Goal: Information Seeking & Learning: Learn about a topic

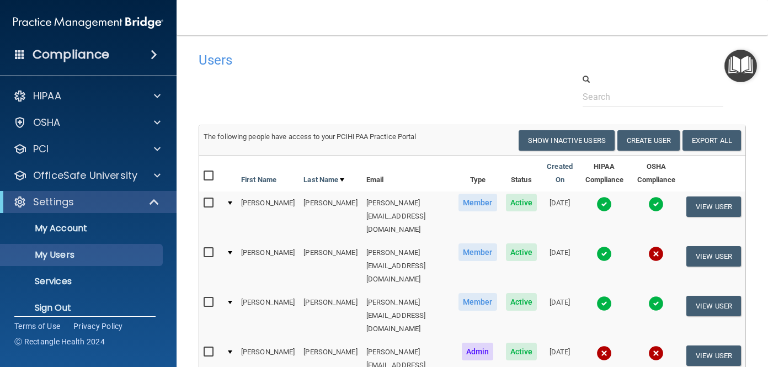
select select "20"
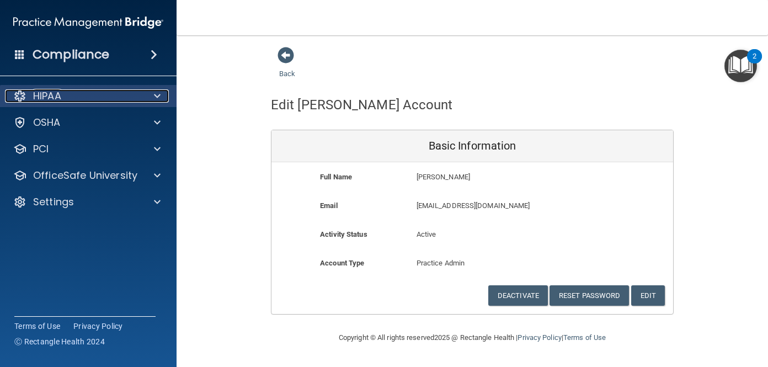
click at [39, 96] on p "HIPAA" at bounding box center [47, 95] width 28 height 13
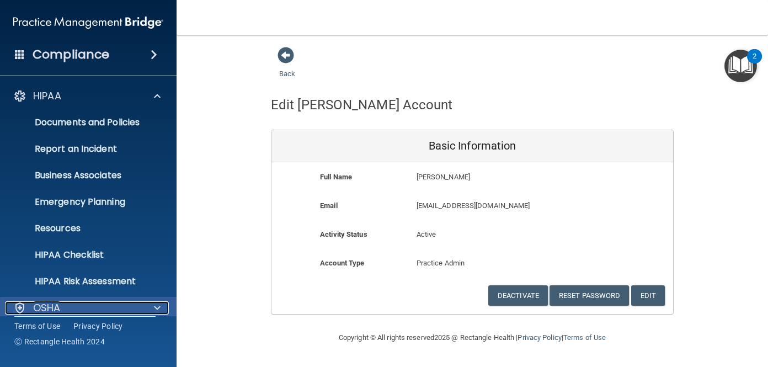
click at [112, 305] on div "OSHA" at bounding box center [73, 307] width 137 height 13
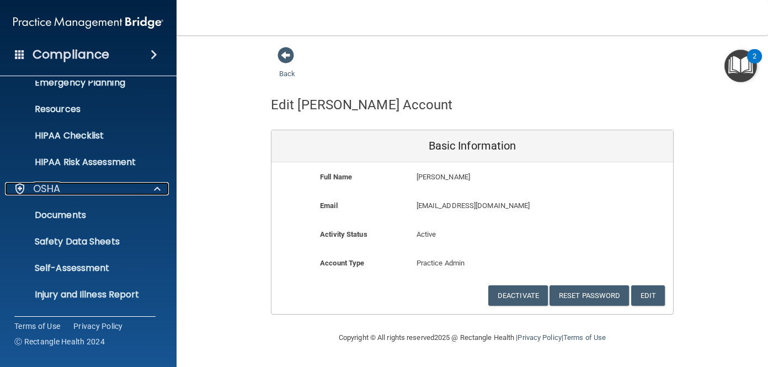
scroll to position [223, 0]
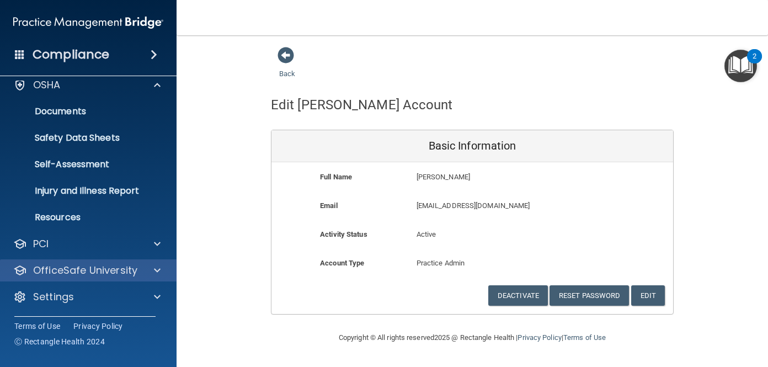
click at [121, 262] on div "OfficeSafe University" at bounding box center [88, 270] width 177 height 22
click at [147, 268] on div at bounding box center [156, 270] width 28 height 13
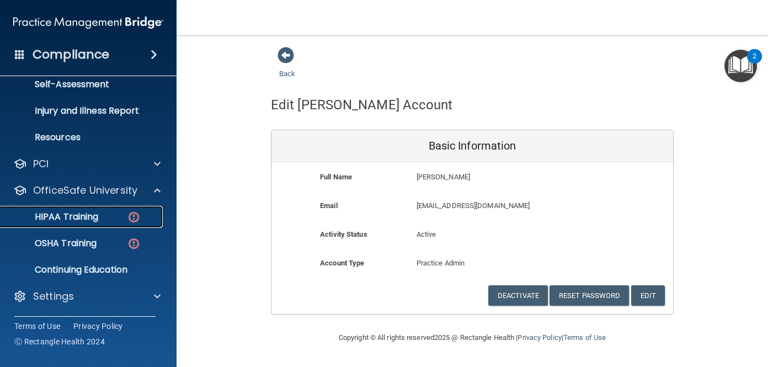
click at [89, 221] on p "HIPAA Training" at bounding box center [52, 216] width 91 height 11
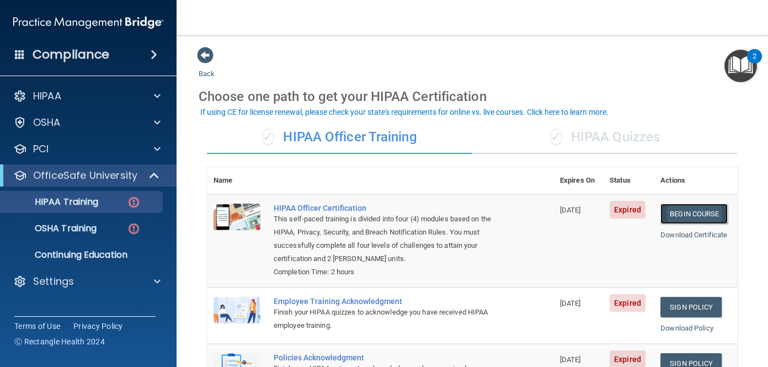
click at [678, 215] on link "Begin Course" at bounding box center [694, 214] width 67 height 20
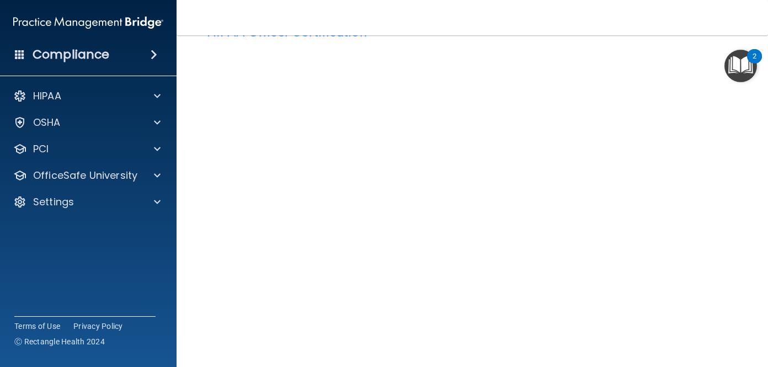
scroll to position [125, 0]
click at [763, 209] on main "HIPAA Officer Certification This course doesn’t expire until 06/11/2025. Are yo…" at bounding box center [473, 201] width 592 height 332
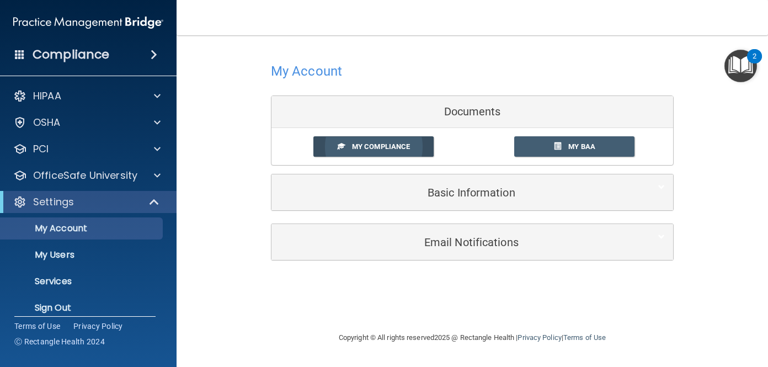
click at [409, 152] on link "My Compliance" at bounding box center [374, 146] width 121 height 20
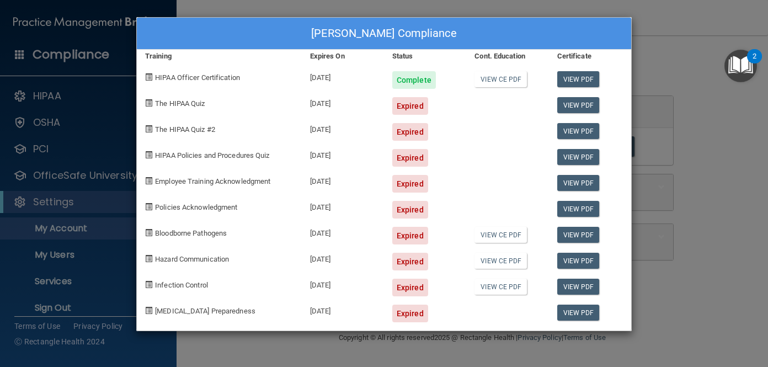
click at [420, 104] on div "Expired" at bounding box center [410, 106] width 36 height 18
click at [183, 104] on span "The HIPAA Quiz" at bounding box center [180, 103] width 50 height 8
click at [667, 108] on div "Jordan Mordecai's Compliance Training Expires On Status Cont. Education Certifi…" at bounding box center [384, 183] width 768 height 367
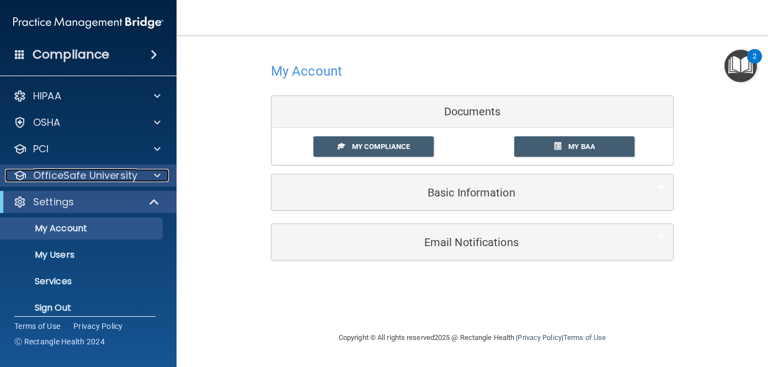
click at [114, 182] on p "OfficeSafe University" at bounding box center [85, 175] width 104 height 13
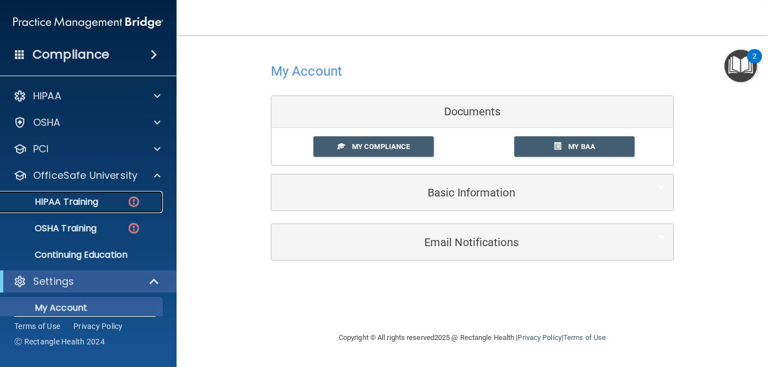
click at [126, 211] on link "HIPAA Training" at bounding box center [76, 202] width 174 height 22
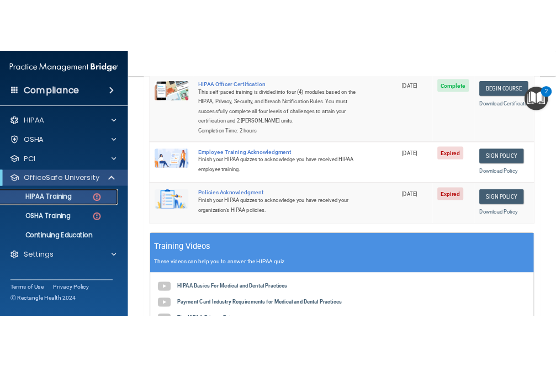
scroll to position [163, 0]
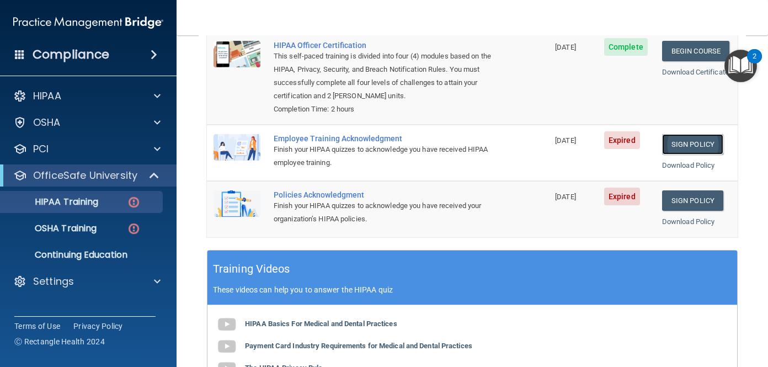
click at [693, 141] on link "Sign Policy" at bounding box center [692, 144] width 61 height 20
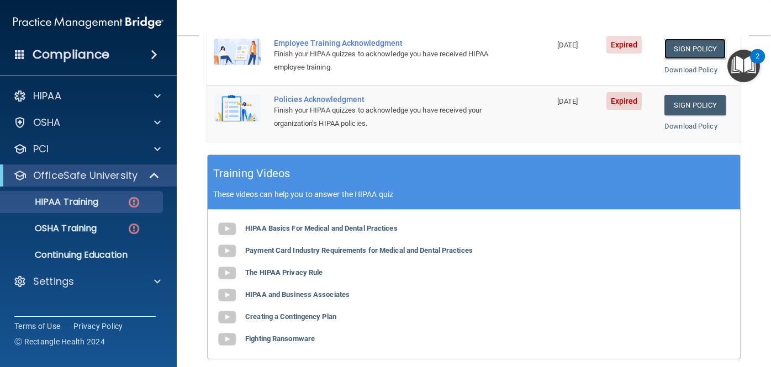
scroll to position [0, 0]
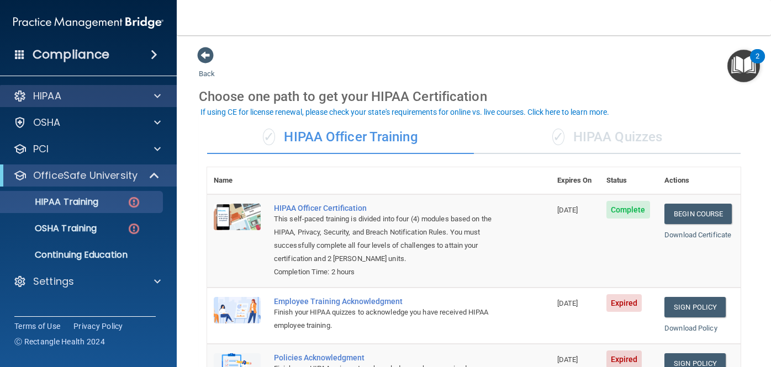
click at [98, 103] on div "HIPAA" at bounding box center [88, 96] width 177 height 22
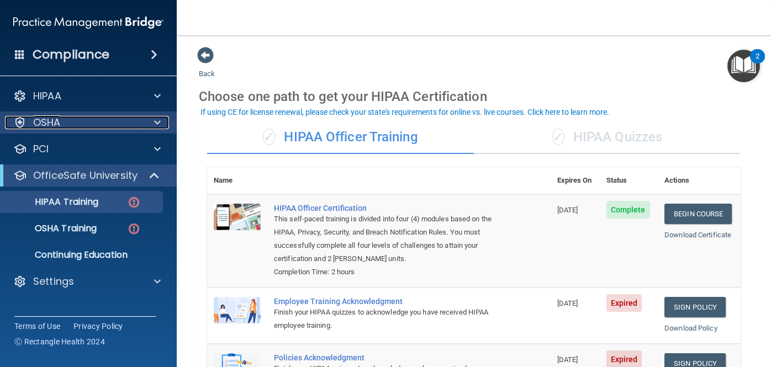
click at [84, 129] on div "OSHA" at bounding box center [73, 122] width 137 height 13
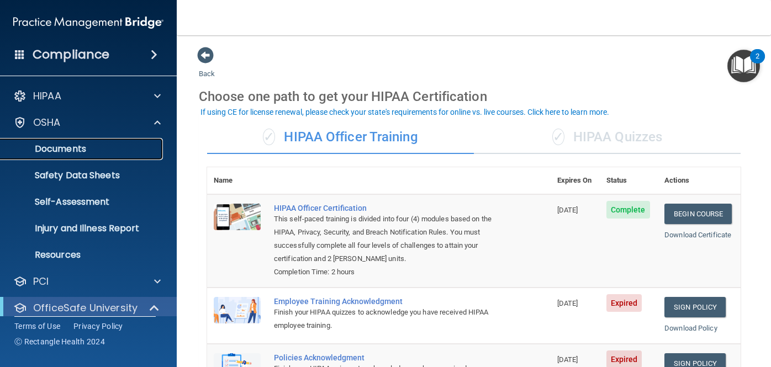
click at [72, 157] on link "Documents" at bounding box center [76, 149] width 174 height 22
click at [73, 152] on p "Documents" at bounding box center [82, 149] width 151 height 11
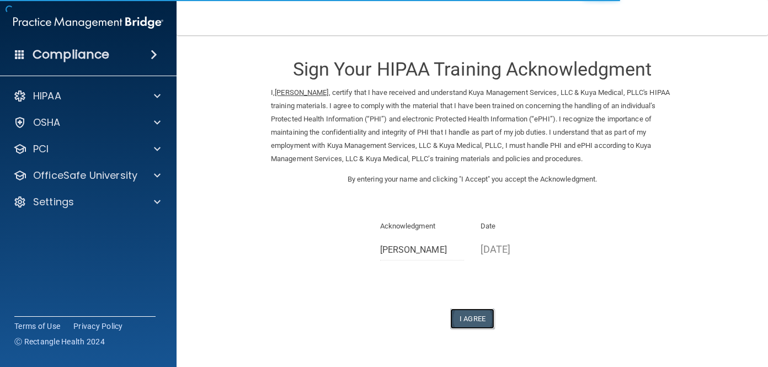
click at [468, 322] on button "I Agree" at bounding box center [472, 319] width 44 height 20
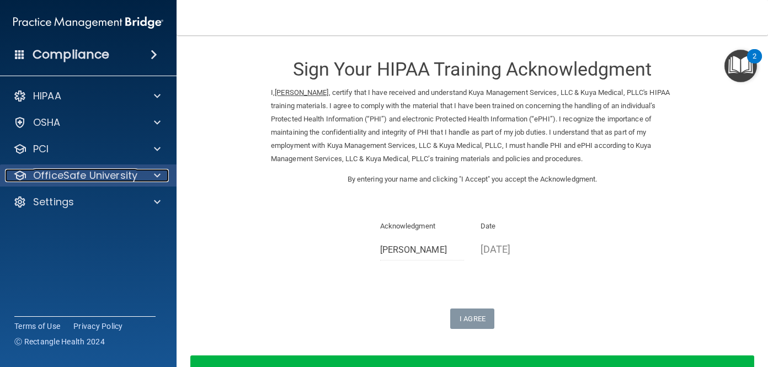
click at [114, 172] on p "OfficeSafe University" at bounding box center [85, 175] width 104 height 13
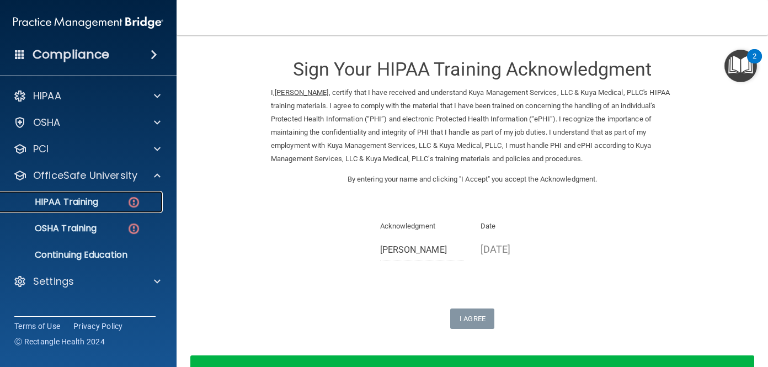
click at [108, 203] on div "HIPAA Training" at bounding box center [82, 202] width 151 height 11
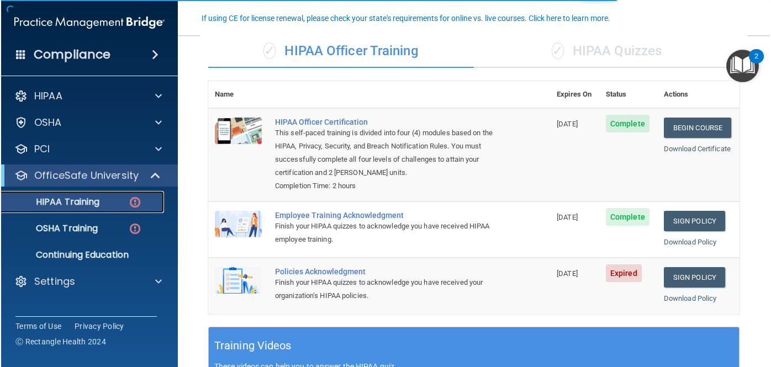
scroll to position [114, 0]
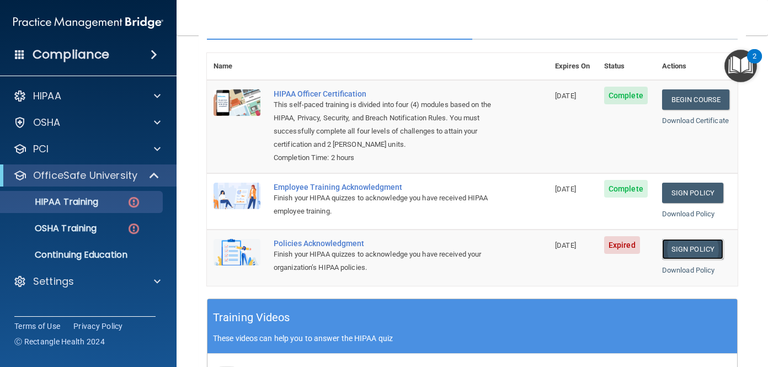
click at [688, 248] on link "Sign Policy" at bounding box center [692, 249] width 61 height 20
click at [664, 239] on link "Sign Policy" at bounding box center [694, 249] width 61 height 20
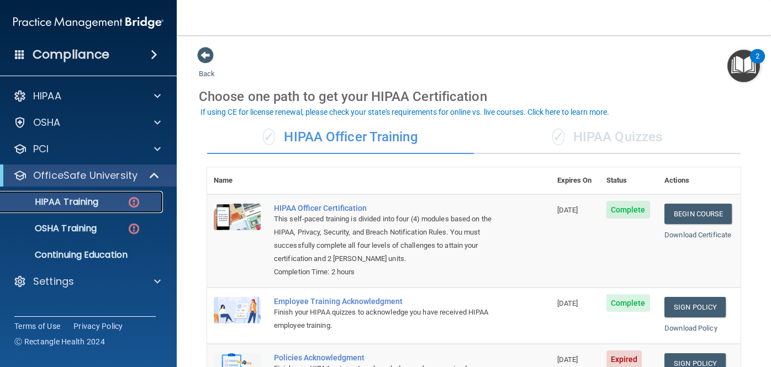
click at [95, 205] on p "HIPAA Training" at bounding box center [52, 202] width 91 height 11
click at [106, 203] on div "HIPAA Training" at bounding box center [82, 202] width 151 height 11
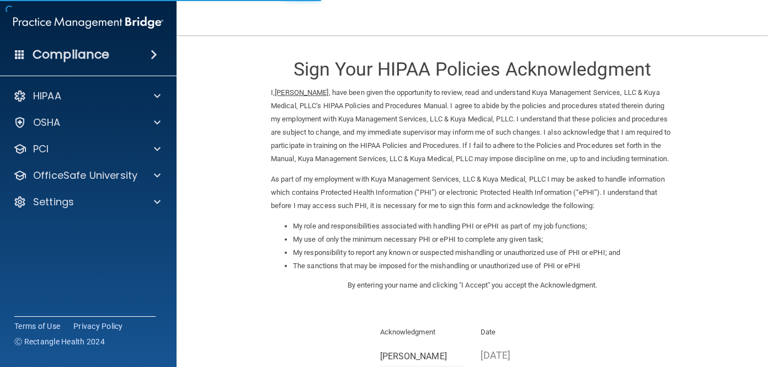
scroll to position [152, 0]
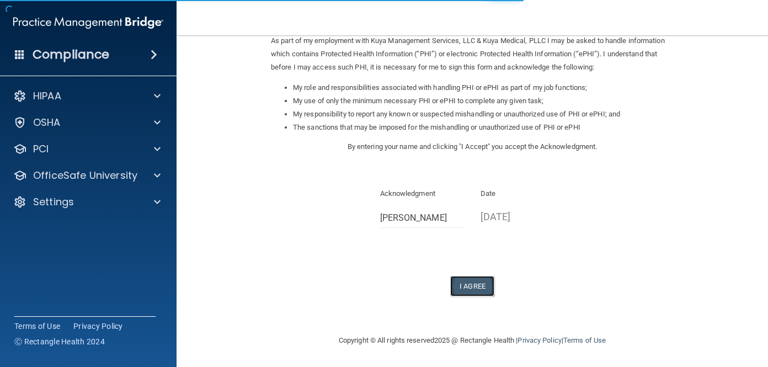
click at [470, 290] on button "I Agree" at bounding box center [472, 286] width 44 height 20
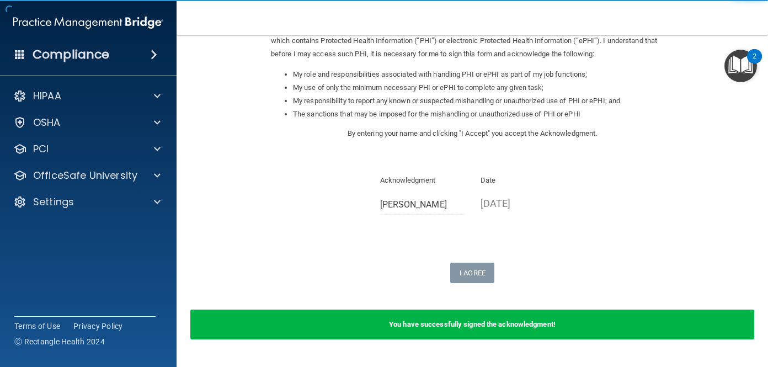
click at [493, 339] on div "You have successfully signed the acknowledgment!" at bounding box center [472, 325] width 564 height 30
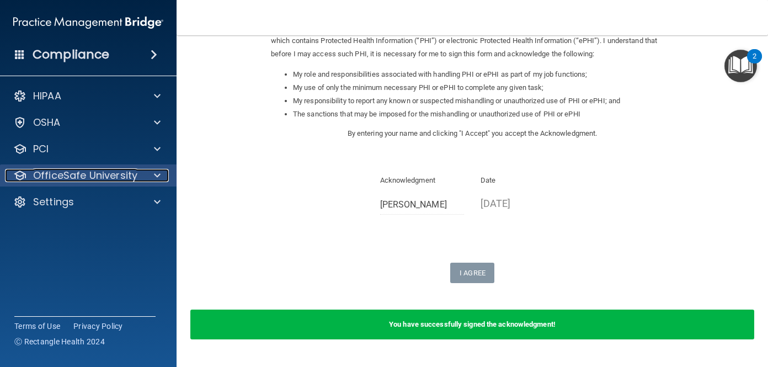
click at [110, 177] on p "OfficeSafe University" at bounding box center [85, 175] width 104 height 13
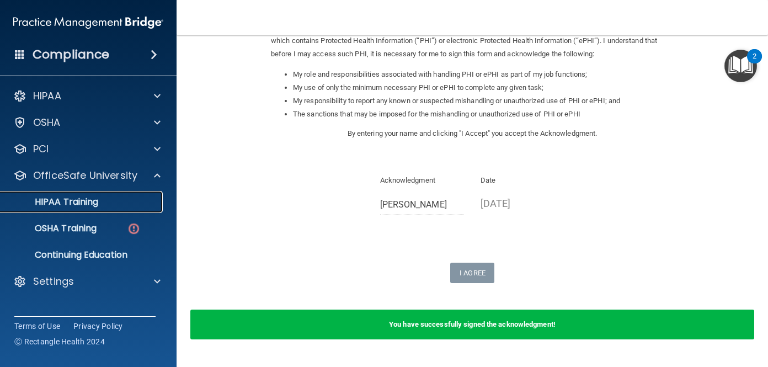
click at [111, 208] on link "HIPAA Training" at bounding box center [76, 202] width 174 height 22
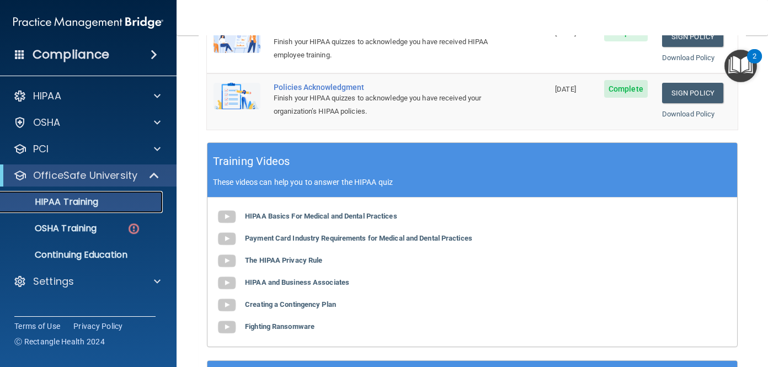
scroll to position [389, 0]
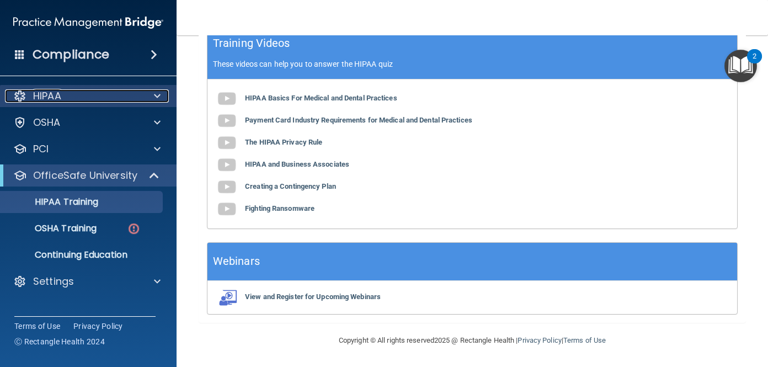
click at [101, 93] on div "HIPAA" at bounding box center [73, 95] width 137 height 13
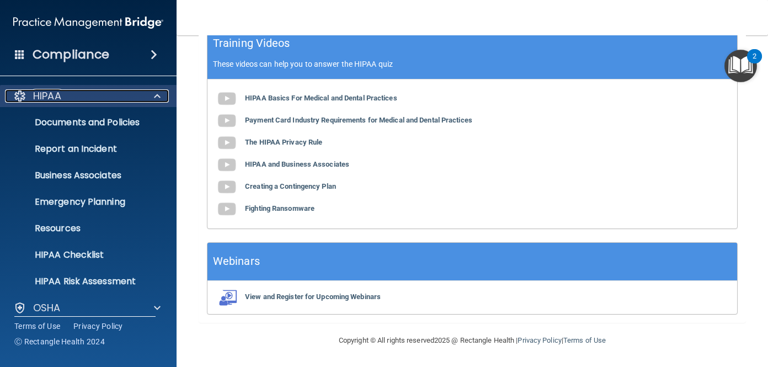
click at [101, 93] on div "HIPAA" at bounding box center [73, 95] width 137 height 13
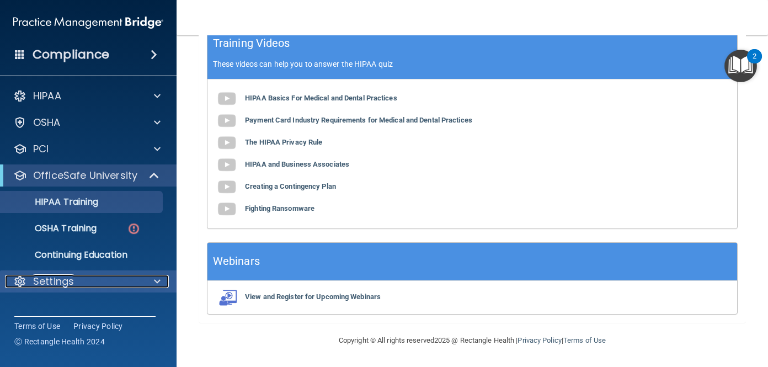
click at [97, 285] on div "Settings" at bounding box center [73, 281] width 137 height 13
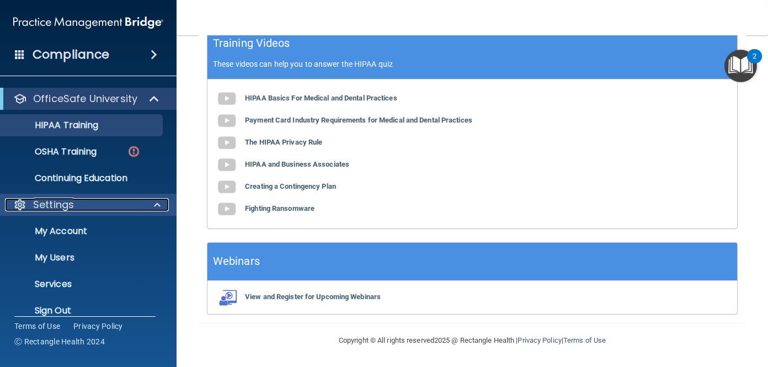
scroll to position [91, 0]
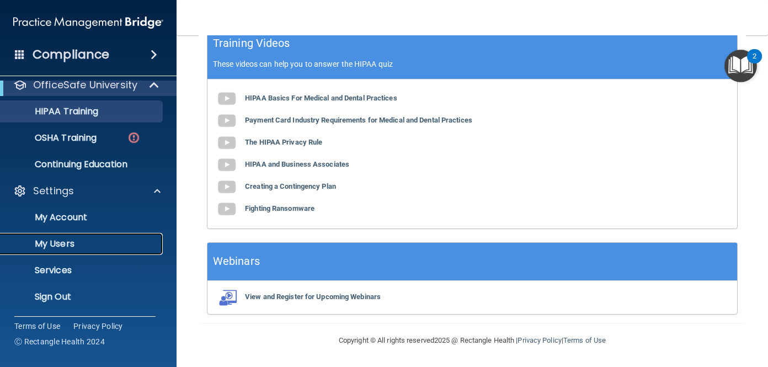
click at [65, 246] on p "My Users" at bounding box center [82, 243] width 151 height 11
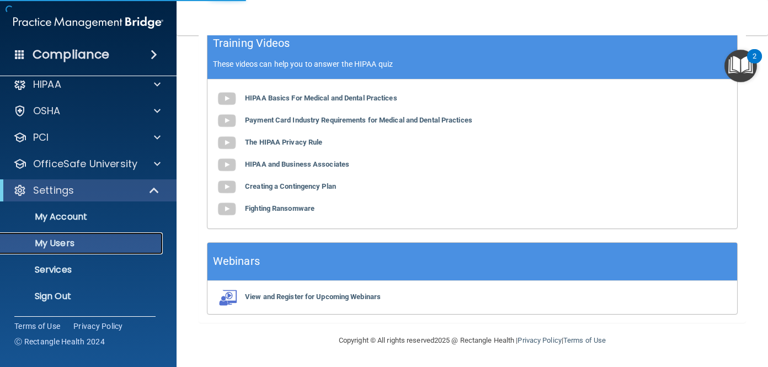
scroll to position [559, 0]
select select "20"
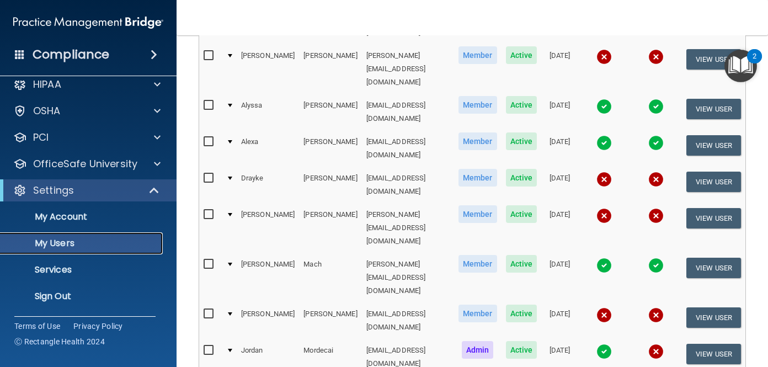
scroll to position [465, 0]
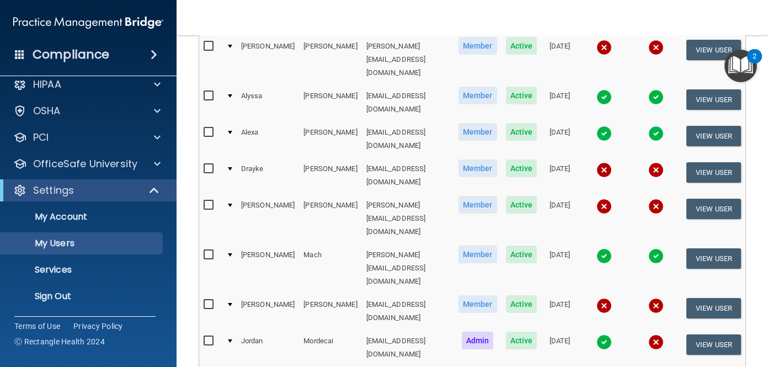
click at [659, 335] on img at bounding box center [656, 342] width 15 height 15
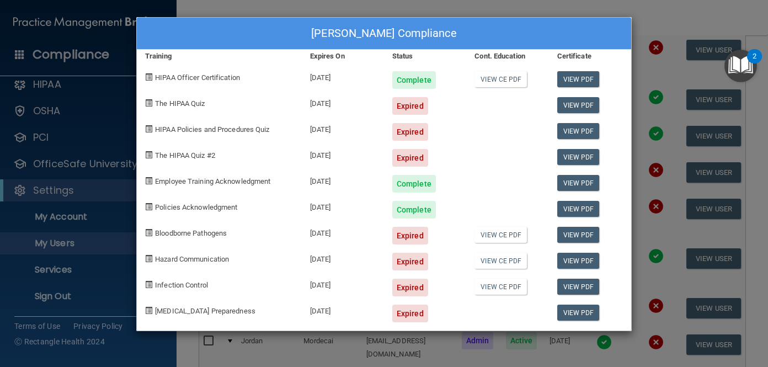
click at [190, 104] on span "The HIPAA Quiz" at bounding box center [180, 103] width 50 height 8
click at [656, 19] on div "Jordan Mordecai's Compliance Training Expires On Status Cont. Education Certifi…" at bounding box center [384, 183] width 768 height 367
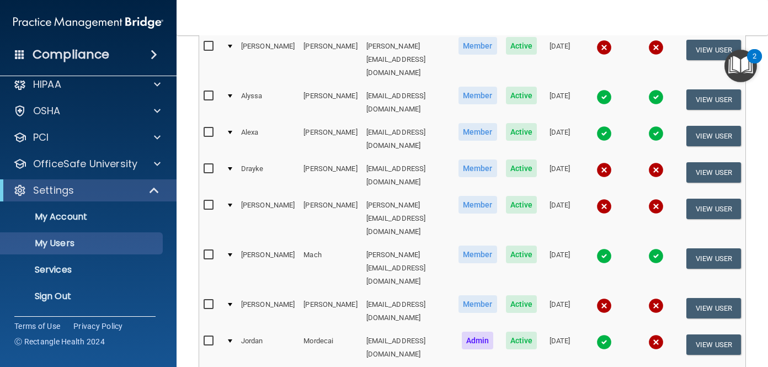
click at [598, 248] on img at bounding box center [604, 255] width 15 height 15
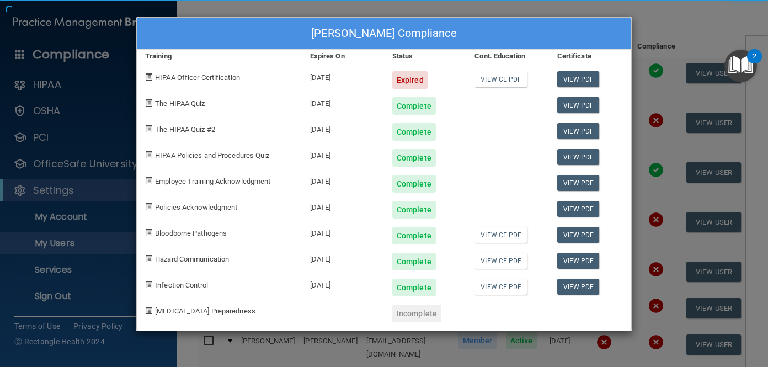
scroll to position [0, 0]
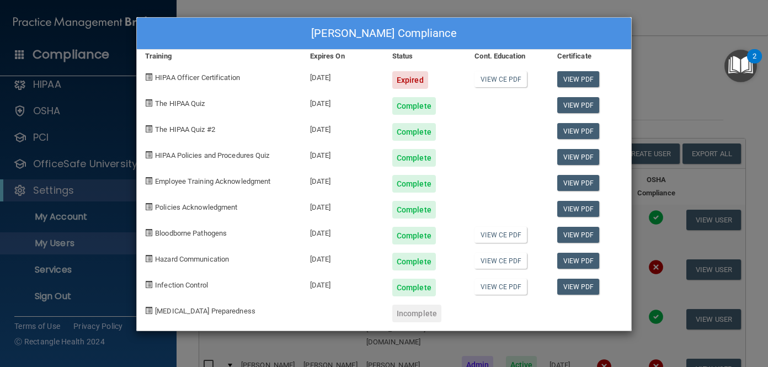
click at [686, 76] on div "Joseph Mach's Compliance Training Expires On Status Cont. Education Certificate…" at bounding box center [384, 183] width 768 height 367
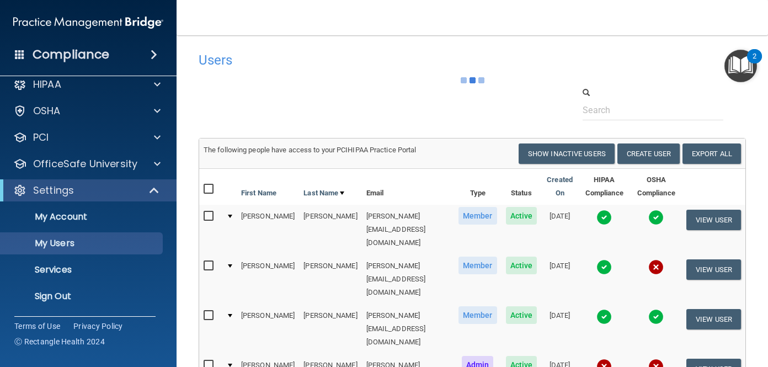
click at [602, 216] on img at bounding box center [604, 217] width 15 height 15
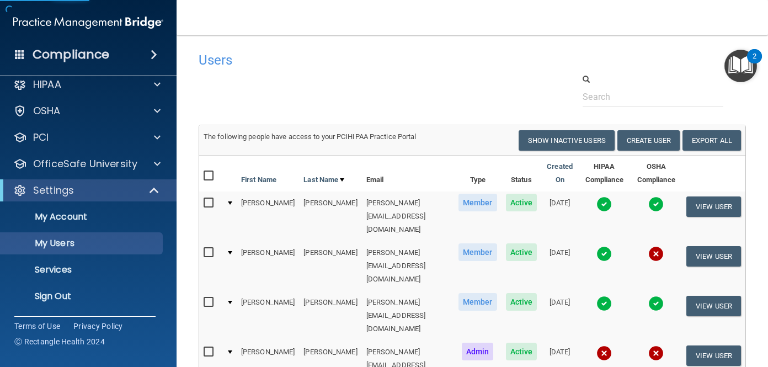
click at [599, 208] on img at bounding box center [604, 204] width 15 height 15
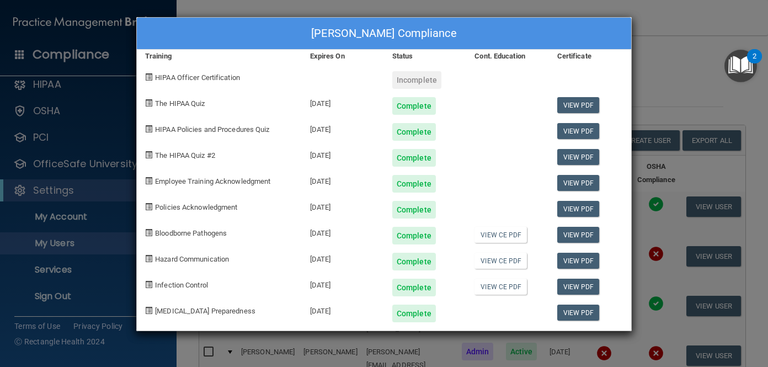
click at [661, 91] on div "Samantha Bisson's Compliance Training Expires On Status Cont. Education Certifi…" at bounding box center [384, 183] width 768 height 367
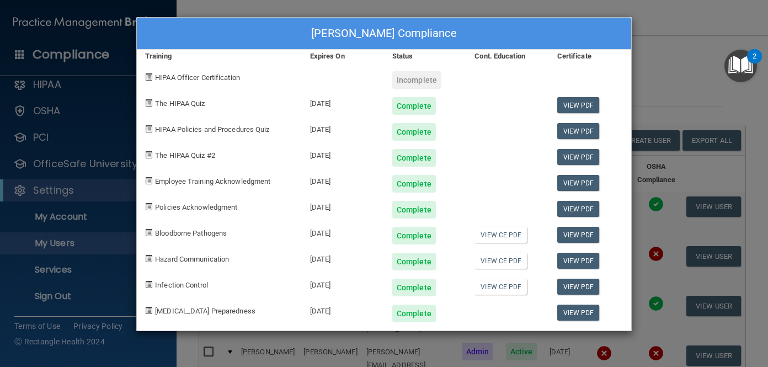
click at [671, 112] on div "Samantha Bisson's Compliance Training Expires On Status Cont. Education Certifi…" at bounding box center [384, 183] width 768 height 367
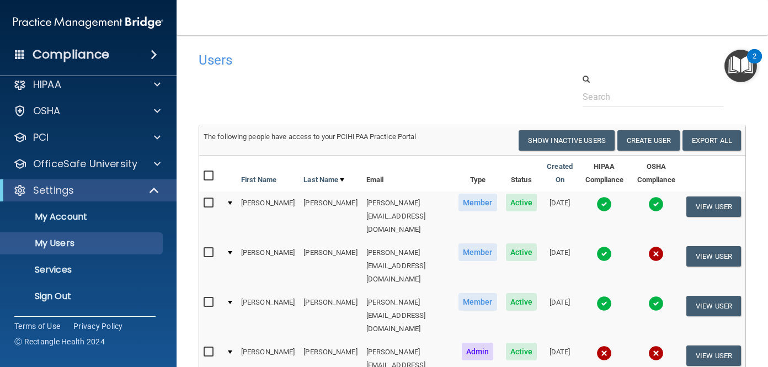
click at [599, 296] on img at bounding box center [604, 303] width 15 height 15
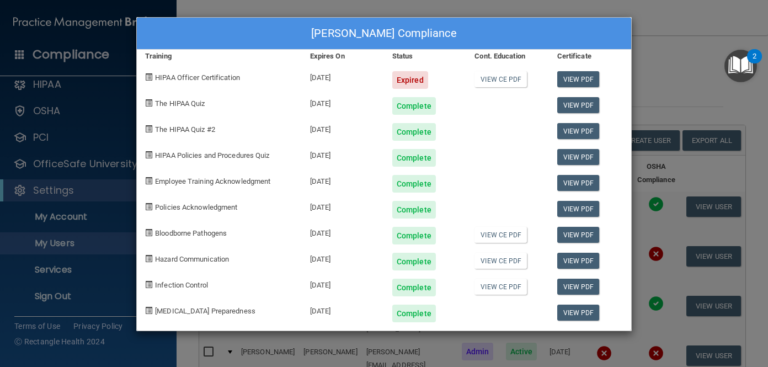
click at [665, 86] on div "Troy Butler's Compliance Training Expires On Status Cont. Education Certificate…" at bounding box center [384, 183] width 768 height 367
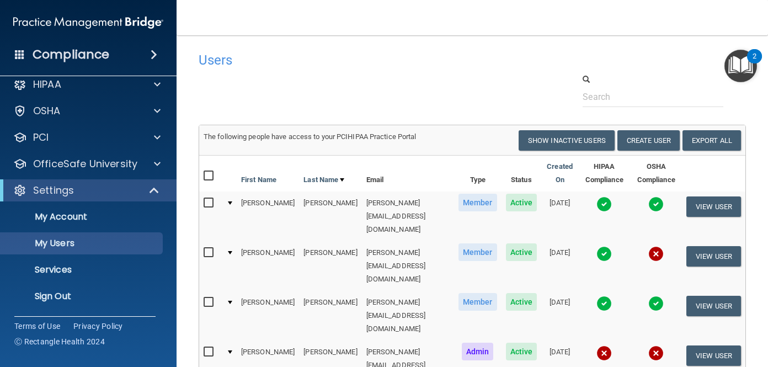
click at [655, 296] on img at bounding box center [656, 303] width 15 height 15
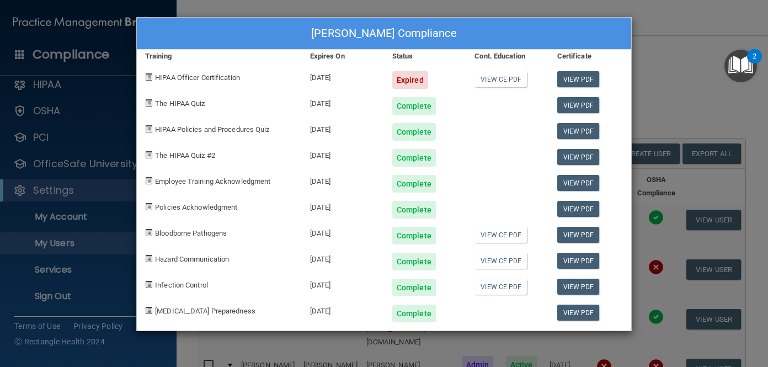
click at [649, 89] on div "Troy Butler's Compliance Training Expires On Status Cont. Education Certificate…" at bounding box center [384, 183] width 768 height 367
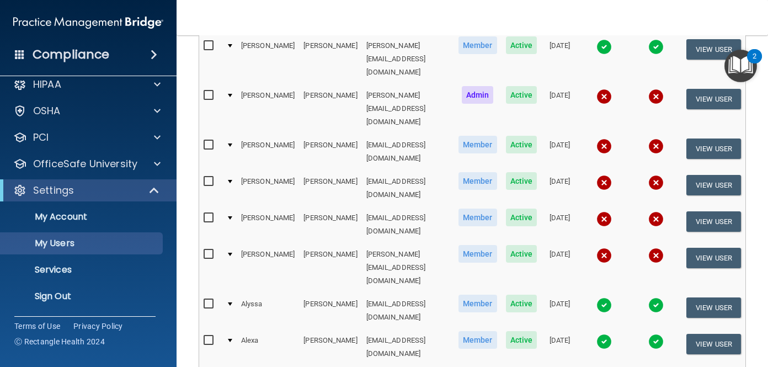
scroll to position [258, 0]
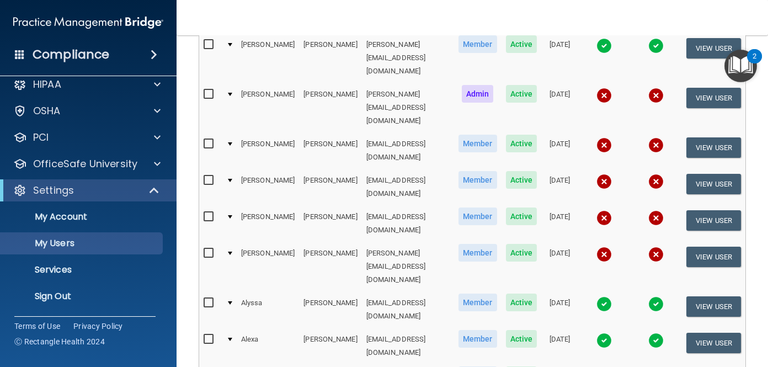
click at [598, 296] on img at bounding box center [604, 303] width 15 height 15
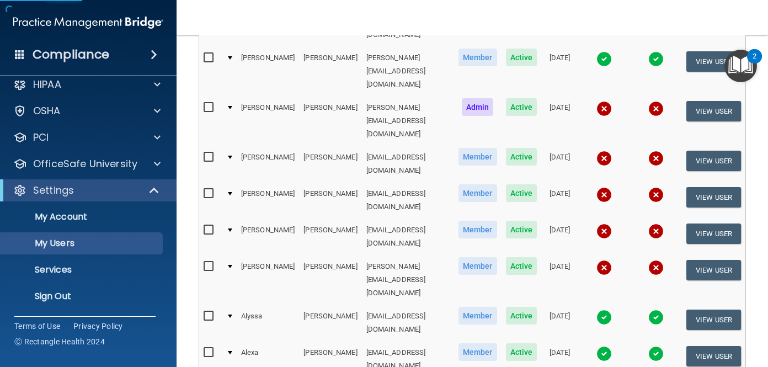
click at [598, 310] on img at bounding box center [604, 317] width 15 height 15
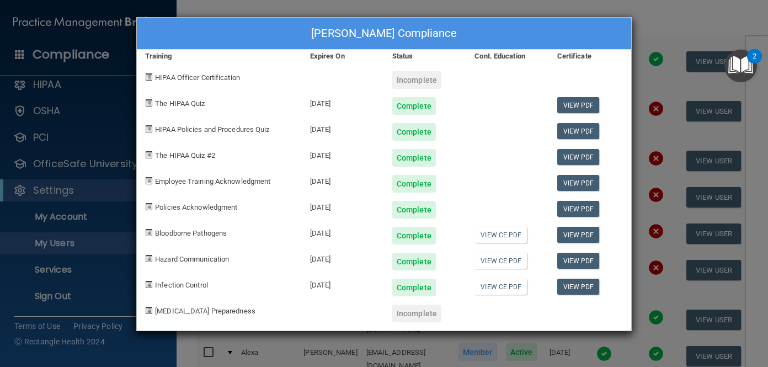
click at [658, 32] on div "Alyssa Gould's Compliance Training Expires On Status Cont. Education Certificat…" at bounding box center [384, 183] width 768 height 367
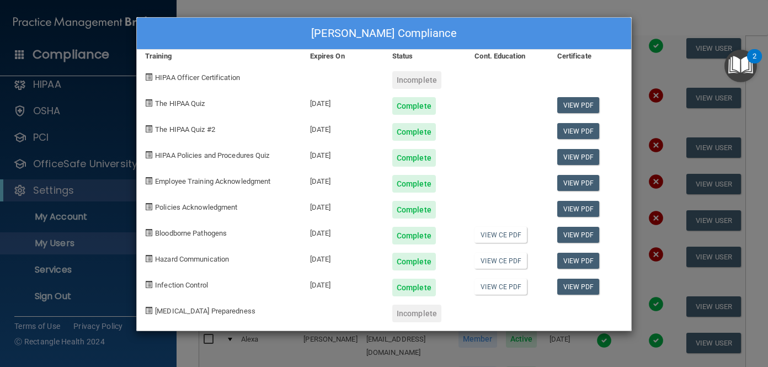
click at [660, 23] on div "Alyssa Gould's Compliance Training Expires On Status Cont. Education Certificat…" at bounding box center [384, 183] width 768 height 367
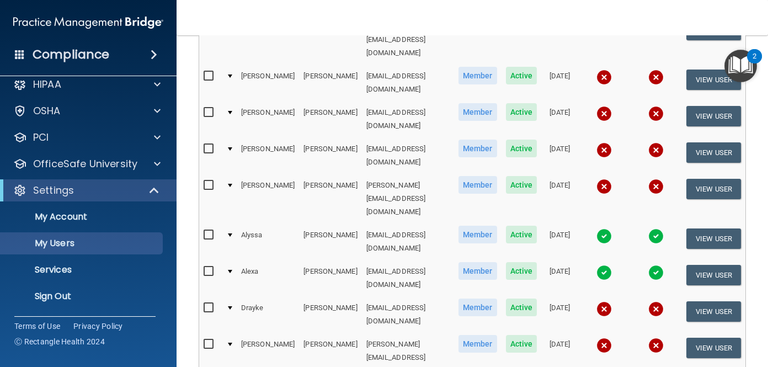
scroll to position [457, 0]
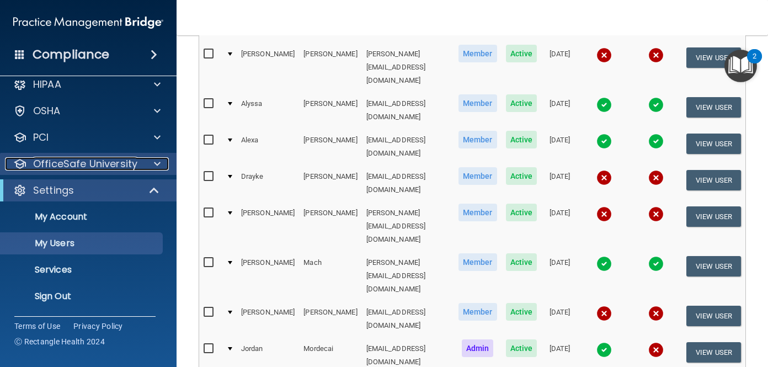
click at [130, 163] on p "OfficeSafe University" at bounding box center [85, 163] width 104 height 13
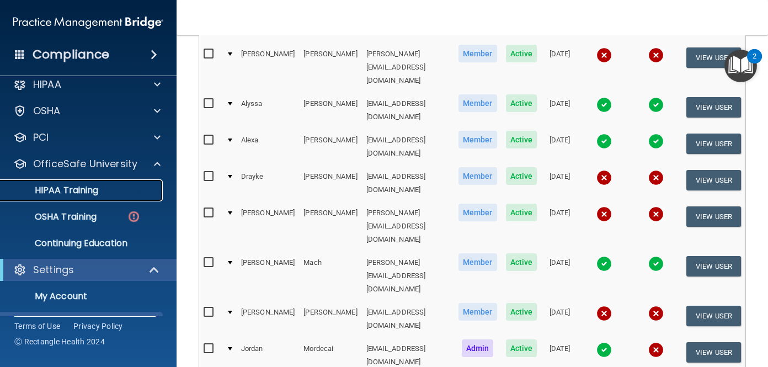
click at [111, 192] on div "HIPAA Training" at bounding box center [82, 190] width 151 height 11
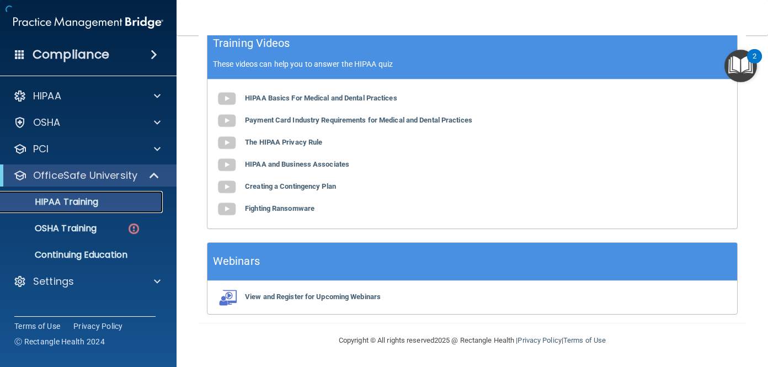
scroll to position [389, 0]
click at [333, 100] on b "HIPAA Basics For Medical and Dental Practices" at bounding box center [321, 98] width 152 height 8
click at [370, 63] on p "These videos can help you to answer the HIPAA quiz" at bounding box center [472, 64] width 519 height 9
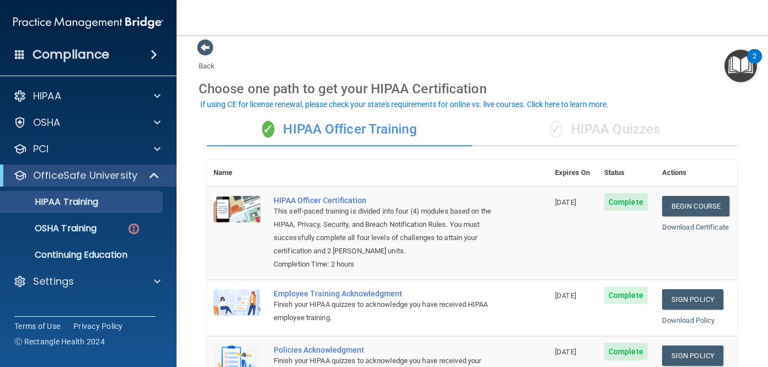
scroll to position [0, 0]
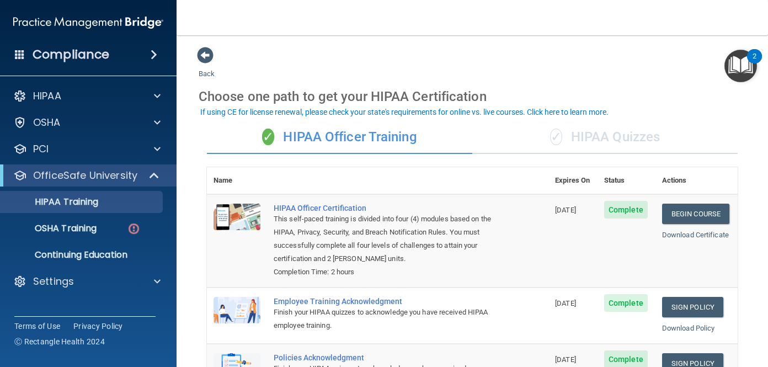
click at [610, 136] on div "✓ HIPAA Quizzes" at bounding box center [606, 137] width 266 height 33
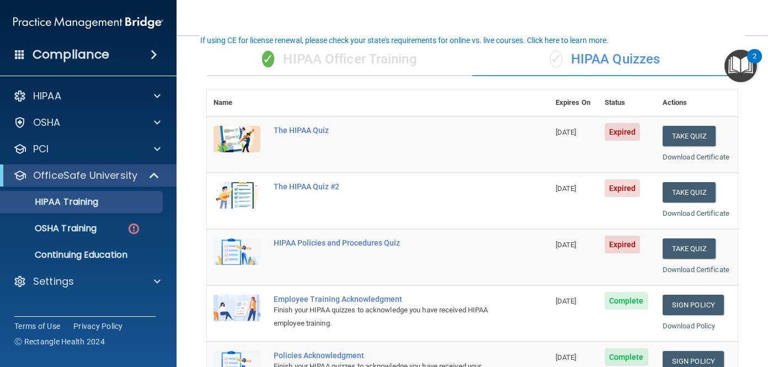
scroll to position [71, 0]
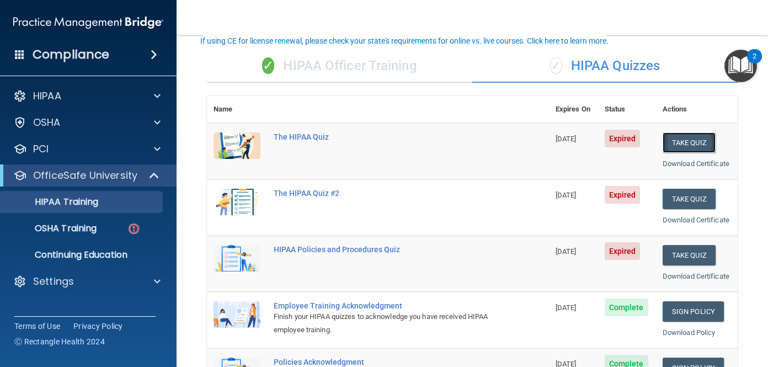
click at [689, 139] on button "Take Quiz" at bounding box center [689, 142] width 53 height 20
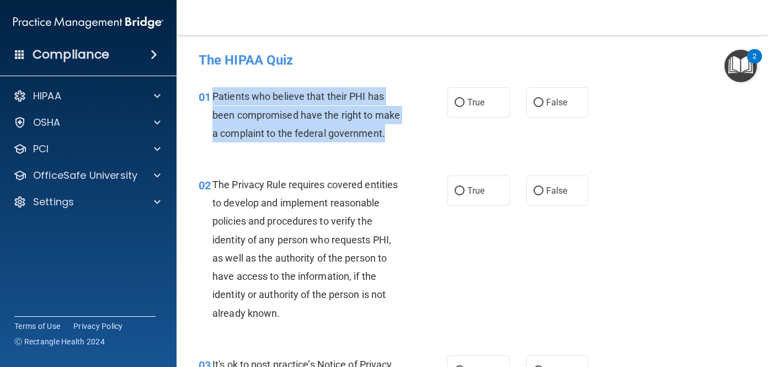
drag, startPoint x: 214, startPoint y: 97, endPoint x: 395, endPoint y: 142, distance: 187.2
click at [395, 142] on div "Patients who believe that their PHI has been compromised have the right to make…" at bounding box center [312, 114] width 199 height 55
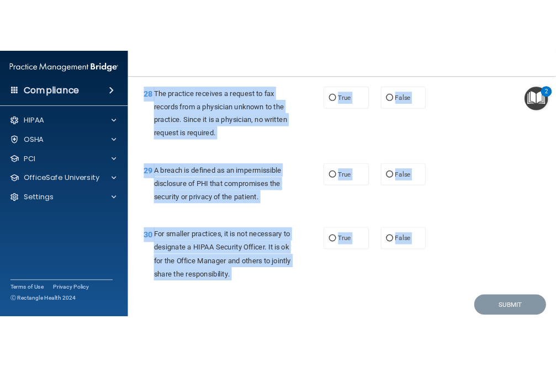
scroll to position [2955, 0]
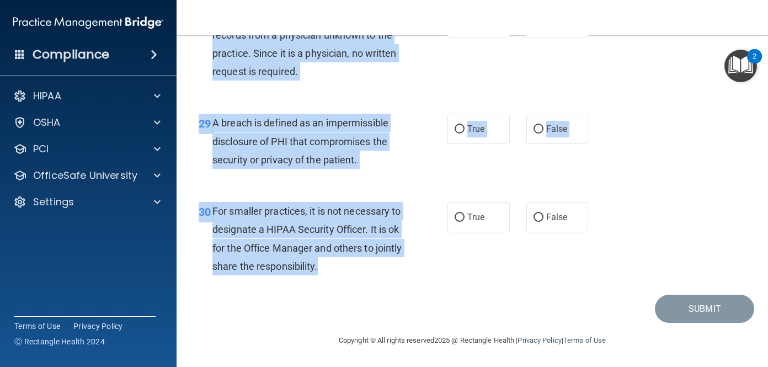
drag, startPoint x: 211, startPoint y: 91, endPoint x: 354, endPoint y: 273, distance: 231.1
copy div "Patients who believe that their PHI has been compromised have the right to make…"
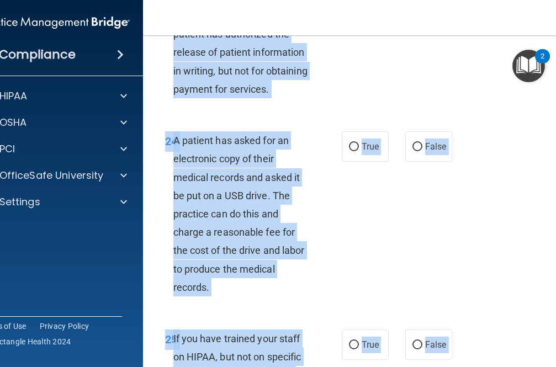
scroll to position [3707, 0]
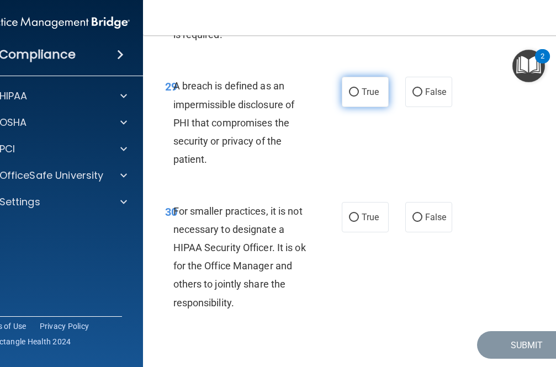
click at [357, 107] on label "True" at bounding box center [365, 92] width 47 height 30
click at [357, 97] on input "True" at bounding box center [354, 92] width 10 height 8
radio input "true"
click at [362, 107] on label "True" at bounding box center [365, 92] width 47 height 30
click at [359, 97] on input "True" at bounding box center [354, 92] width 10 height 8
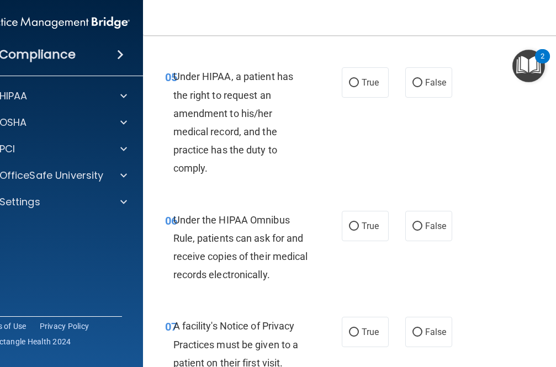
scroll to position [0, 0]
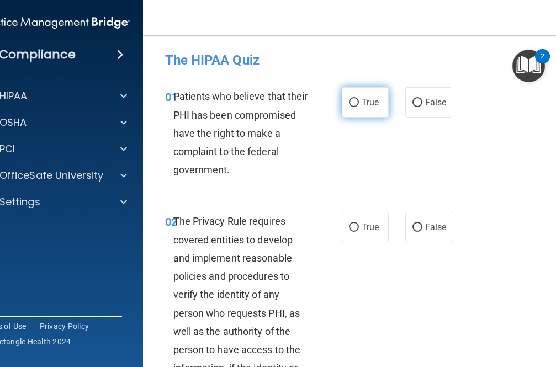
click at [359, 100] on label "True" at bounding box center [365, 102] width 47 height 30
click at [359, 100] on input "True" at bounding box center [354, 103] width 10 height 8
radio input "true"
click at [362, 226] on span "True" at bounding box center [370, 227] width 17 height 10
click at [359, 226] on input "True" at bounding box center [354, 228] width 10 height 8
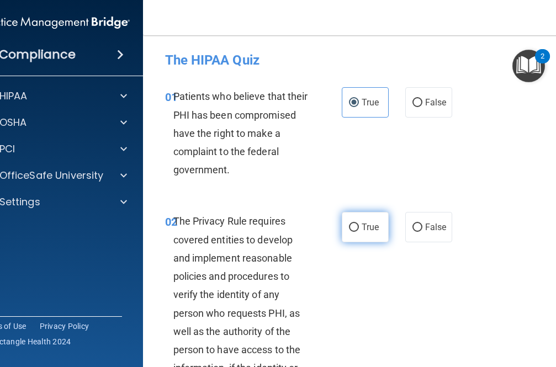
radio input "true"
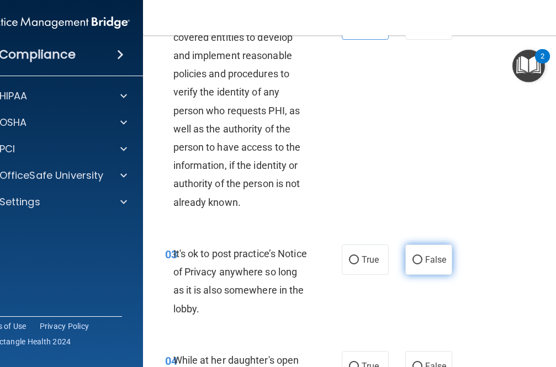
click at [421, 257] on input "False" at bounding box center [417, 260] width 10 height 8
radio input "true"
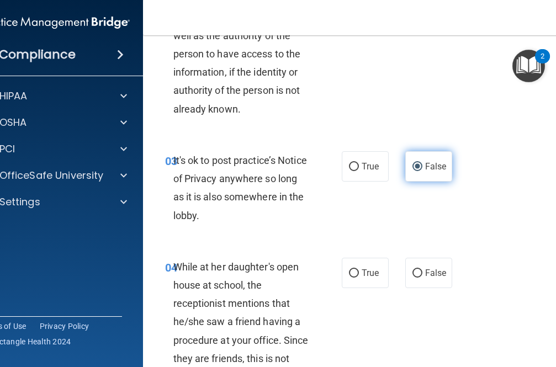
scroll to position [298, 0]
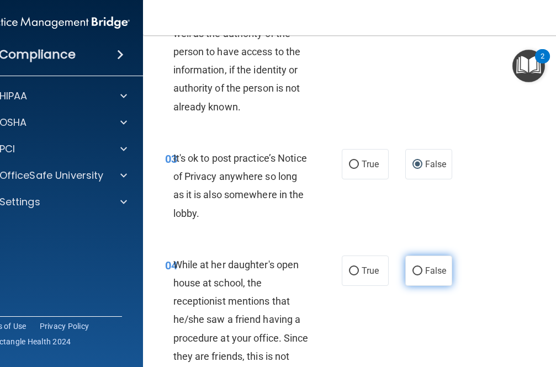
click at [418, 269] on input "False" at bounding box center [417, 271] width 10 height 8
radio input "true"
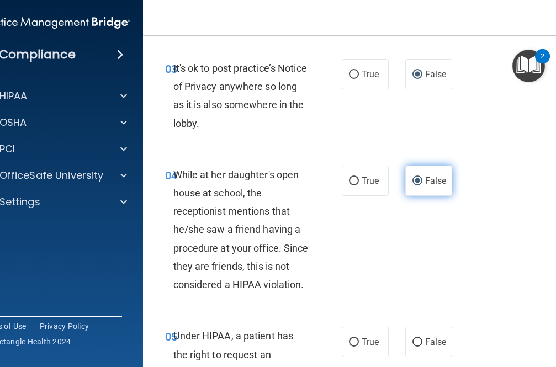
scroll to position [395, 0]
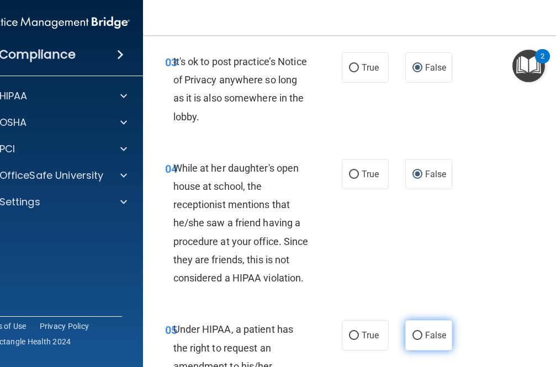
click at [424, 334] on label "False" at bounding box center [428, 335] width 47 height 30
click at [422, 334] on input "False" at bounding box center [417, 336] width 10 height 8
radio input "true"
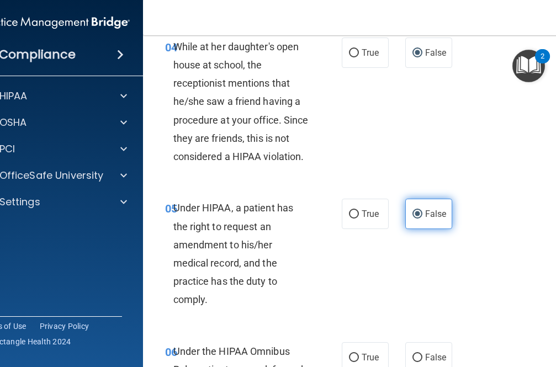
scroll to position [625, 0]
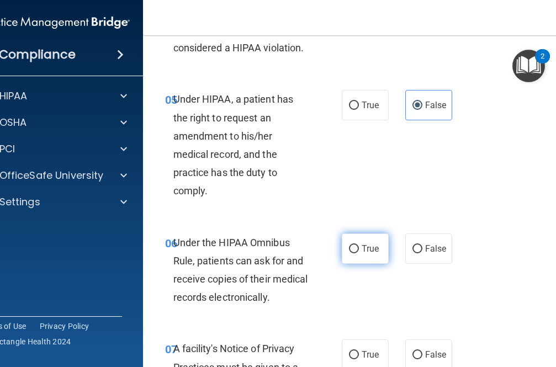
click at [349, 247] on input "True" at bounding box center [354, 249] width 10 height 8
radio input "true"
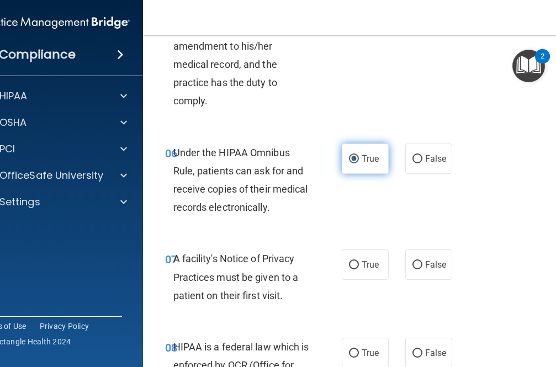
scroll to position [749, 0]
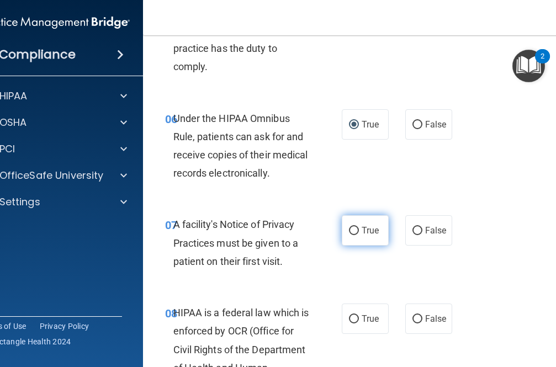
click at [359, 224] on label "True" at bounding box center [365, 230] width 47 height 30
click at [359, 227] on input "True" at bounding box center [354, 231] width 10 height 8
radio input "true"
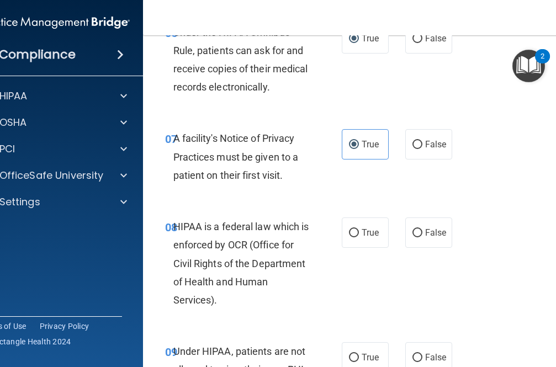
scroll to position [843, 0]
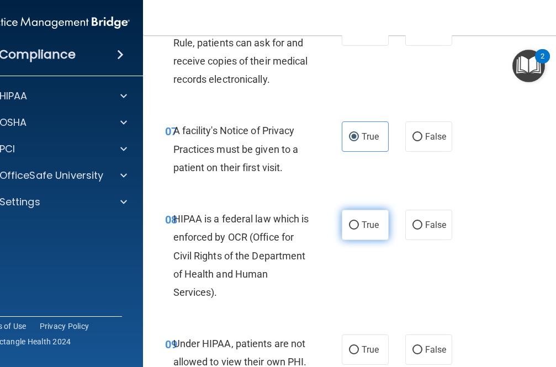
click at [373, 231] on label "True" at bounding box center [365, 225] width 47 height 30
click at [359, 230] on input "True" at bounding box center [354, 225] width 10 height 8
radio input "true"
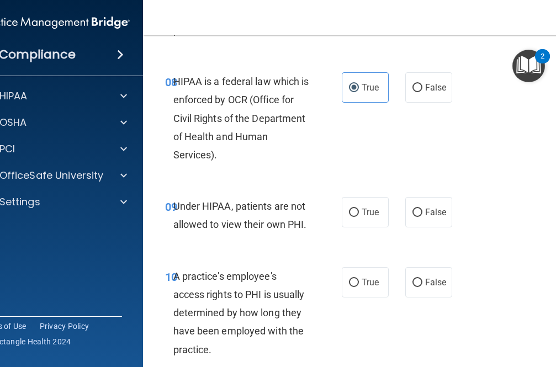
scroll to position [981, 0]
click at [430, 206] on label "False" at bounding box center [428, 212] width 47 height 30
click at [422, 208] on input "False" at bounding box center [417, 212] width 10 height 8
radio input "true"
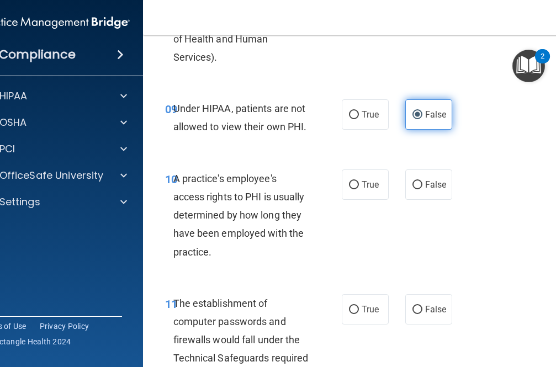
scroll to position [1080, 0]
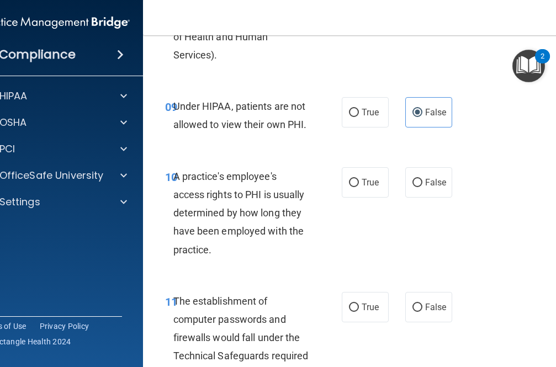
click at [426, 163] on div "10 A practice's employee's access rights to PHI is usually determined by how lo…" at bounding box center [367, 215] width 420 height 125
click at [425, 179] on span "False" at bounding box center [436, 182] width 22 height 10
click at [422, 179] on input "False" at bounding box center [417, 183] width 10 height 8
radio input "true"
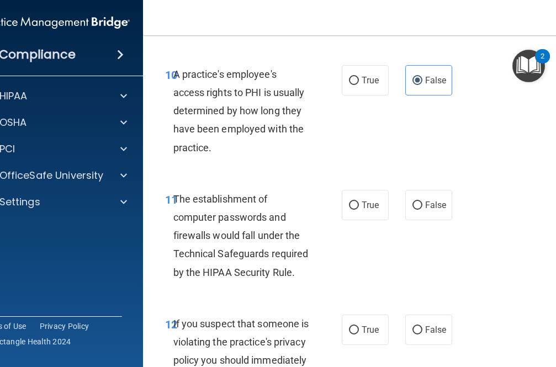
scroll to position [1184, 0]
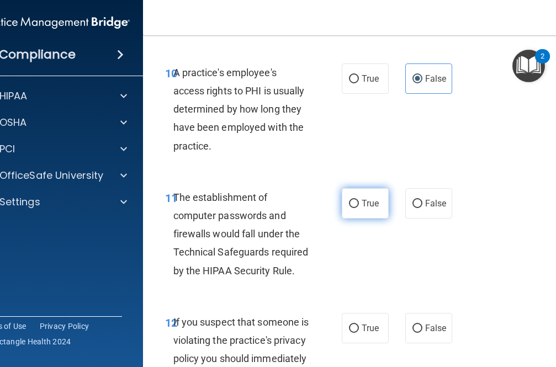
click at [366, 207] on span "True" at bounding box center [370, 203] width 17 height 10
click at [359, 207] on input "True" at bounding box center [354, 204] width 10 height 8
radio input "true"
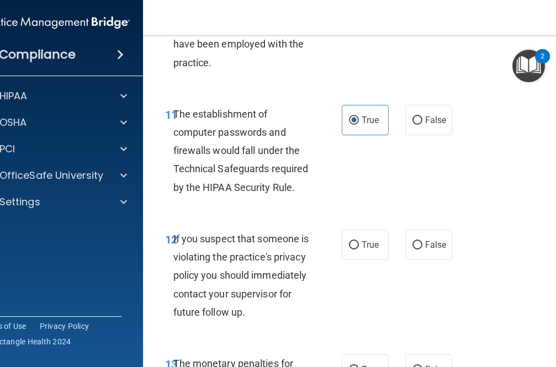
scroll to position [1280, 0]
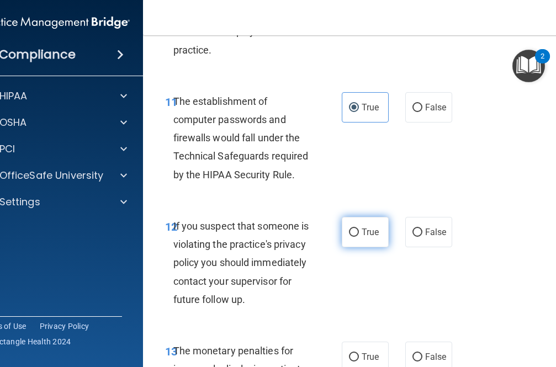
click at [357, 237] on label "True" at bounding box center [365, 232] width 47 height 30
click at [357, 237] on input "True" at bounding box center [354, 233] width 10 height 8
radio input "true"
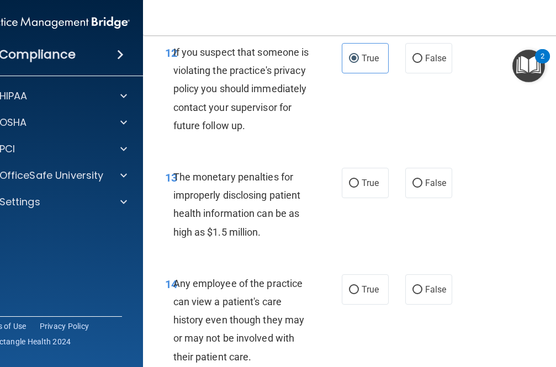
scroll to position [1464, 0]
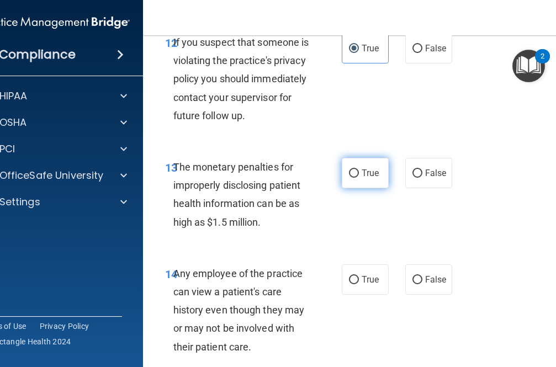
click at [346, 188] on label "True" at bounding box center [365, 173] width 47 height 30
click at [349, 178] on input "True" at bounding box center [354, 173] width 10 height 8
radio input "true"
click at [431, 285] on span "False" at bounding box center [436, 279] width 22 height 10
click at [422, 284] on input "False" at bounding box center [417, 280] width 10 height 8
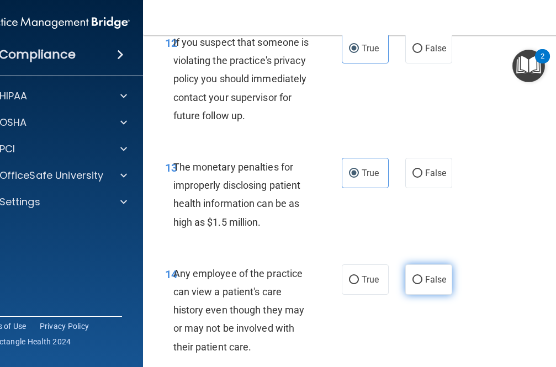
radio input "true"
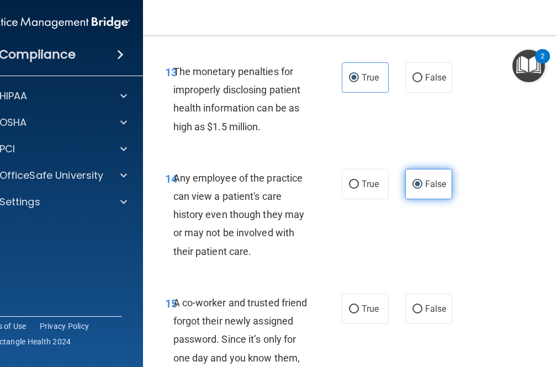
scroll to position [1560, 0]
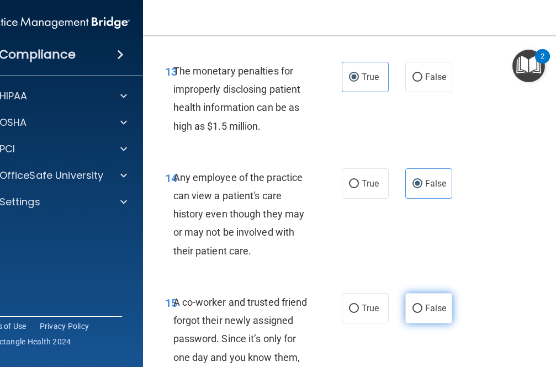
click at [422, 323] on label "False" at bounding box center [428, 308] width 47 height 30
click at [422, 313] on input "False" at bounding box center [417, 309] width 10 height 8
radio input "true"
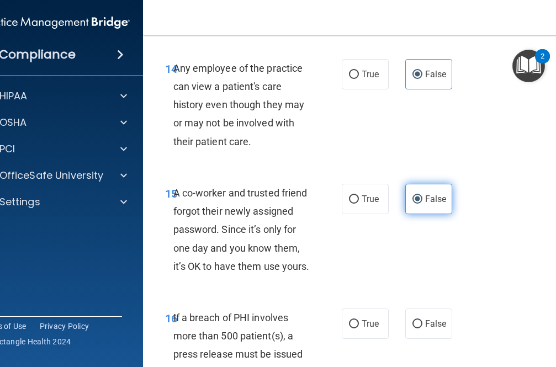
scroll to position [1673, 0]
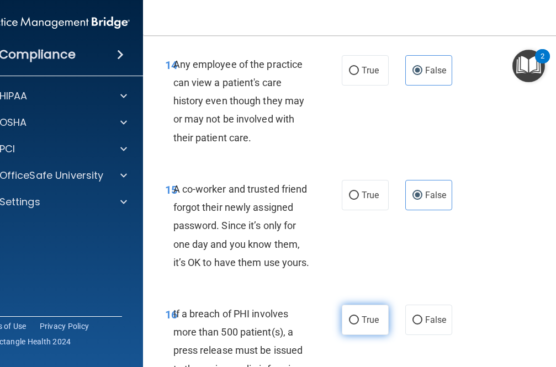
click at [356, 325] on input "True" at bounding box center [354, 320] width 10 height 8
radio input "true"
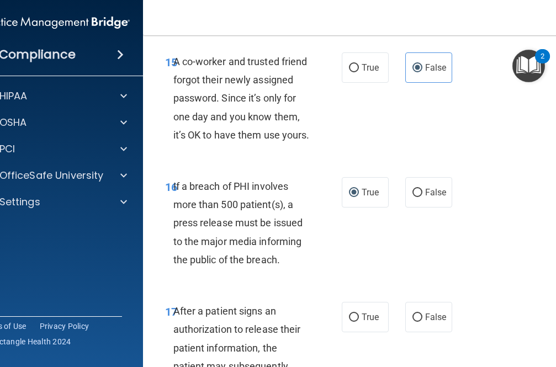
scroll to position [1867, 0]
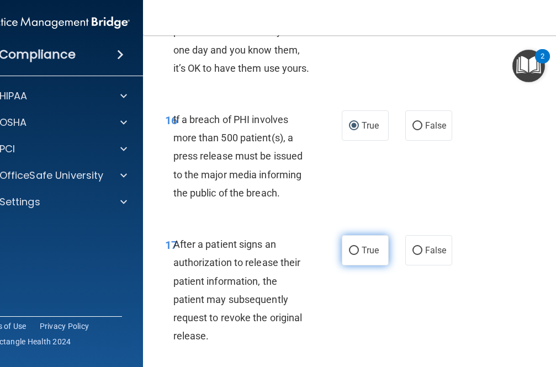
click at [362, 256] on span "True" at bounding box center [370, 250] width 17 height 10
click at [359, 255] on input "True" at bounding box center [354, 251] width 10 height 8
radio input "true"
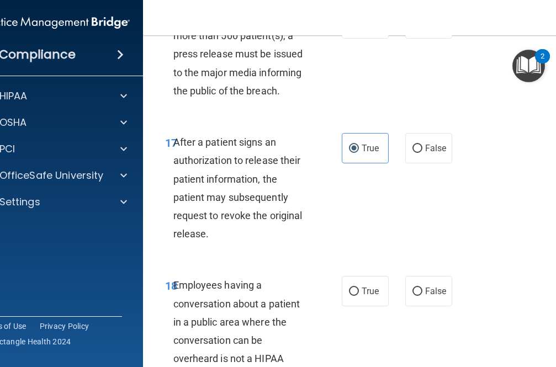
scroll to position [1970, 0]
click at [424, 306] on label "False" at bounding box center [428, 290] width 47 height 30
click at [422, 295] on input "False" at bounding box center [417, 291] width 10 height 8
radio input "true"
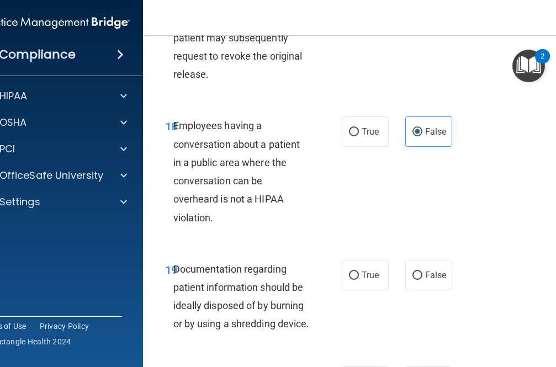
scroll to position [2135, 0]
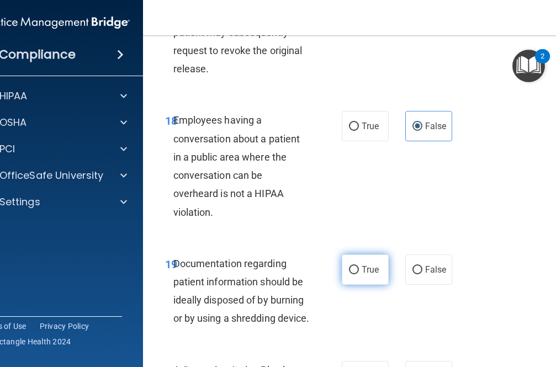
click at [348, 285] on label "True" at bounding box center [365, 269] width 47 height 30
click at [349, 274] on input "True" at bounding box center [354, 270] width 10 height 8
radio input "true"
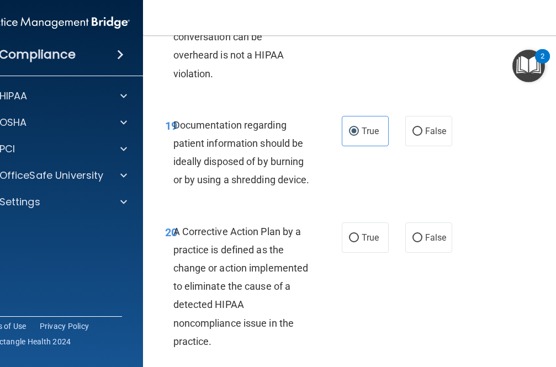
scroll to position [2274, 0]
click at [370, 242] on span "True" at bounding box center [370, 237] width 17 height 10
click at [359, 242] on input "True" at bounding box center [354, 237] width 10 height 8
radio input "true"
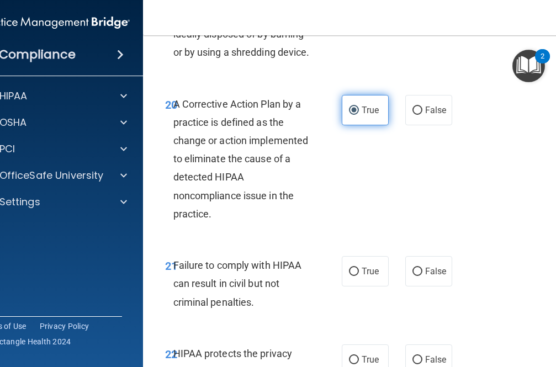
scroll to position [2402, 0]
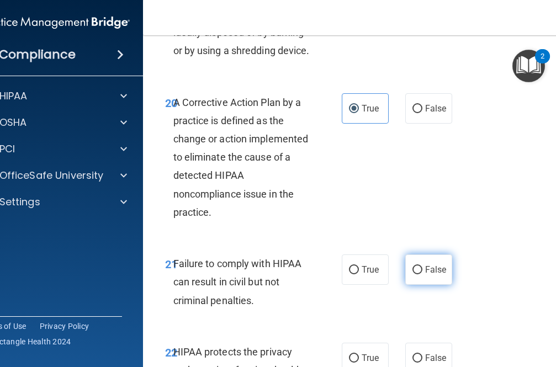
click at [438, 275] on span "False" at bounding box center [436, 269] width 22 height 10
click at [422, 274] on input "False" at bounding box center [417, 270] width 10 height 8
radio input "true"
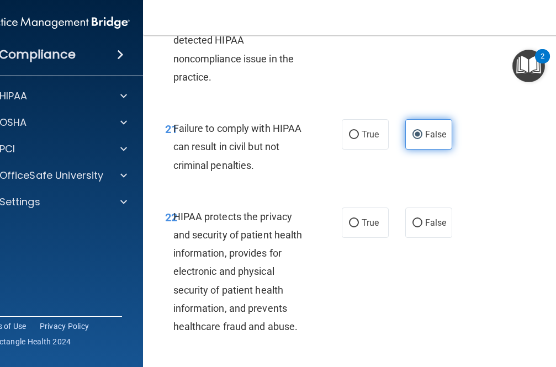
scroll to position [2540, 0]
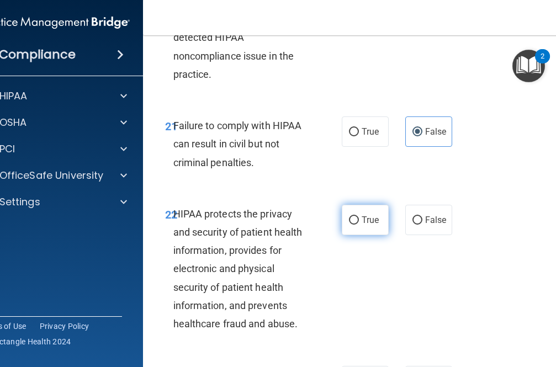
click at [374, 235] on label "True" at bounding box center [365, 220] width 47 height 30
click at [359, 225] on input "True" at bounding box center [354, 220] width 10 height 8
radio input "true"
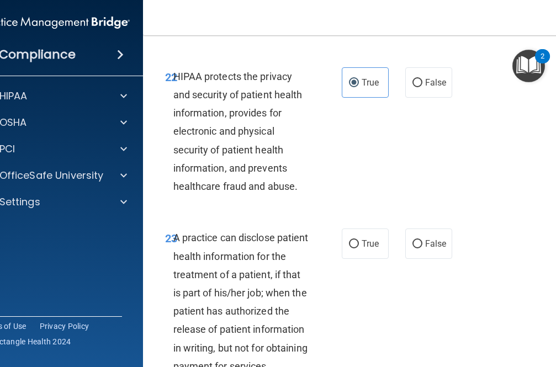
scroll to position [2678, 0]
click at [426, 248] on span "False" at bounding box center [436, 243] width 22 height 10
click at [422, 248] on input "False" at bounding box center [417, 244] width 10 height 8
radio input "true"
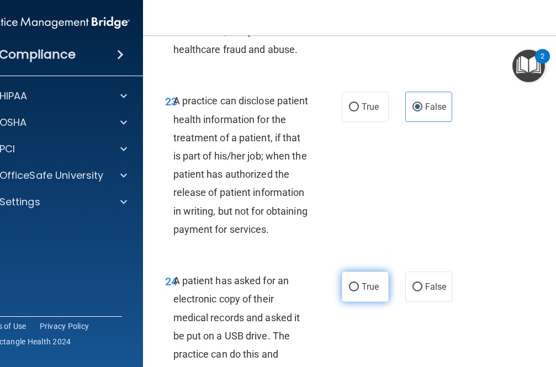
click at [362, 302] on label "True" at bounding box center [365, 287] width 47 height 30
click at [359, 291] on input "True" at bounding box center [354, 287] width 10 height 8
radio input "true"
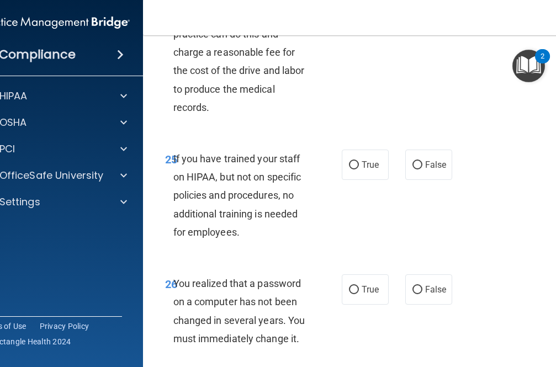
scroll to position [3136, 0]
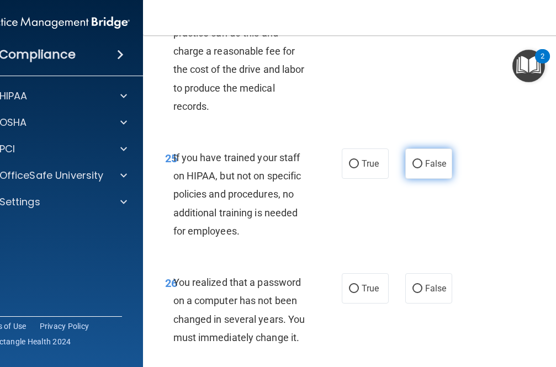
click at [418, 168] on input "False" at bounding box center [417, 164] width 10 height 8
radio input "true"
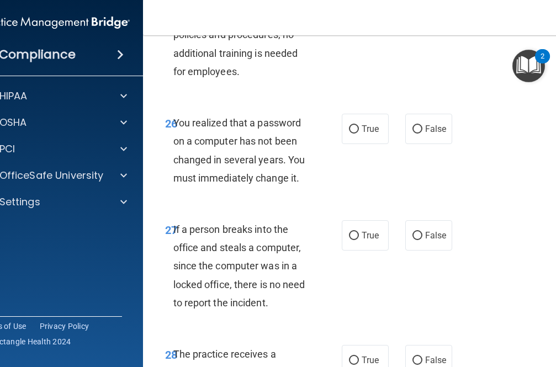
scroll to position [3307, 0]
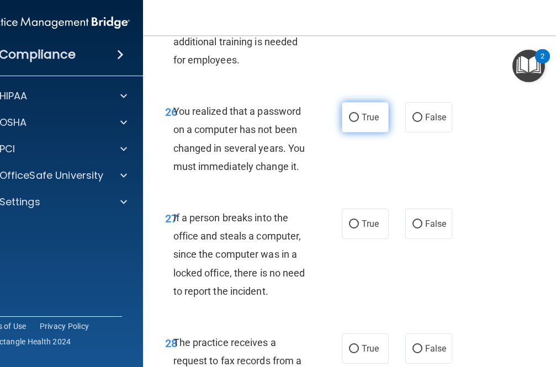
click at [373, 132] on label "True" at bounding box center [365, 117] width 47 height 30
click at [359, 122] on input "True" at bounding box center [354, 118] width 10 height 8
radio input "true"
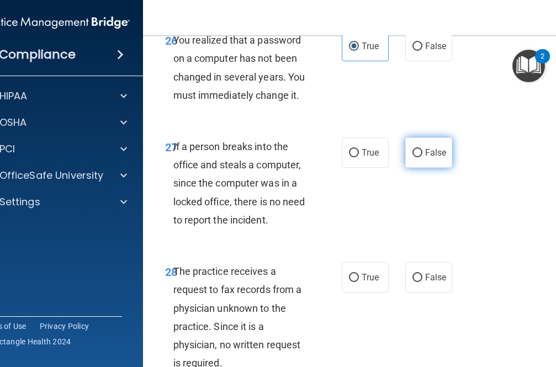
click at [428, 168] on label "False" at bounding box center [428, 152] width 47 height 30
click at [422, 157] on input "False" at bounding box center [417, 153] width 10 height 8
radio input "true"
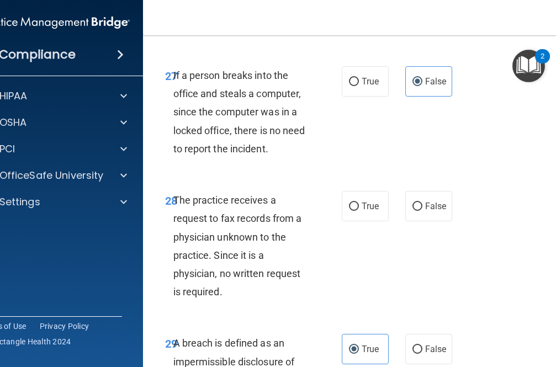
scroll to position [3450, 0]
click at [375, 221] on label "True" at bounding box center [365, 205] width 47 height 30
click at [359, 210] on input "True" at bounding box center [354, 206] width 10 height 8
radio input "true"
click at [426, 211] on span "False" at bounding box center [436, 205] width 22 height 10
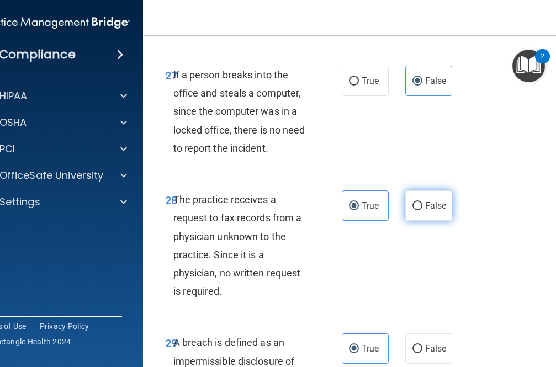
click at [422, 210] on input "False" at bounding box center [417, 206] width 10 height 8
radio input "true"
radio input "false"
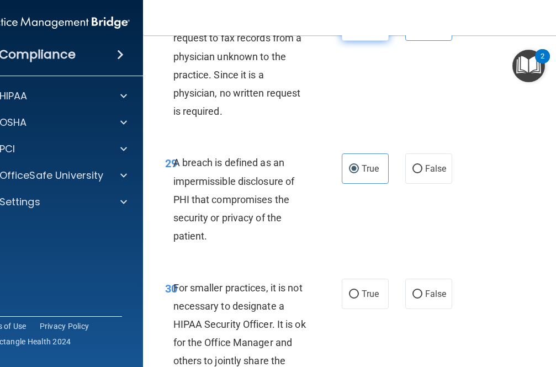
scroll to position [3631, 0]
click at [358, 183] on label "True" at bounding box center [365, 168] width 47 height 30
click at [358, 173] on input "True" at bounding box center [354, 168] width 10 height 8
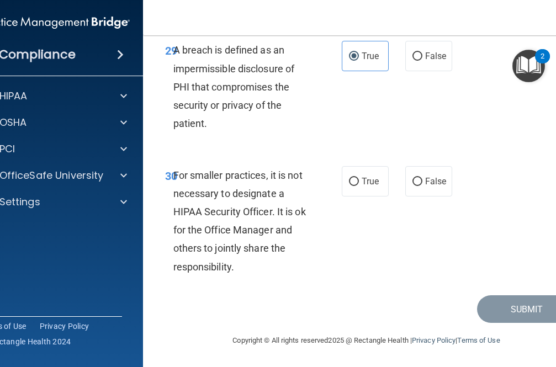
scroll to position [3747, 0]
click at [429, 197] on label "False" at bounding box center [428, 181] width 47 height 30
click at [422, 186] on input "False" at bounding box center [417, 182] width 10 height 8
radio input "true"
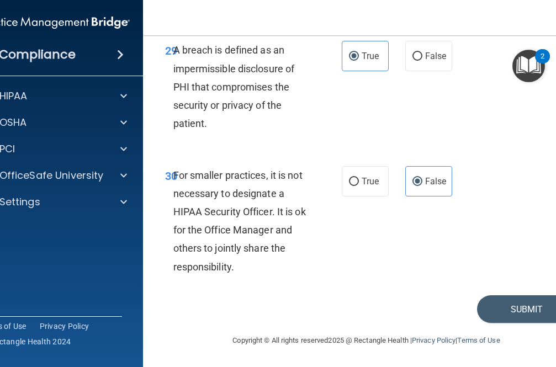
click at [473, 295] on div "30 For smaller practices, it is not necessary to designate a HIPAA Security Off…" at bounding box center [367, 223] width 420 height 143
click at [515, 312] on button "Submit" at bounding box center [526, 309] width 99 height 28
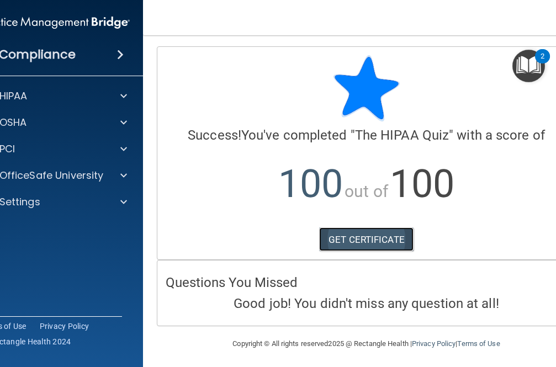
click at [384, 243] on link "GET CERTIFICATE" at bounding box center [366, 239] width 94 height 24
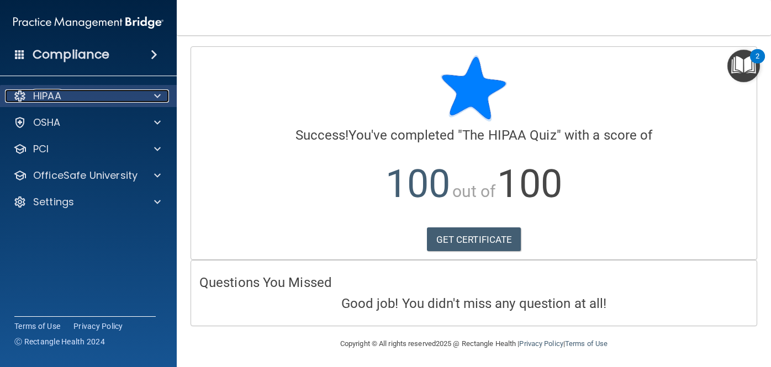
click at [92, 95] on div "HIPAA" at bounding box center [73, 95] width 137 height 13
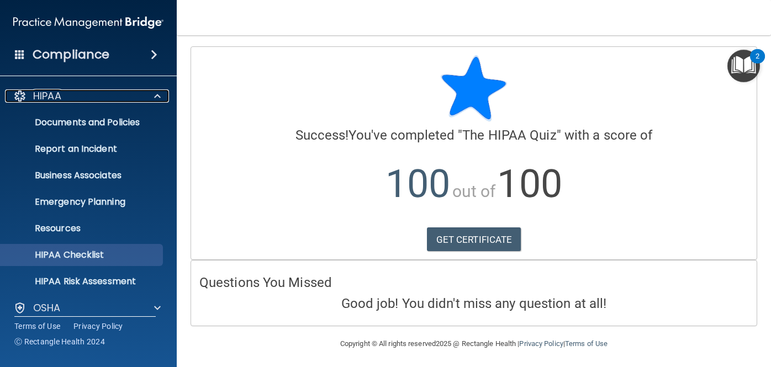
scroll to position [91, 0]
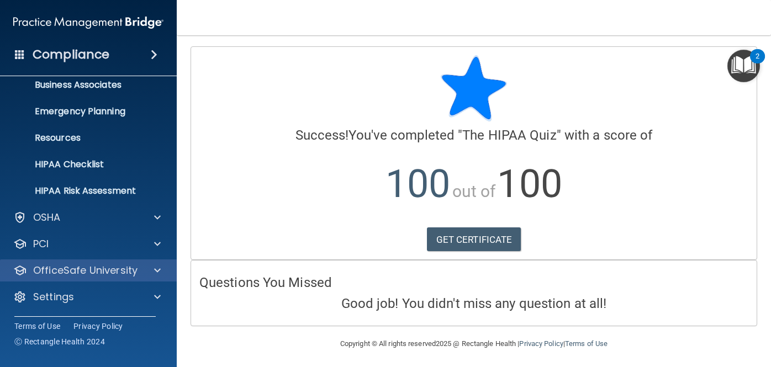
click at [112, 278] on div "OfficeSafe University" at bounding box center [88, 270] width 177 height 22
click at [130, 274] on p "OfficeSafe University" at bounding box center [85, 270] width 104 height 13
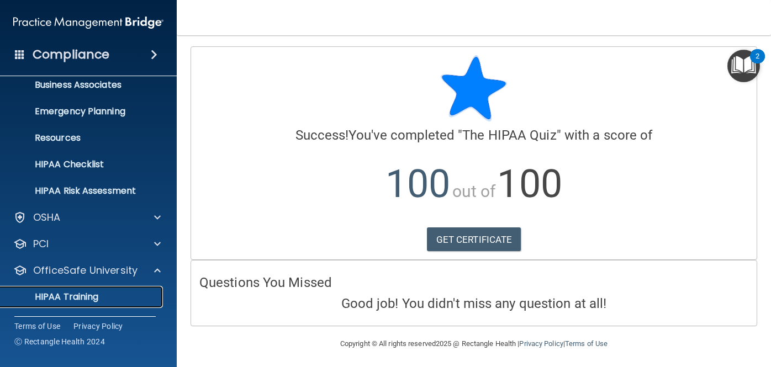
click at [83, 295] on p "HIPAA Training" at bounding box center [52, 296] width 91 height 11
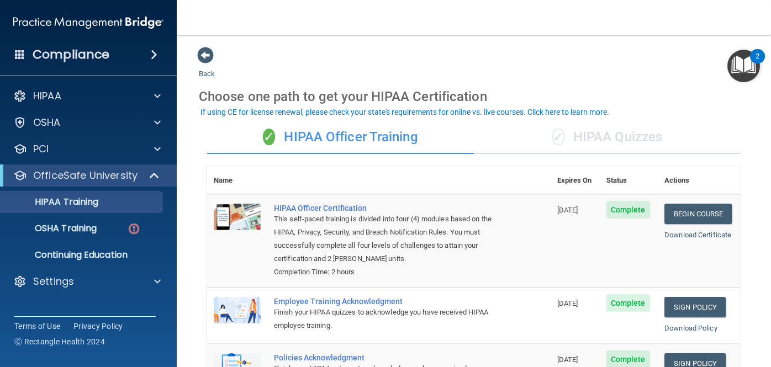
click at [597, 138] on div "✓ HIPAA Quizzes" at bounding box center [607, 137] width 267 height 33
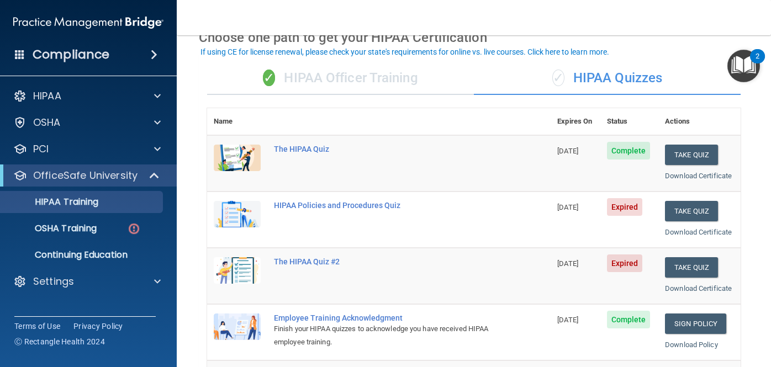
scroll to position [60, 0]
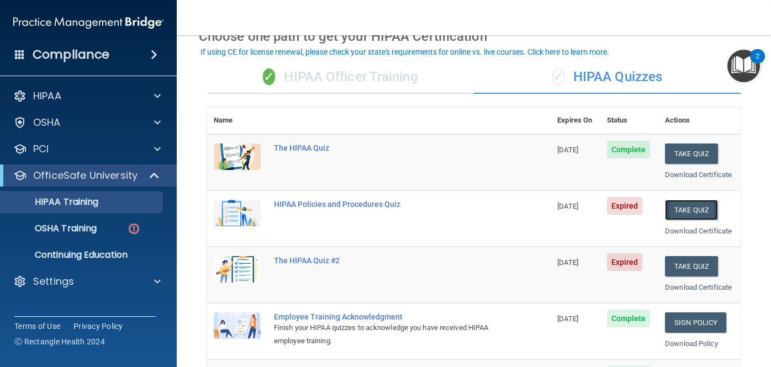
click at [698, 210] on button "Take Quiz" at bounding box center [691, 210] width 53 height 20
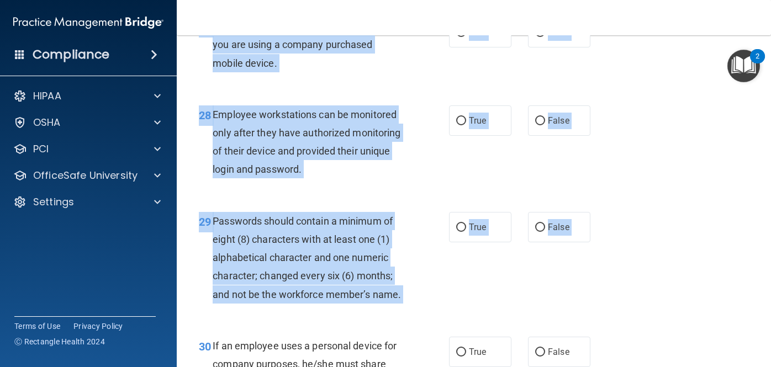
scroll to position [3175, 0]
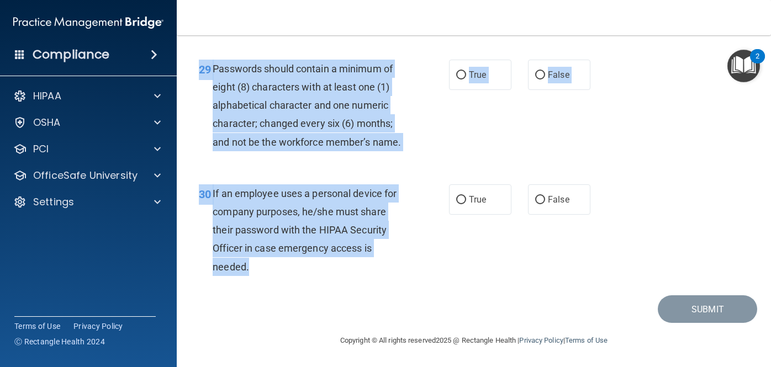
drag, startPoint x: 209, startPoint y: 94, endPoint x: 263, endPoint y: 273, distance: 187.4
copy div "It is ok to share your password with a co-worker in case immediate access of a …"
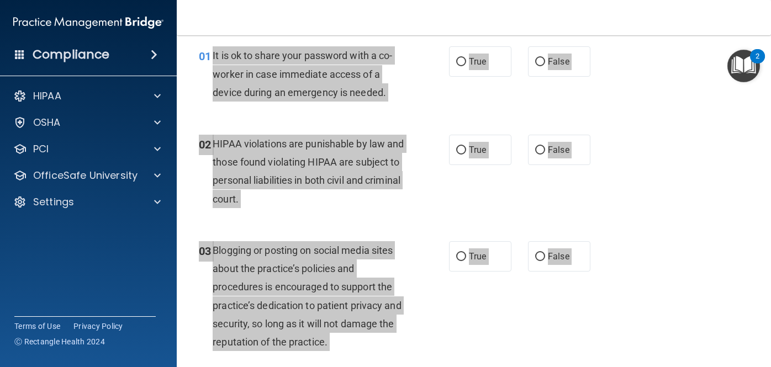
scroll to position [0, 0]
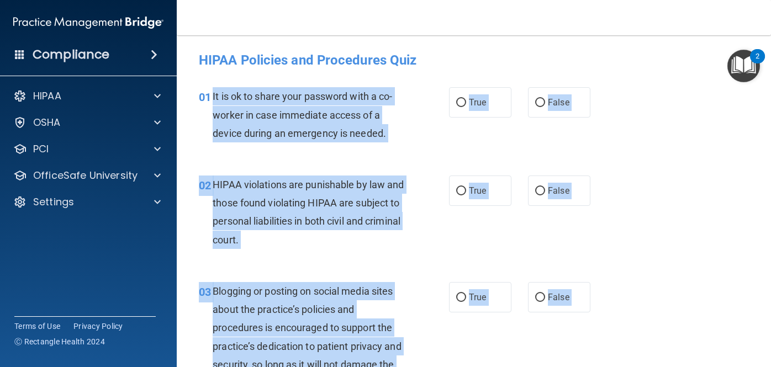
click at [449, 119] on div "01 It is ok to share your password with a co-worker in case immediate access of…" at bounding box center [323, 117] width 283 height 61
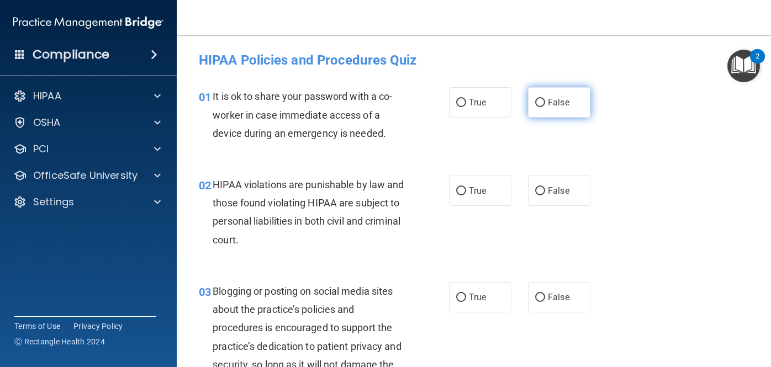
click at [546, 106] on label "False" at bounding box center [559, 102] width 62 height 30
click at [545, 106] on input "False" at bounding box center [540, 103] width 10 height 8
radio input "true"
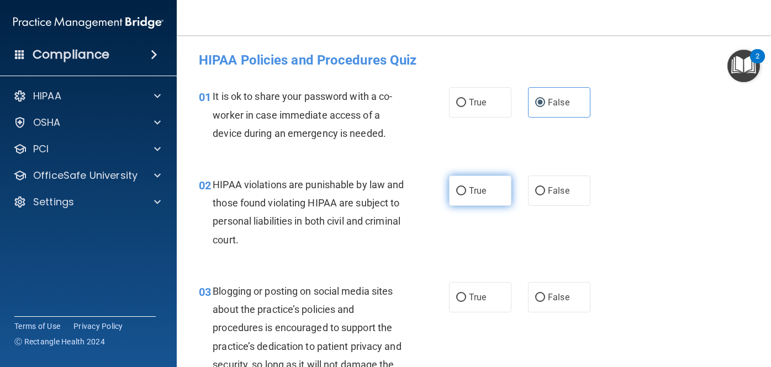
click at [465, 193] on input "True" at bounding box center [461, 191] width 10 height 8
radio input "true"
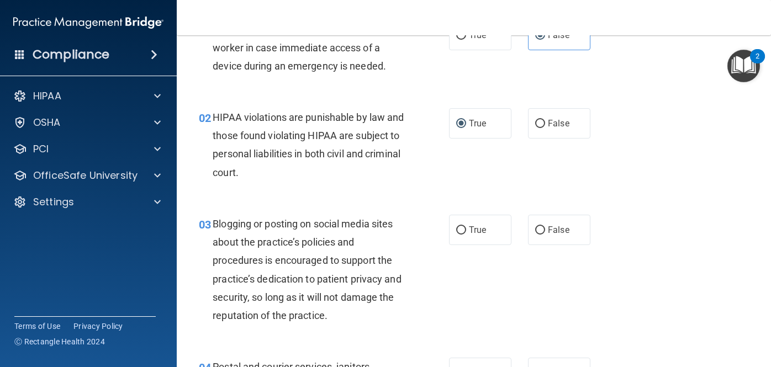
scroll to position [69, 0]
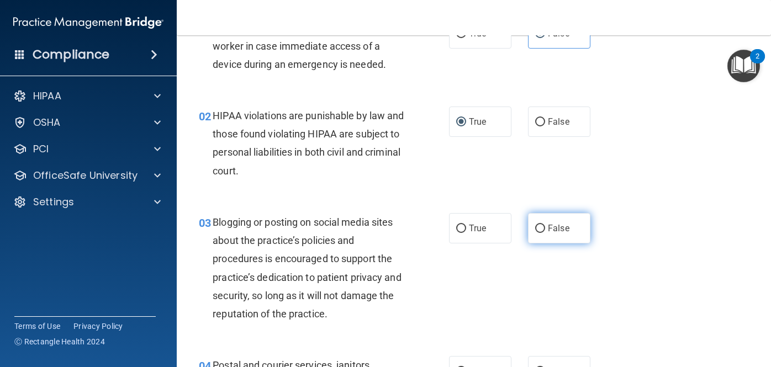
click at [551, 224] on span "False" at bounding box center [559, 228] width 22 height 10
click at [545, 225] on input "False" at bounding box center [540, 229] width 10 height 8
radio input "true"
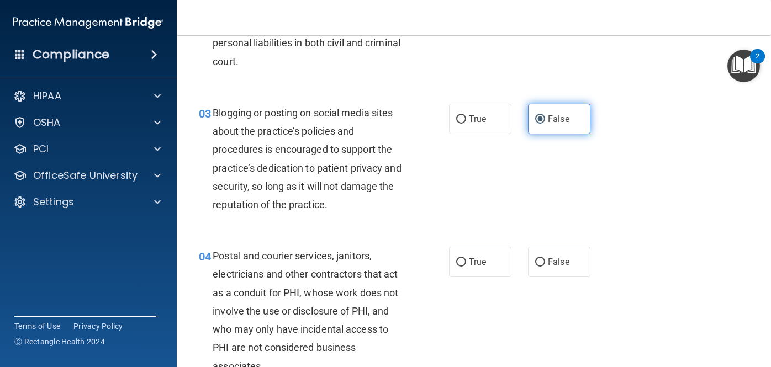
scroll to position [184, 0]
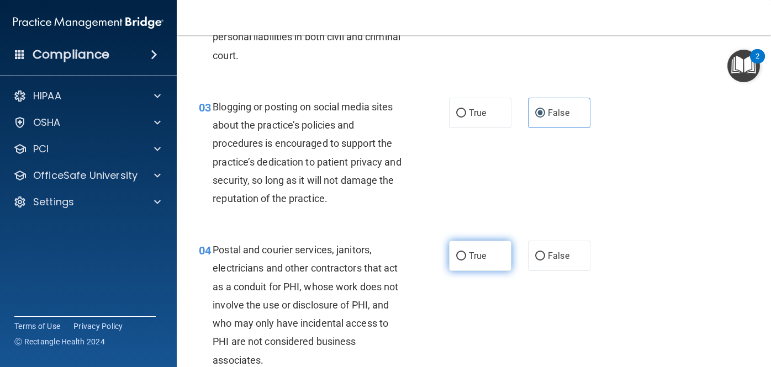
click at [469, 248] on label "True" at bounding box center [480, 256] width 62 height 30
click at [466, 252] on input "True" at bounding box center [461, 256] width 10 height 8
radio input "true"
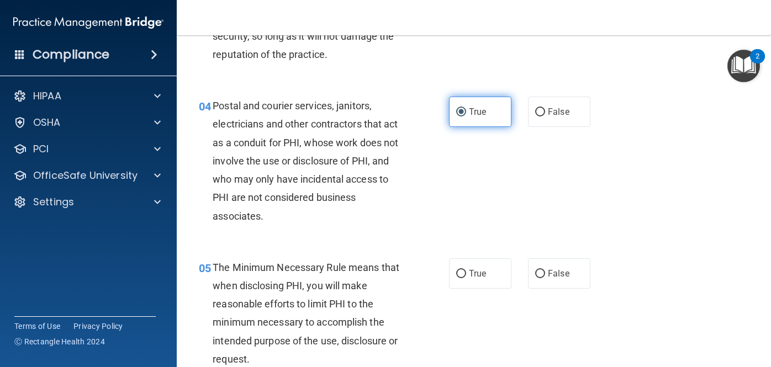
scroll to position [331, 0]
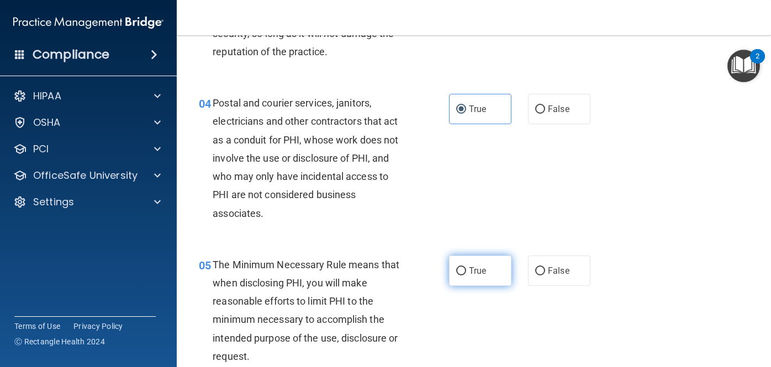
click at [466, 267] on label "True" at bounding box center [480, 271] width 62 height 30
click at [466, 267] on input "True" at bounding box center [461, 271] width 10 height 8
radio input "true"
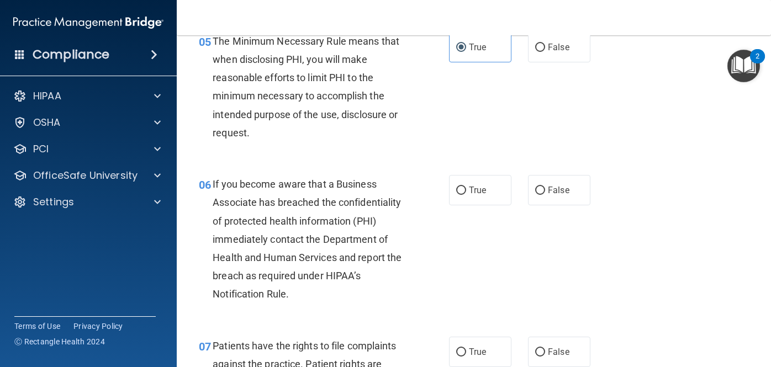
scroll to position [570, 0]
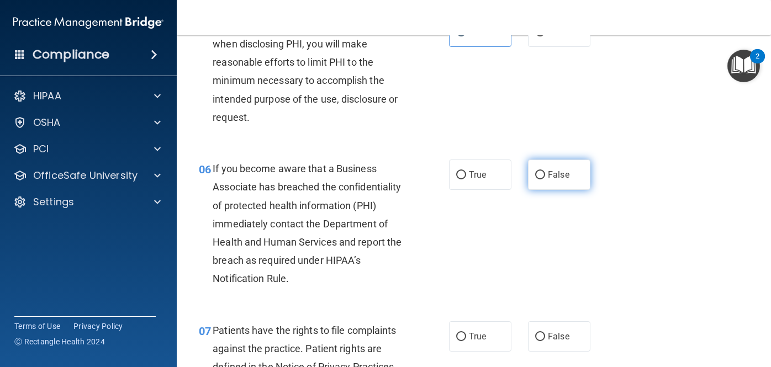
click at [543, 173] on input "False" at bounding box center [540, 175] width 10 height 8
radio input "true"
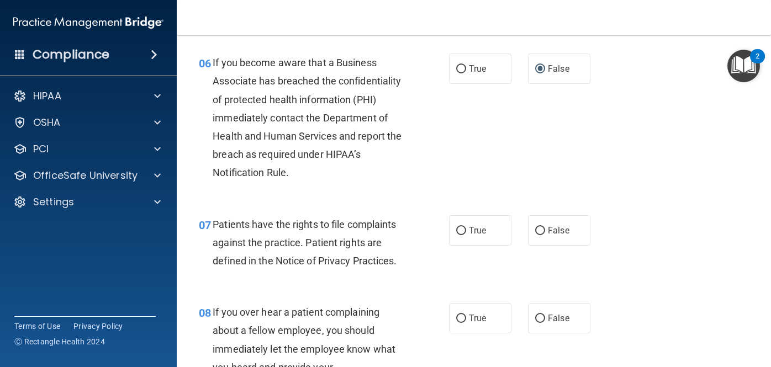
scroll to position [677, 0]
click at [472, 231] on span "True" at bounding box center [477, 230] width 17 height 10
click at [466, 231] on input "True" at bounding box center [461, 230] width 10 height 8
radio input "true"
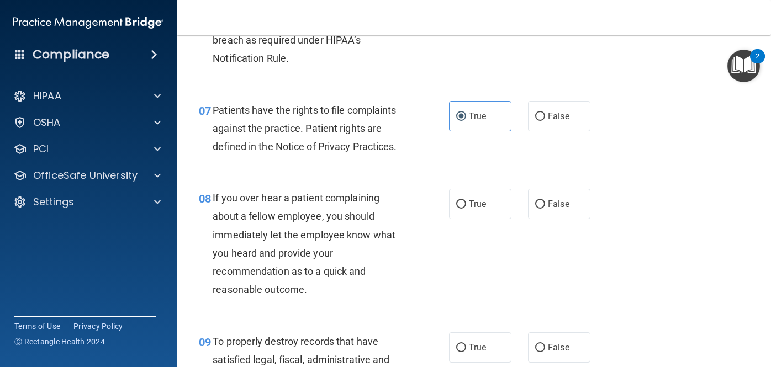
scroll to position [792, 0]
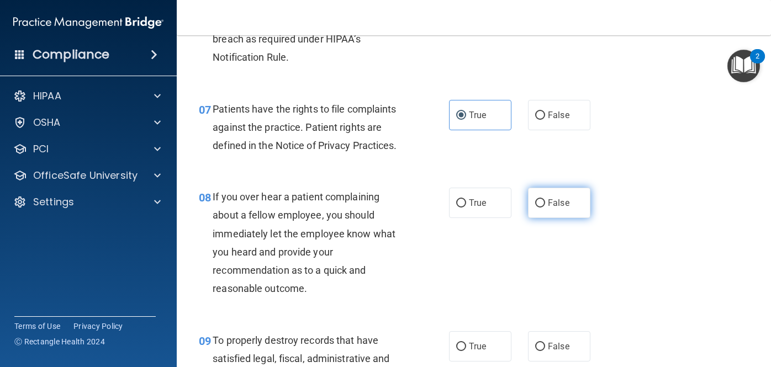
click at [545, 204] on label "False" at bounding box center [559, 203] width 62 height 30
click at [545, 204] on input "False" at bounding box center [540, 203] width 10 height 8
radio input "true"
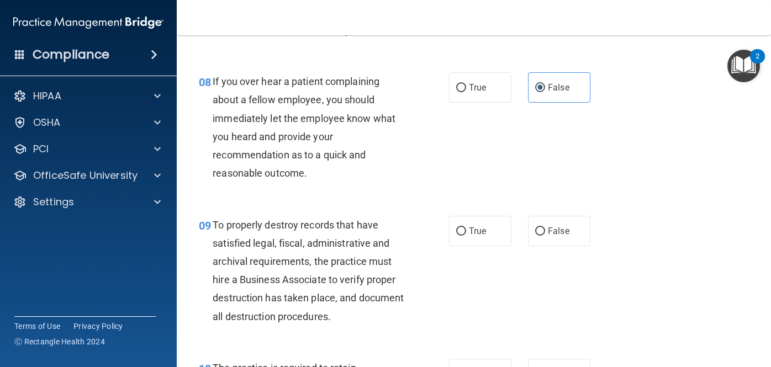
scroll to position [908, 0]
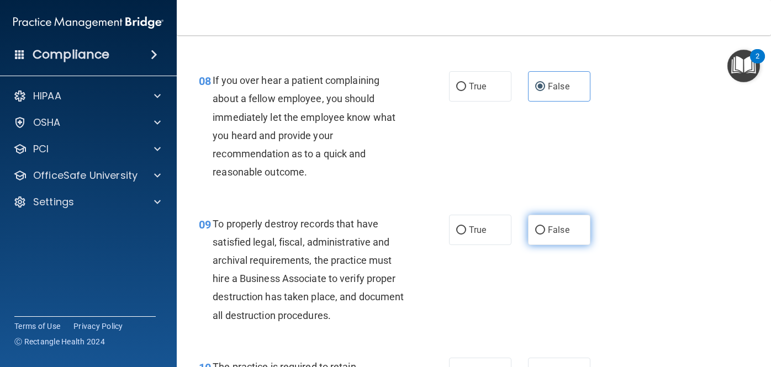
click at [551, 229] on span "False" at bounding box center [559, 230] width 22 height 10
click at [545, 229] on input "False" at bounding box center [540, 230] width 10 height 8
radio input "true"
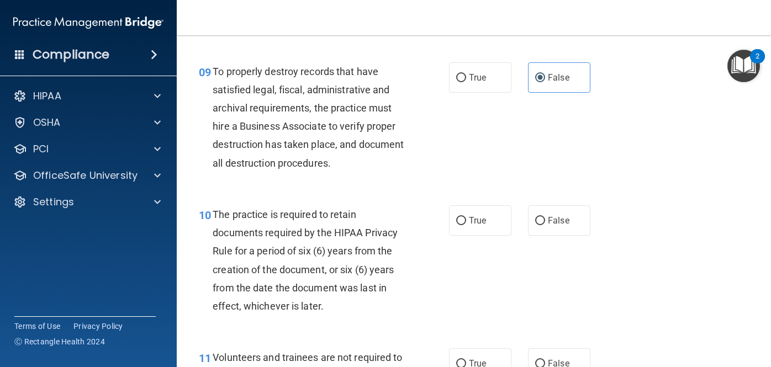
scroll to position [1062, 0]
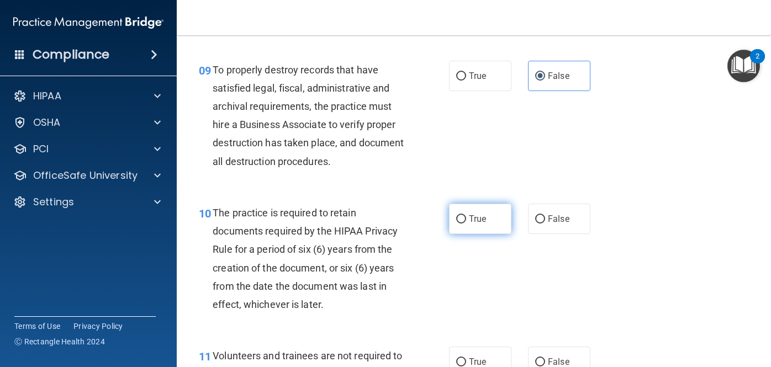
click at [485, 222] on span "True" at bounding box center [477, 219] width 17 height 10
click at [466, 222] on input "True" at bounding box center [461, 219] width 10 height 8
radio input "true"
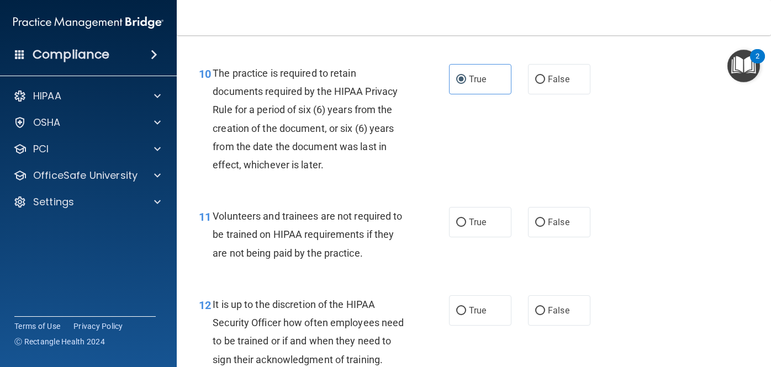
scroll to position [1203, 0]
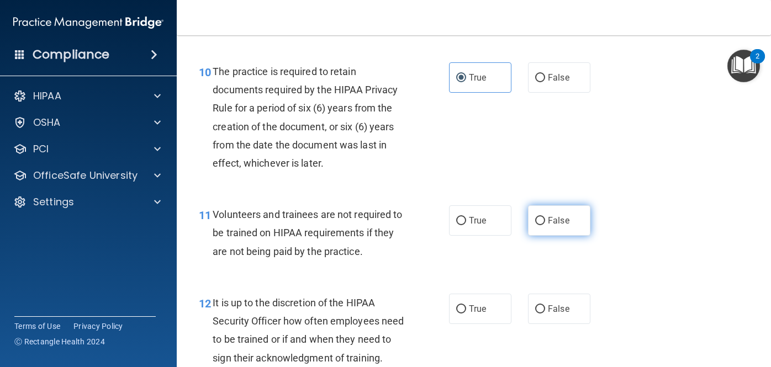
click at [552, 221] on span "False" at bounding box center [559, 220] width 22 height 10
click at [545, 221] on input "False" at bounding box center [540, 221] width 10 height 8
radio input "true"
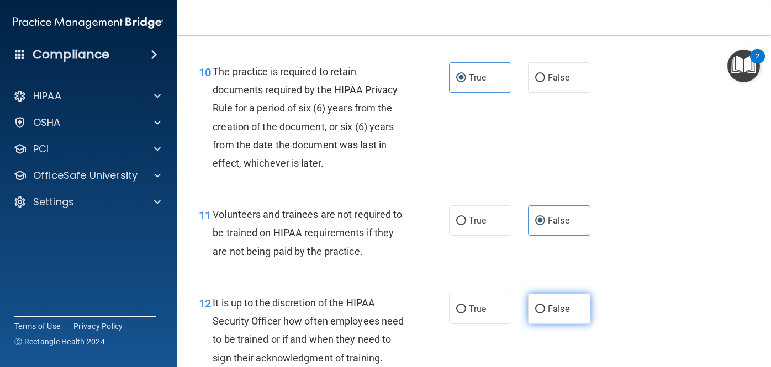
click at [560, 307] on span "False" at bounding box center [559, 309] width 22 height 10
click at [545, 307] on input "False" at bounding box center [540, 309] width 10 height 8
radio input "true"
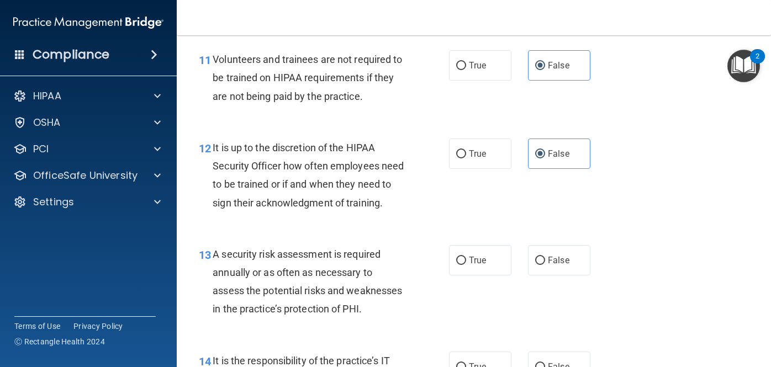
scroll to position [1360, 0]
click at [475, 265] on label "True" at bounding box center [480, 259] width 62 height 30
click at [466, 264] on input "True" at bounding box center [461, 260] width 10 height 8
radio input "true"
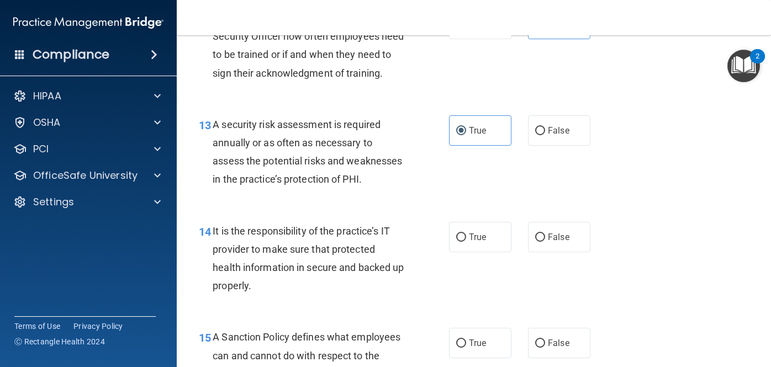
scroll to position [1495, 0]
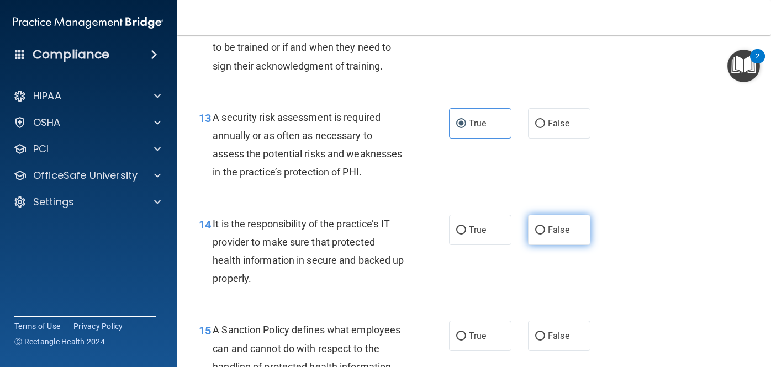
click at [549, 233] on span "False" at bounding box center [559, 230] width 22 height 10
click at [545, 233] on input "False" at bounding box center [540, 230] width 10 height 8
radio input "true"
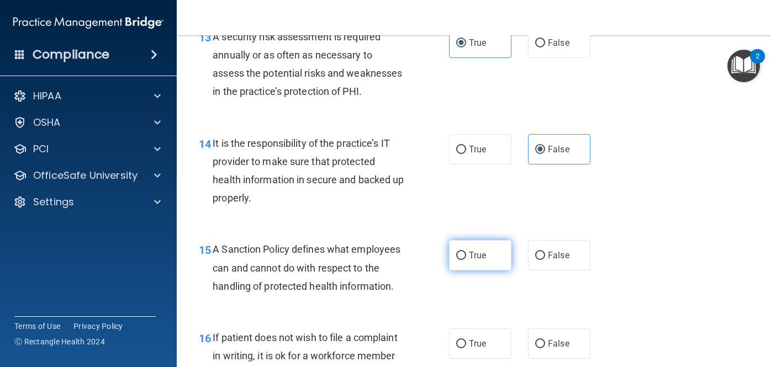
click at [464, 255] on input "True" at bounding box center [461, 256] width 10 height 8
radio input "true"
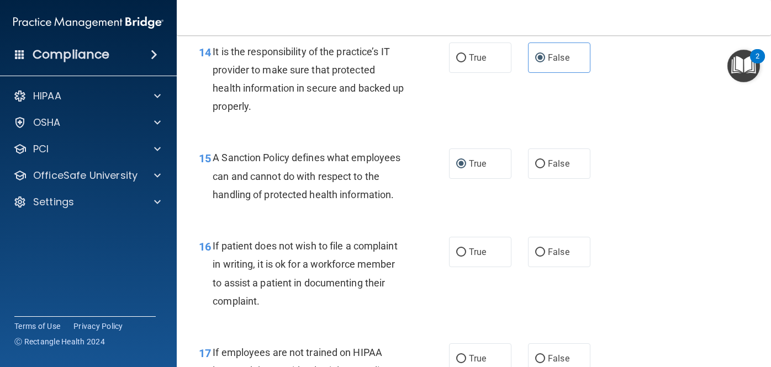
scroll to position [1681, 0]
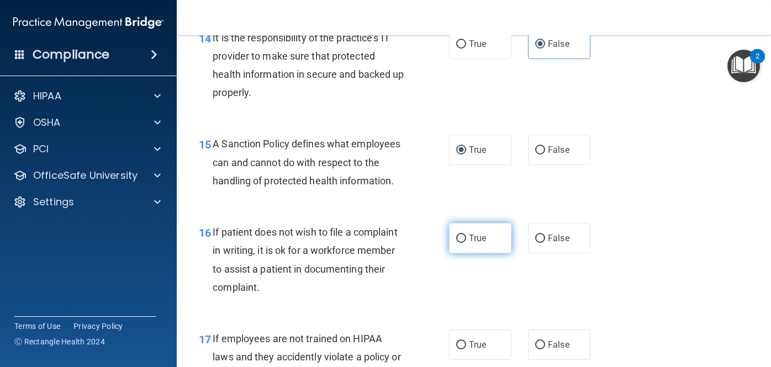
click at [465, 232] on label "True" at bounding box center [480, 238] width 62 height 30
click at [465, 235] on input "True" at bounding box center [461, 239] width 10 height 8
radio input "true"
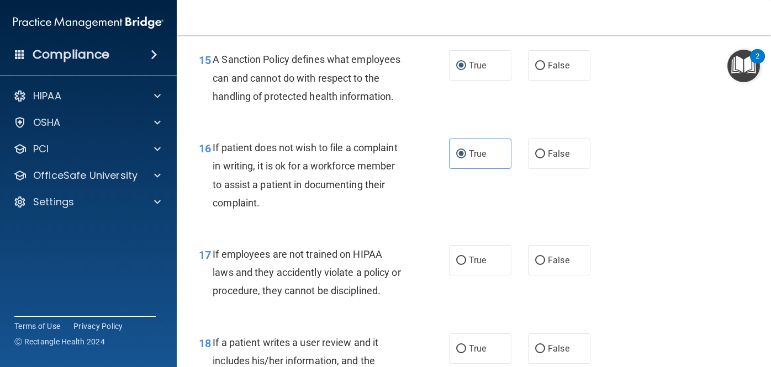
scroll to position [1795, 0]
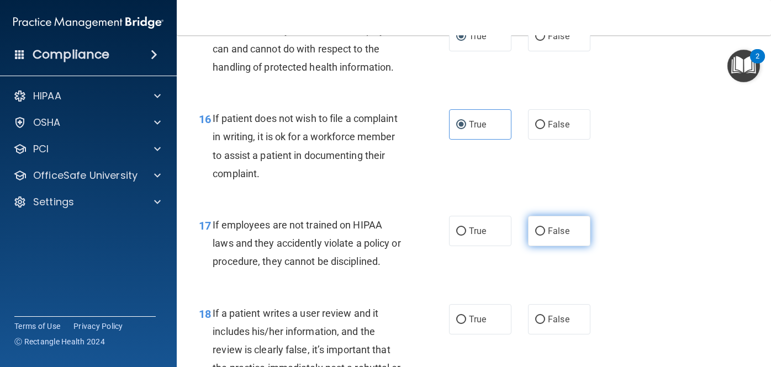
click at [545, 225] on label "False" at bounding box center [559, 231] width 62 height 30
click at [545, 227] on input "False" at bounding box center [540, 231] width 10 height 8
radio input "true"
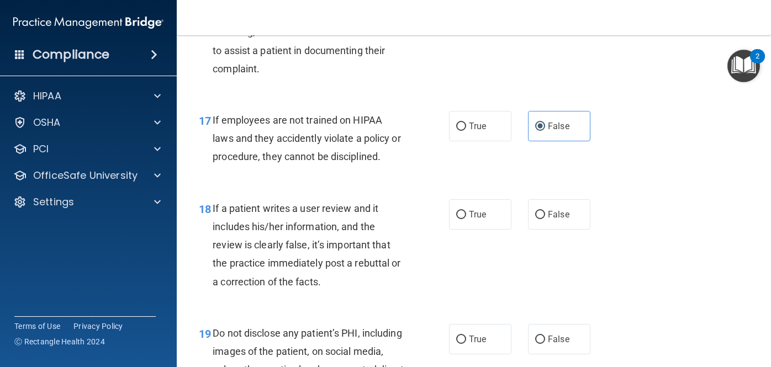
scroll to position [1901, 0]
click at [550, 216] on span "False" at bounding box center [559, 213] width 22 height 10
click at [545, 216] on input "False" at bounding box center [540, 214] width 10 height 8
radio input "true"
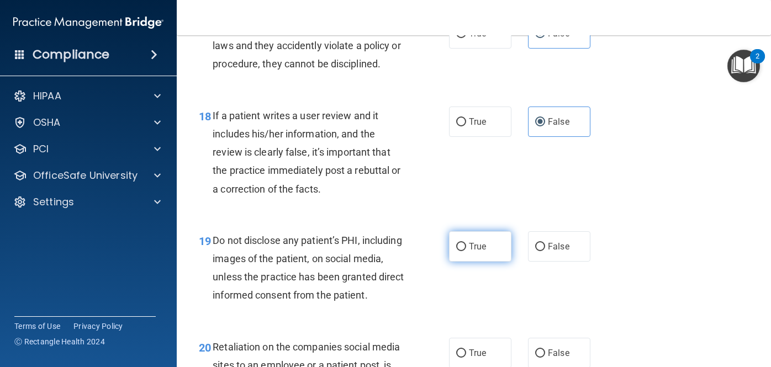
click at [471, 248] on span "True" at bounding box center [477, 246] width 17 height 10
click at [466, 248] on input "True" at bounding box center [461, 247] width 10 height 8
radio input "true"
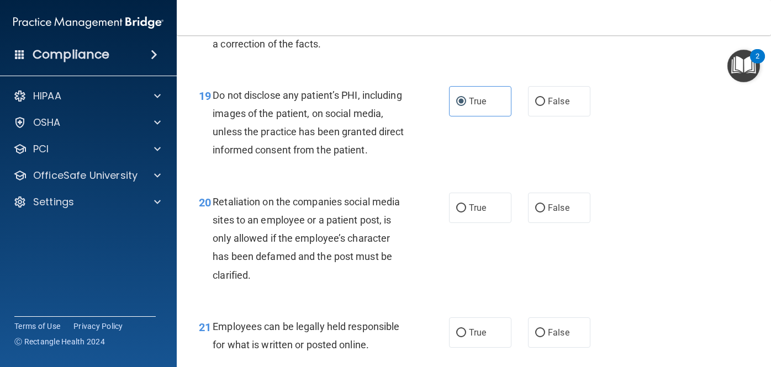
scroll to position [2145, 0]
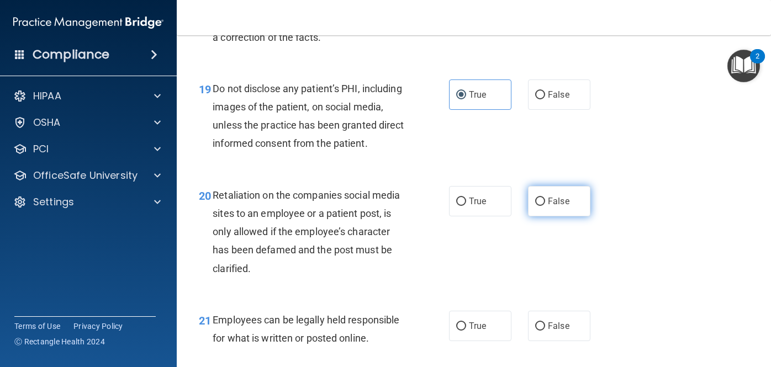
click at [536, 196] on label "False" at bounding box center [559, 201] width 62 height 30
click at [536, 198] on input "False" at bounding box center [540, 202] width 10 height 8
radio input "true"
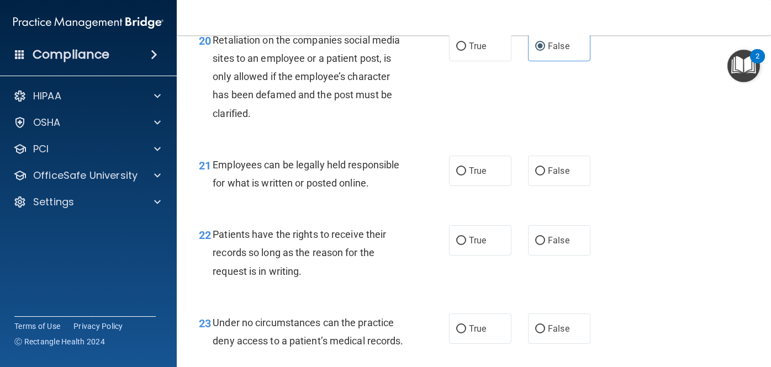
scroll to position [2301, 0]
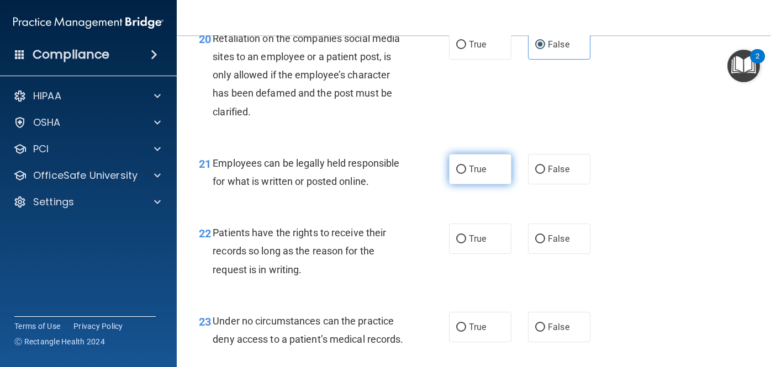
click at [469, 173] on span "True" at bounding box center [477, 169] width 17 height 10
click at [466, 173] on input "True" at bounding box center [461, 170] width 10 height 8
radio input "true"
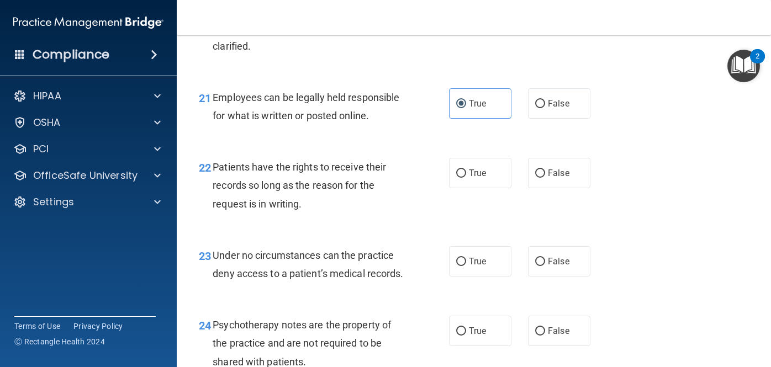
scroll to position [2381, 0]
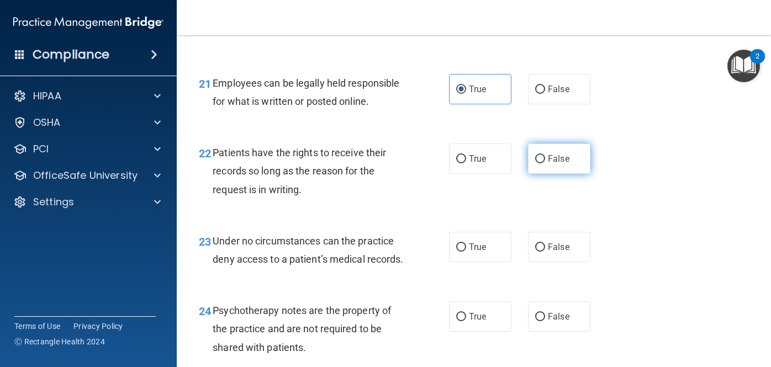
click at [539, 163] on input "False" at bounding box center [540, 159] width 10 height 8
radio input "true"
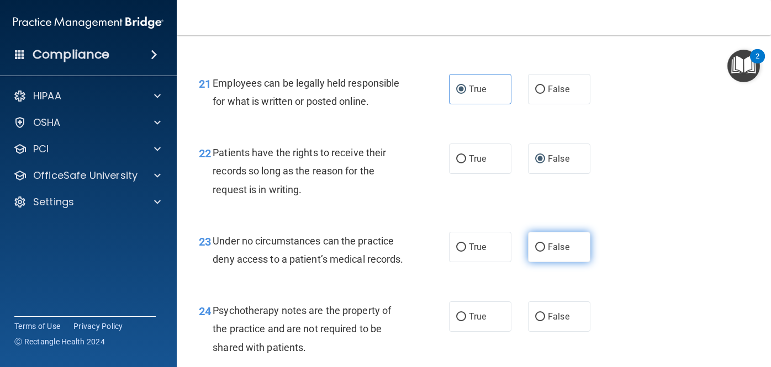
click at [553, 250] on span "False" at bounding box center [559, 247] width 22 height 10
click at [545, 250] on input "False" at bounding box center [540, 247] width 10 height 8
radio input "true"
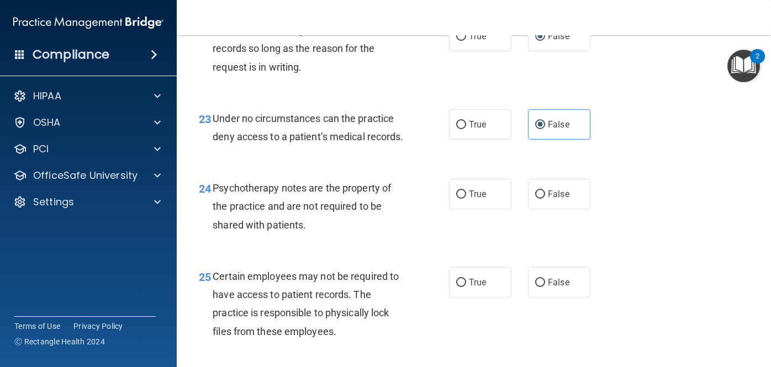
scroll to position [2507, 0]
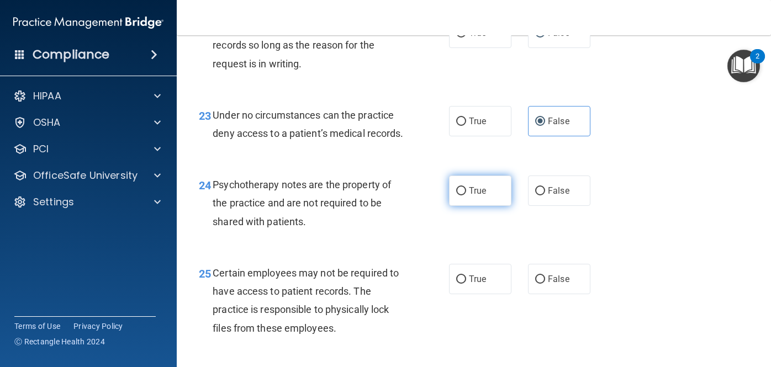
click at [480, 196] on span "True" at bounding box center [477, 190] width 17 height 10
click at [466, 195] on input "True" at bounding box center [461, 191] width 10 height 8
radio input "true"
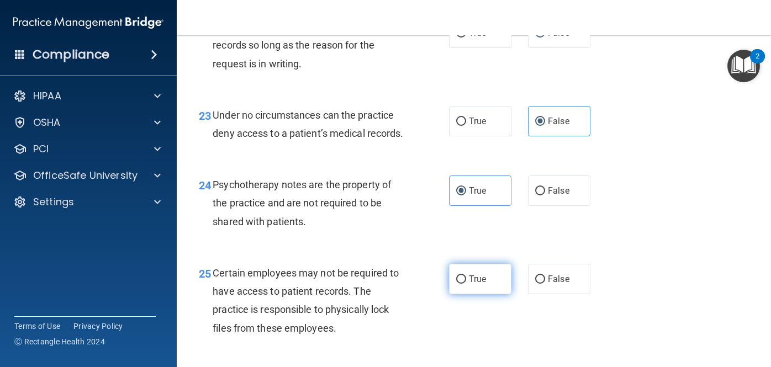
click at [463, 284] on input "True" at bounding box center [461, 279] width 10 height 8
radio input "true"
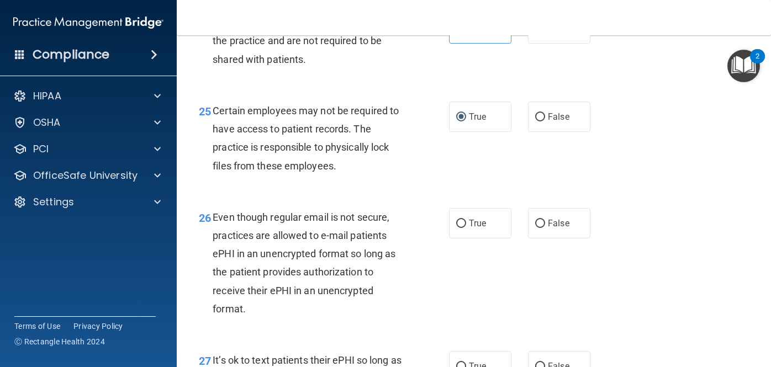
scroll to position [2671, 0]
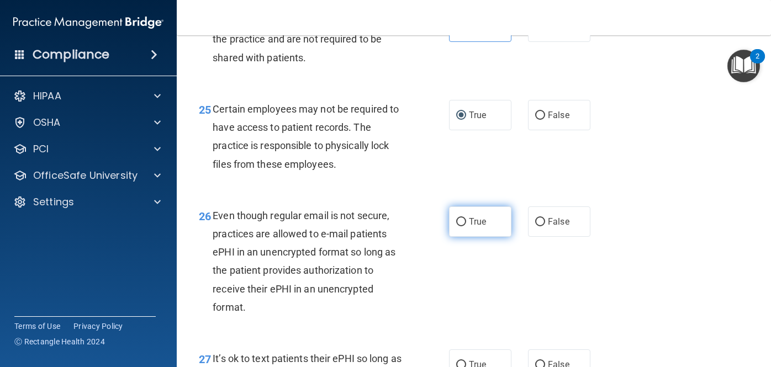
click at [464, 226] on input "True" at bounding box center [461, 222] width 10 height 8
radio input "true"
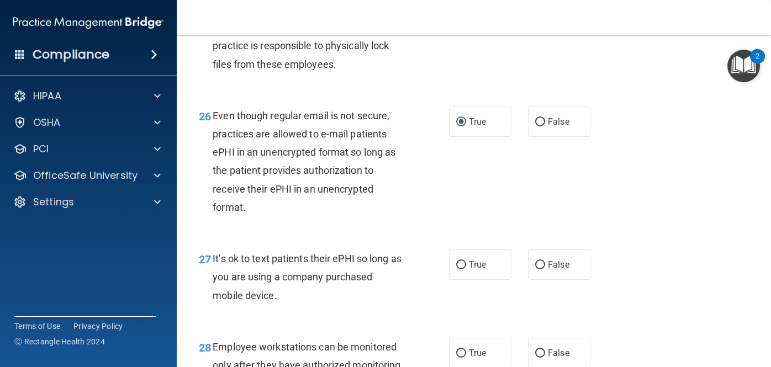
scroll to position [2772, 0]
click at [556, 269] on span "False" at bounding box center [559, 264] width 22 height 10
click at [545, 269] on input "False" at bounding box center [540, 265] width 10 height 8
radio input "true"
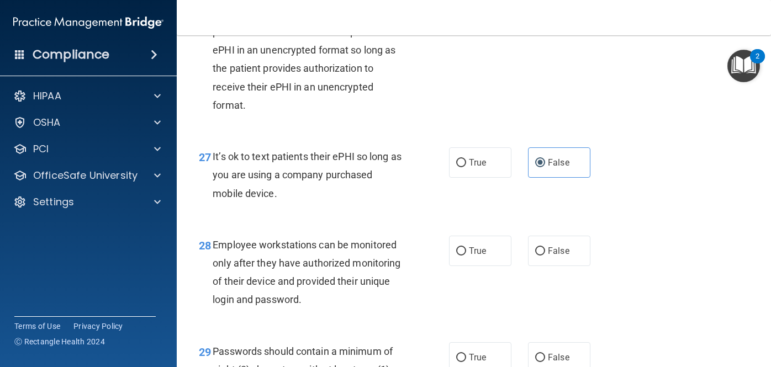
scroll to position [2899, 0]
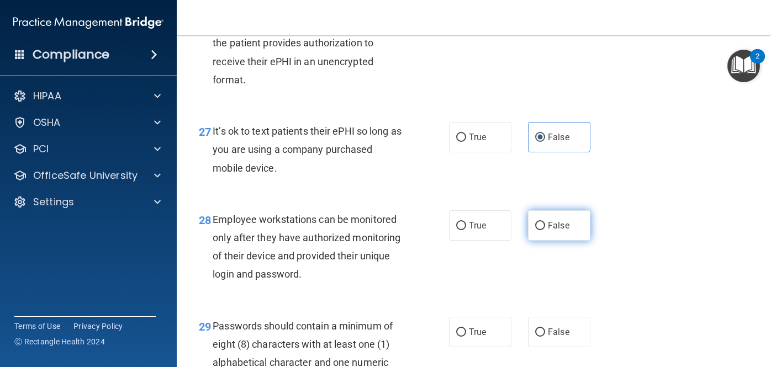
click at [562, 231] on span "False" at bounding box center [559, 225] width 22 height 10
click at [545, 230] on input "False" at bounding box center [540, 226] width 10 height 8
radio input "true"
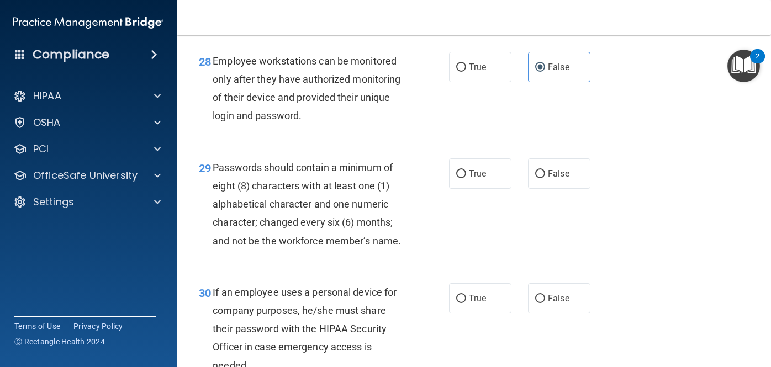
scroll to position [3074, 0]
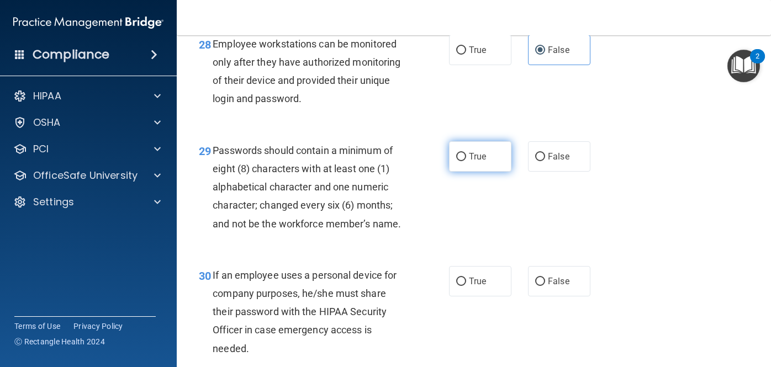
click at [486, 172] on label "True" at bounding box center [480, 156] width 62 height 30
click at [466, 161] on input "True" at bounding box center [461, 157] width 10 height 8
radio input "true"
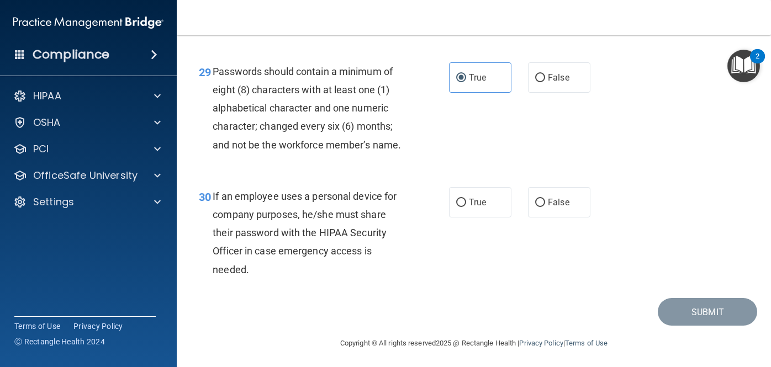
scroll to position [3166, 0]
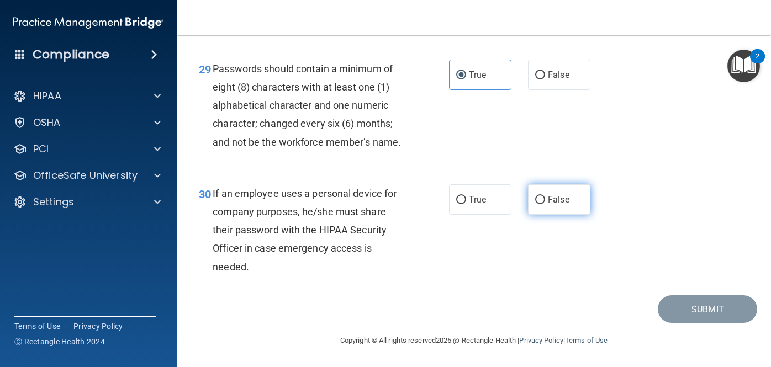
click at [535, 204] on input "False" at bounding box center [540, 200] width 10 height 8
radio input "true"
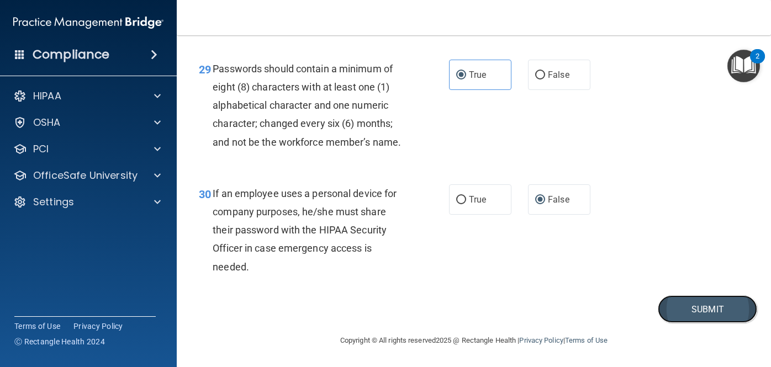
click at [684, 316] on button "Submit" at bounding box center [706, 309] width 99 height 28
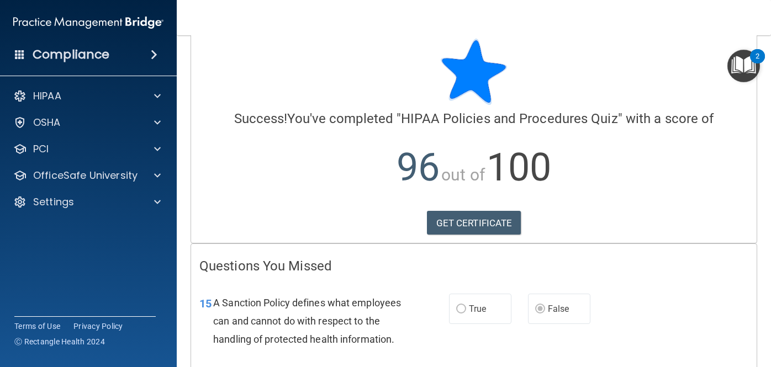
scroll to position [15, 0]
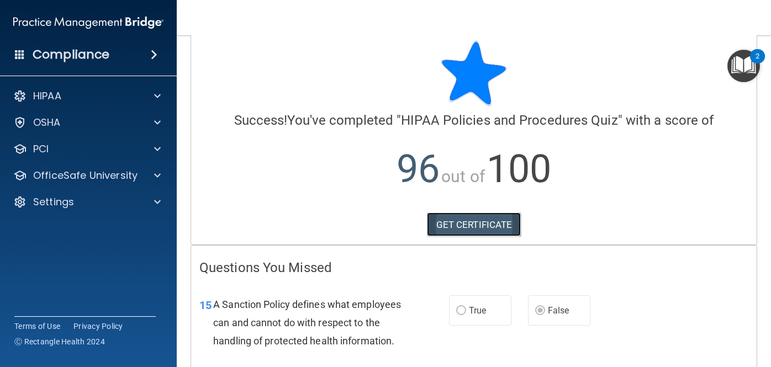
click at [482, 224] on link "GET CERTIFICATE" at bounding box center [474, 225] width 94 height 24
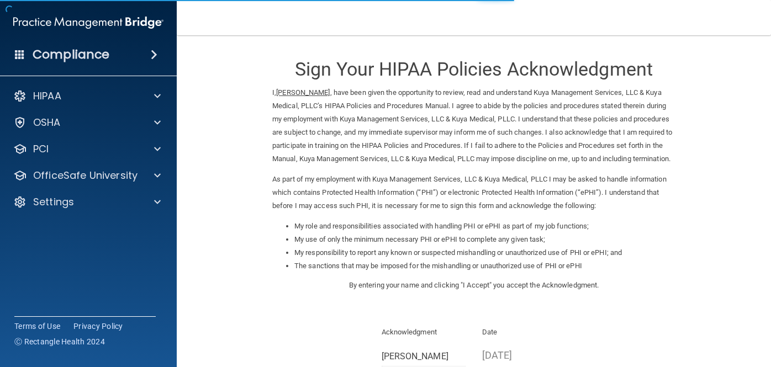
scroll to position [152, 0]
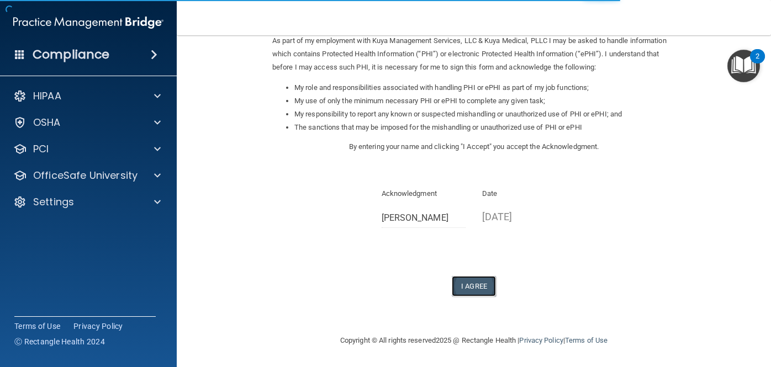
click at [477, 285] on button "I Agree" at bounding box center [474, 286] width 44 height 20
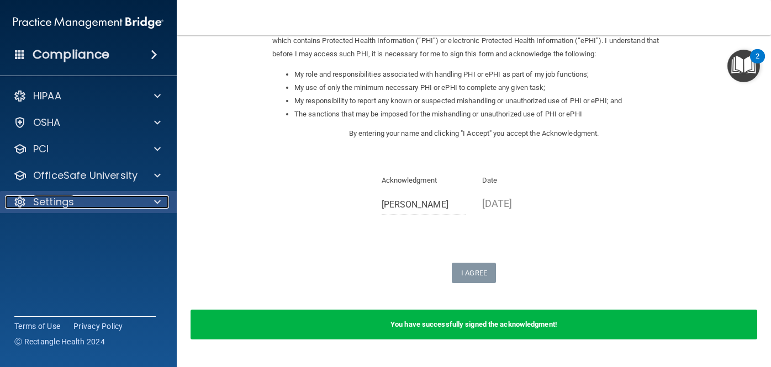
click at [92, 208] on div "Settings" at bounding box center [73, 201] width 137 height 13
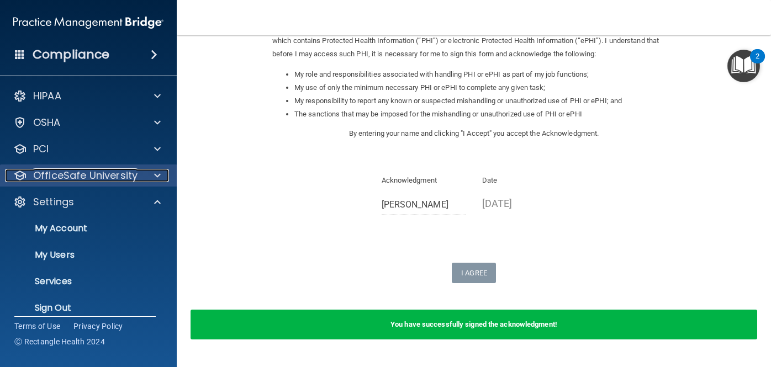
click at [99, 177] on p "OfficeSafe University" at bounding box center [85, 175] width 104 height 13
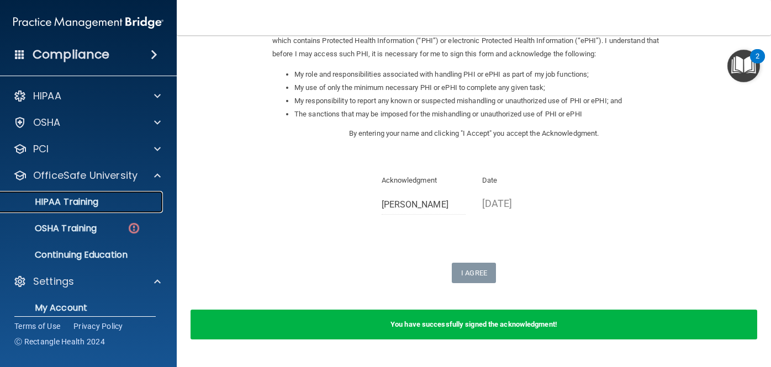
click at [91, 198] on p "HIPAA Training" at bounding box center [52, 202] width 91 height 11
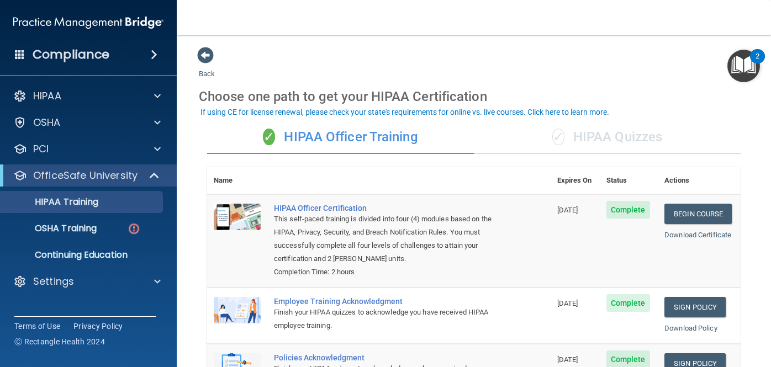
click at [603, 142] on div "✓ HIPAA Quizzes" at bounding box center [607, 137] width 267 height 33
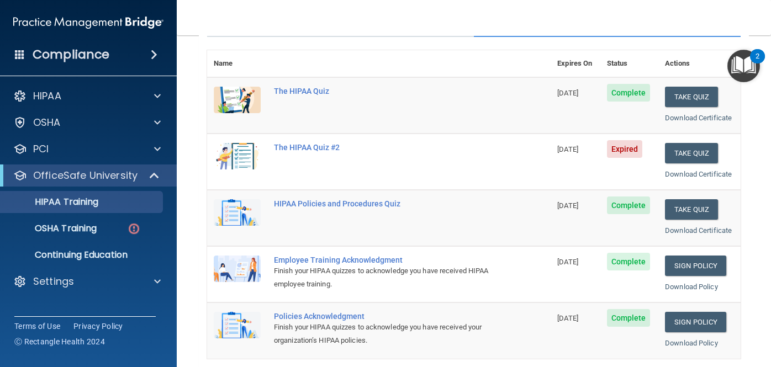
scroll to position [152, 0]
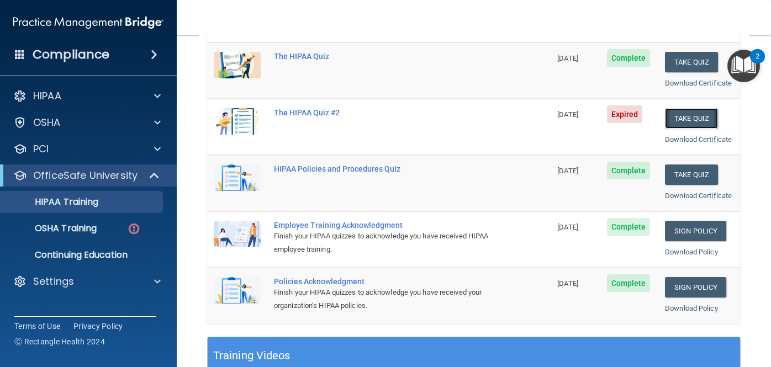
click at [684, 120] on button "Take Quiz" at bounding box center [691, 118] width 53 height 20
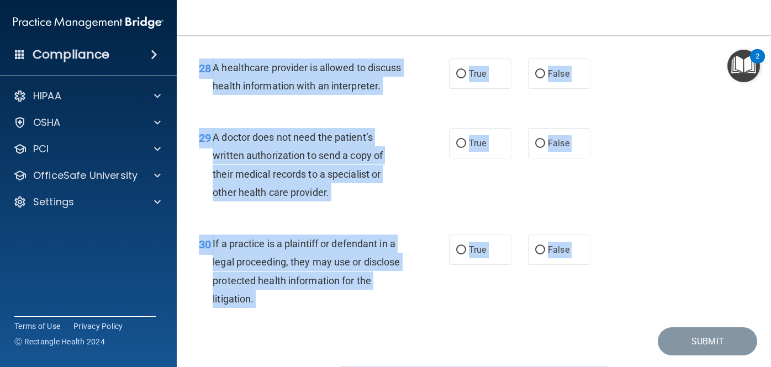
scroll to position [2900, 0]
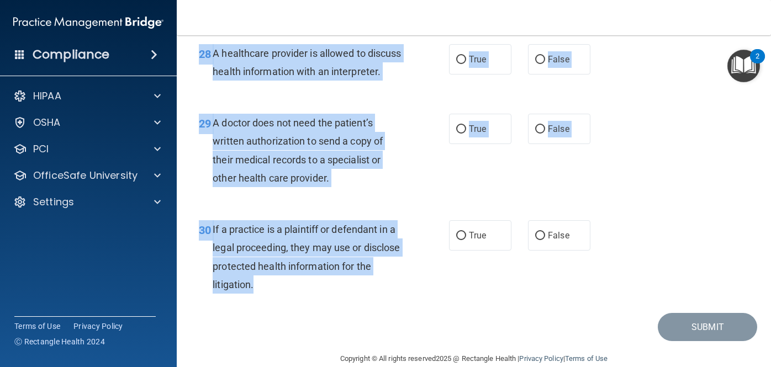
drag, startPoint x: 199, startPoint y: 97, endPoint x: 369, endPoint y: 270, distance: 242.4
copy div "01 A business associate agreement is required with organizations or persons whe…"
click at [438, 124] on div "29 A doctor does not need the patient’s written authorization to send a copy of…" at bounding box center [323, 153] width 283 height 79
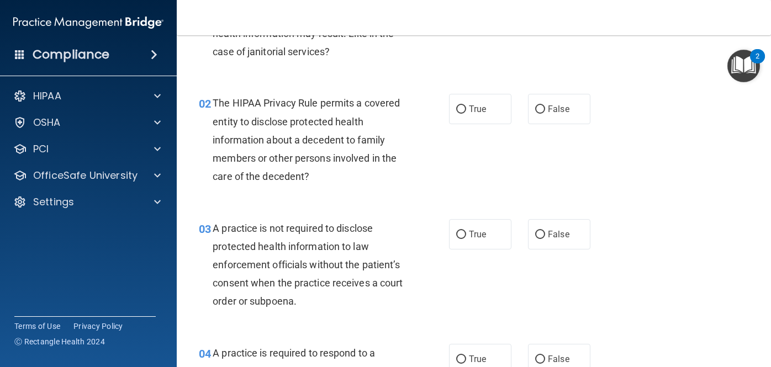
scroll to position [0, 0]
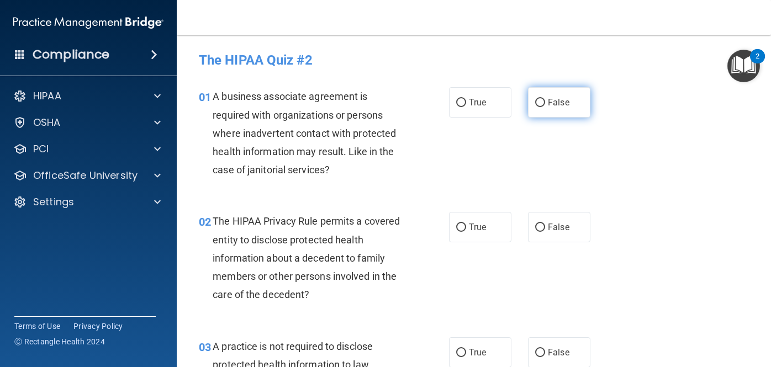
click at [538, 110] on label "False" at bounding box center [559, 102] width 62 height 30
click at [538, 107] on input "False" at bounding box center [540, 103] width 10 height 8
radio input "true"
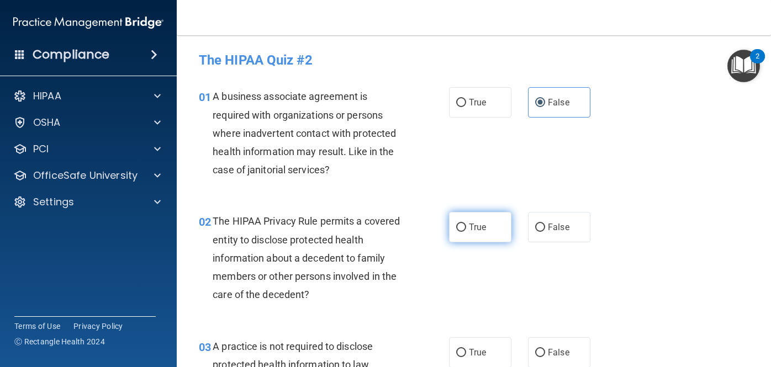
click at [467, 230] on label "True" at bounding box center [480, 227] width 62 height 30
click at [466, 230] on input "True" at bounding box center [461, 228] width 10 height 8
radio input "true"
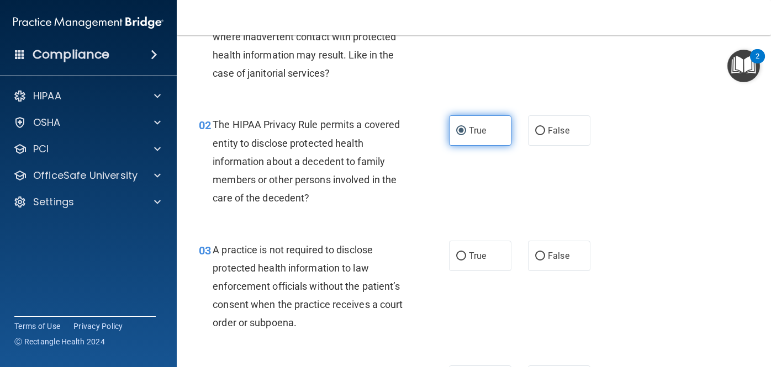
scroll to position [102, 0]
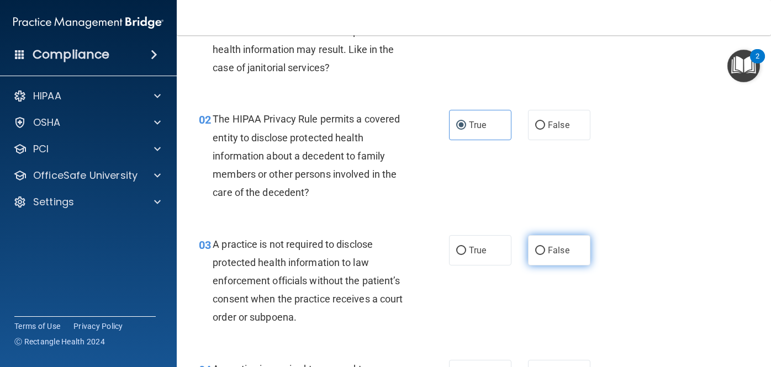
click at [550, 247] on span "False" at bounding box center [559, 250] width 22 height 10
click at [545, 247] on input "False" at bounding box center [540, 251] width 10 height 8
radio input "true"
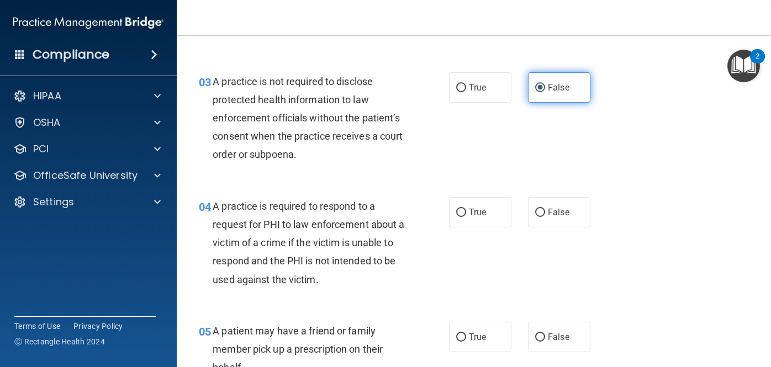
scroll to position [267, 0]
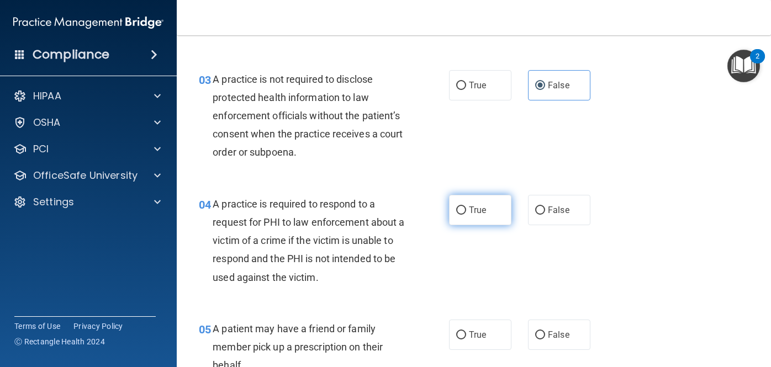
click at [469, 214] on span "True" at bounding box center [477, 210] width 17 height 10
click at [466, 214] on input "True" at bounding box center [461, 210] width 10 height 8
radio input "true"
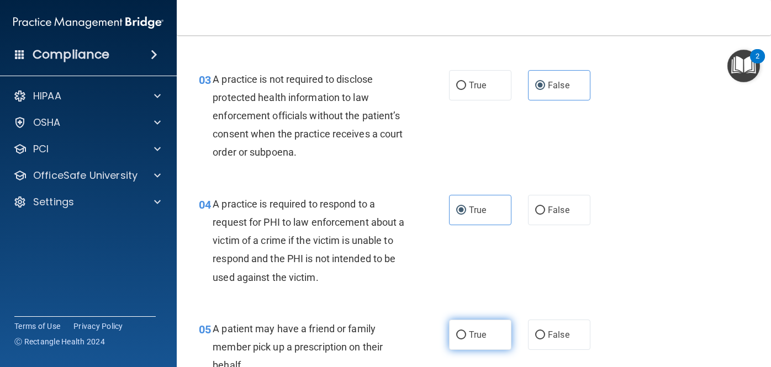
click at [469, 336] on span "True" at bounding box center [477, 335] width 17 height 10
click at [466, 336] on input "True" at bounding box center [461, 335] width 10 height 8
radio input "true"
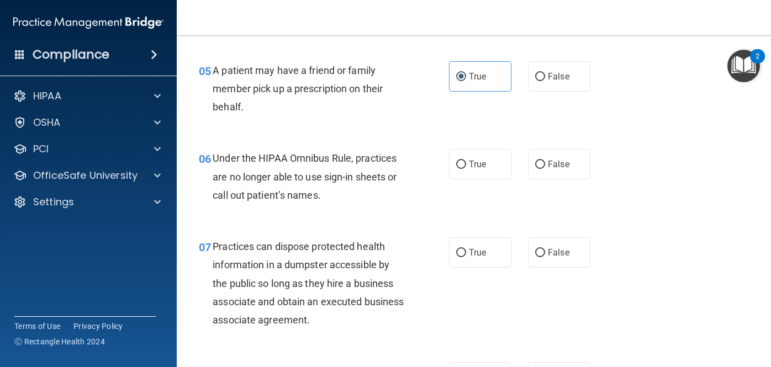
scroll to position [532, 0]
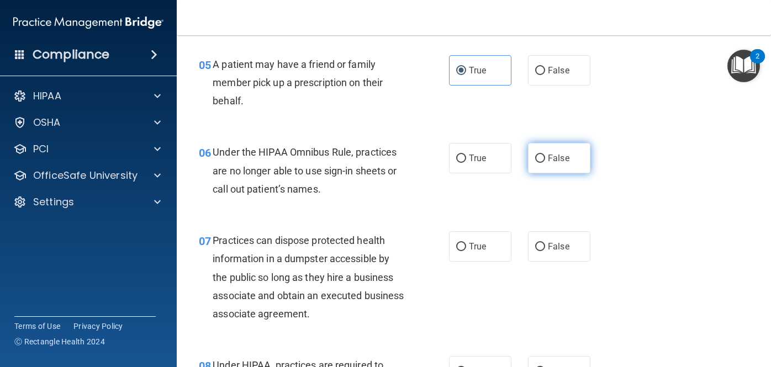
click at [545, 162] on label "False" at bounding box center [559, 158] width 62 height 30
click at [545, 162] on input "False" at bounding box center [540, 159] width 10 height 8
radio input "true"
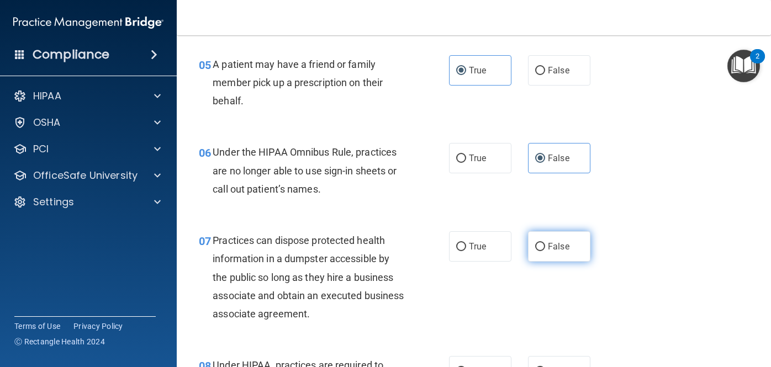
click at [542, 246] on input "False" at bounding box center [540, 247] width 10 height 8
radio input "true"
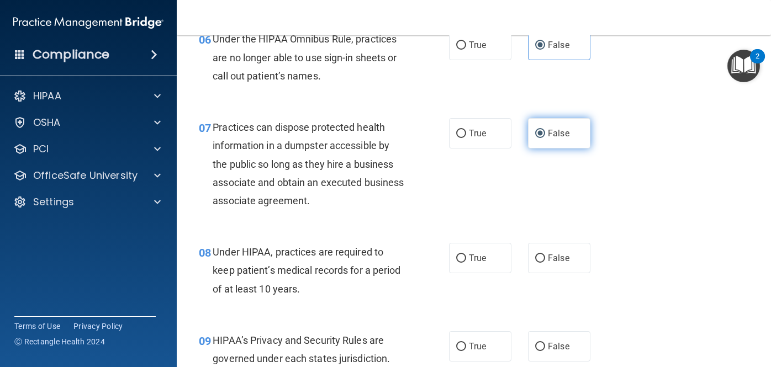
scroll to position [670, 0]
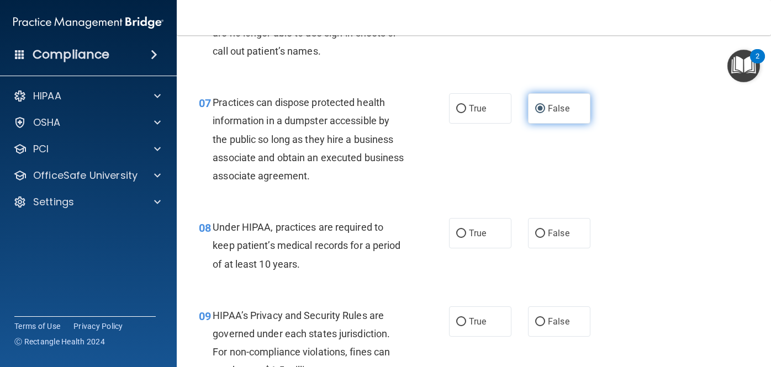
click at [542, 246] on label "False" at bounding box center [559, 233] width 62 height 30
click at [542, 238] on input "False" at bounding box center [540, 234] width 10 height 8
radio input "true"
click at [551, 302] on div "09 HIPAA’s Privacy and Security Rules are governed under each states jurisdicti…" at bounding box center [473, 346] width 566 height 107
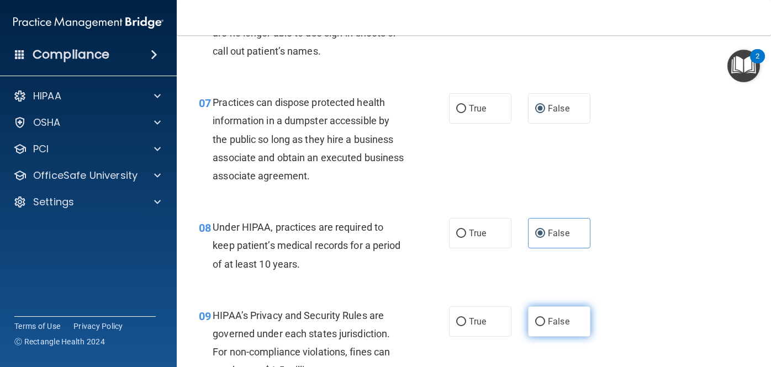
click at [550, 312] on label "False" at bounding box center [559, 321] width 62 height 30
click at [545, 318] on input "False" at bounding box center [540, 322] width 10 height 8
radio input "true"
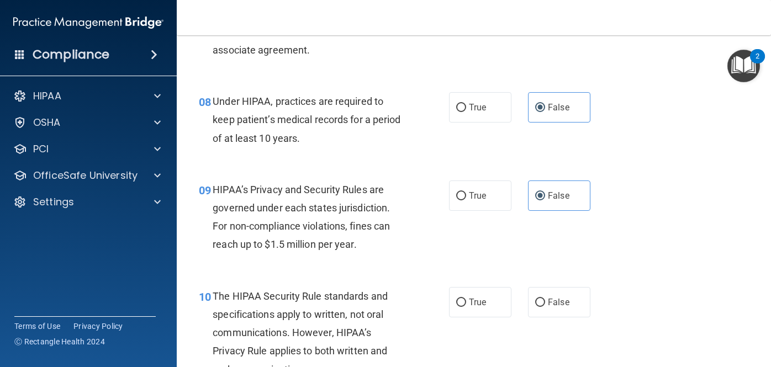
scroll to position [803, 0]
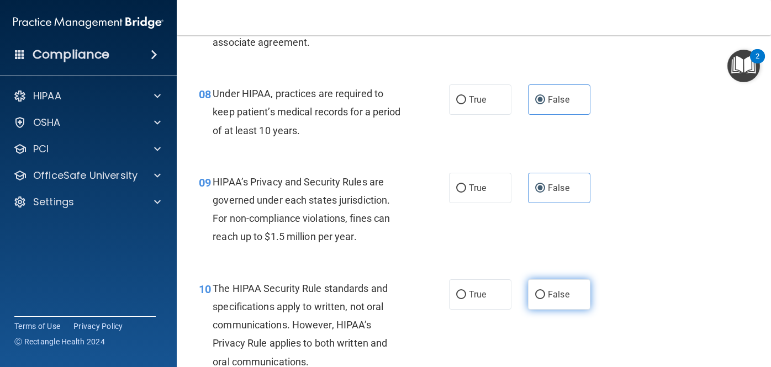
click at [557, 286] on label "False" at bounding box center [559, 294] width 62 height 30
click at [545, 291] on input "False" at bounding box center [540, 295] width 10 height 8
radio input "true"
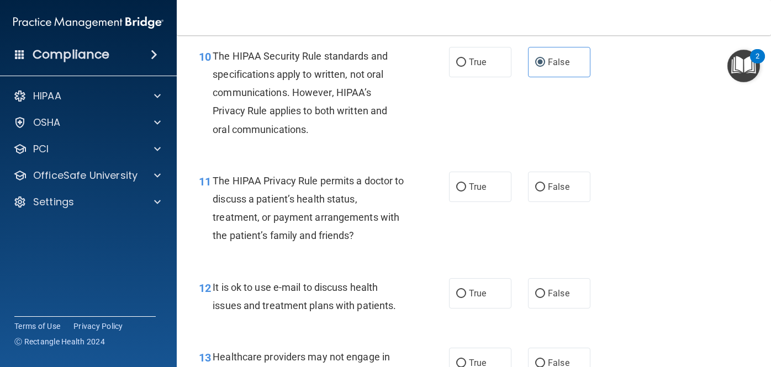
scroll to position [1048, 0]
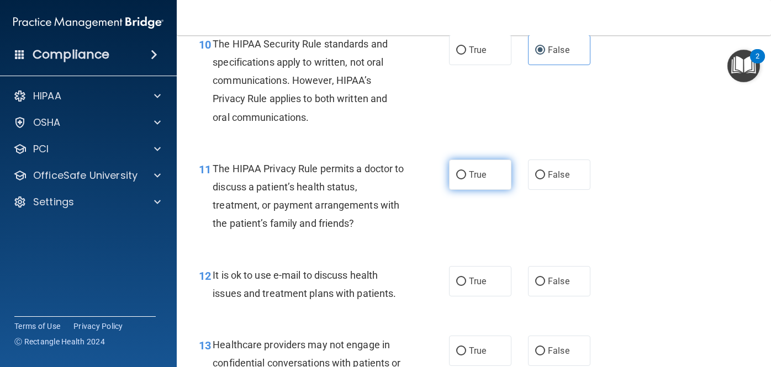
click at [464, 177] on input "True" at bounding box center [461, 175] width 10 height 8
radio input "true"
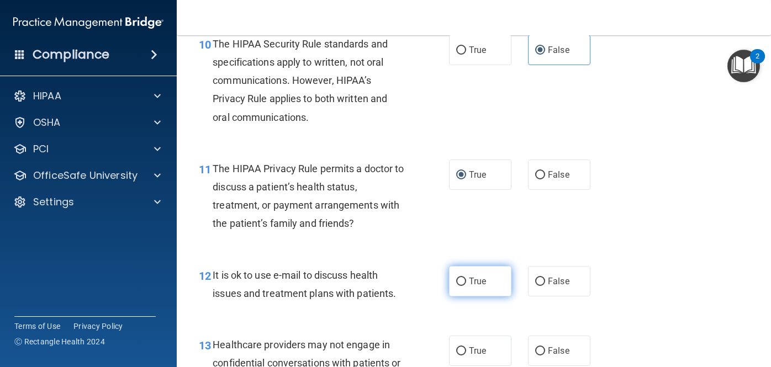
click at [465, 285] on input "True" at bounding box center [461, 282] width 10 height 8
radio input "true"
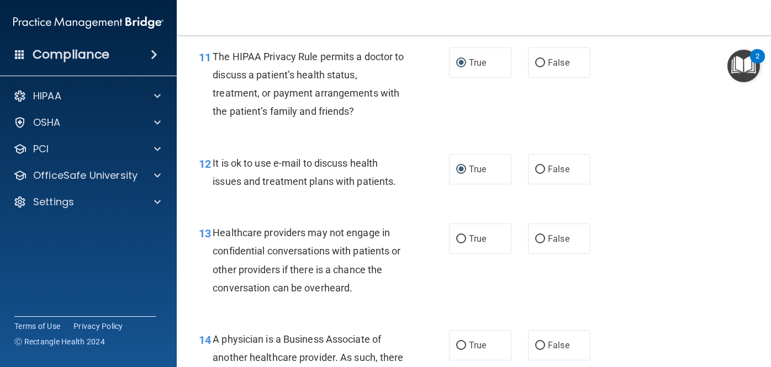
scroll to position [1180, 0]
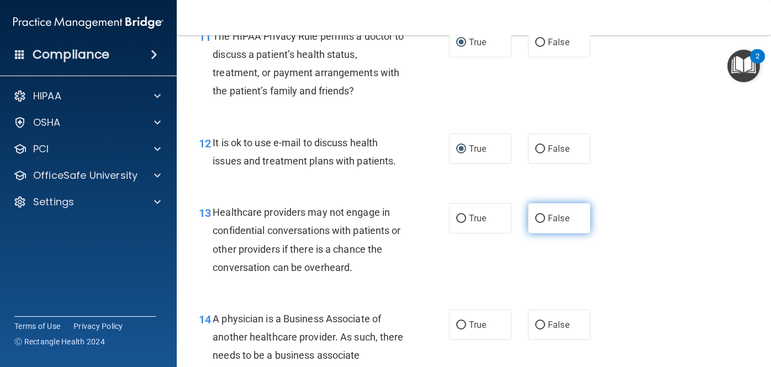
click at [562, 223] on span "False" at bounding box center [559, 218] width 22 height 10
click at [545, 223] on input "False" at bounding box center [540, 219] width 10 height 8
radio input "true"
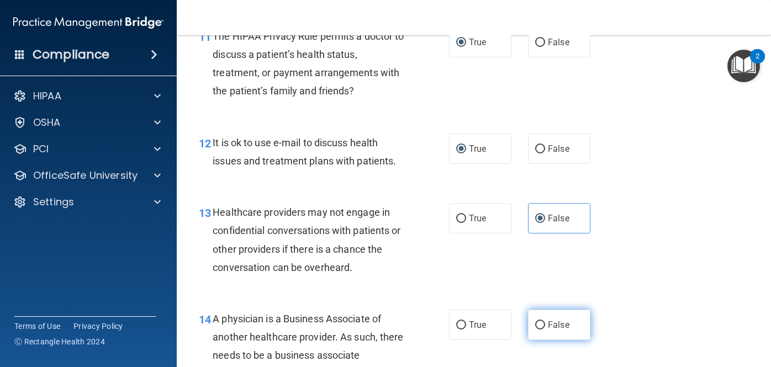
click at [556, 325] on span "False" at bounding box center [559, 325] width 22 height 10
click at [545, 325] on input "False" at bounding box center [540, 325] width 10 height 8
radio input "true"
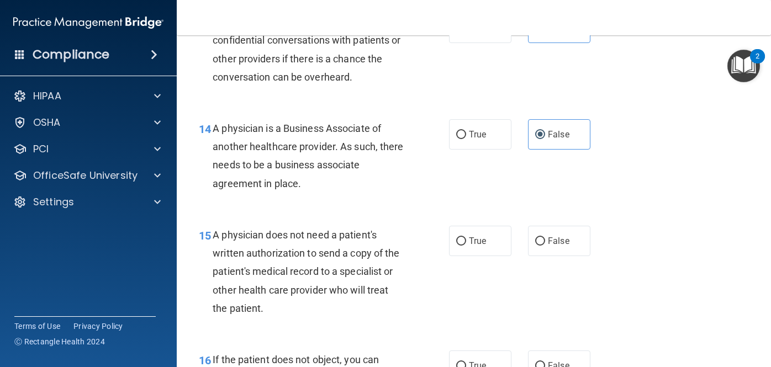
scroll to position [1373, 0]
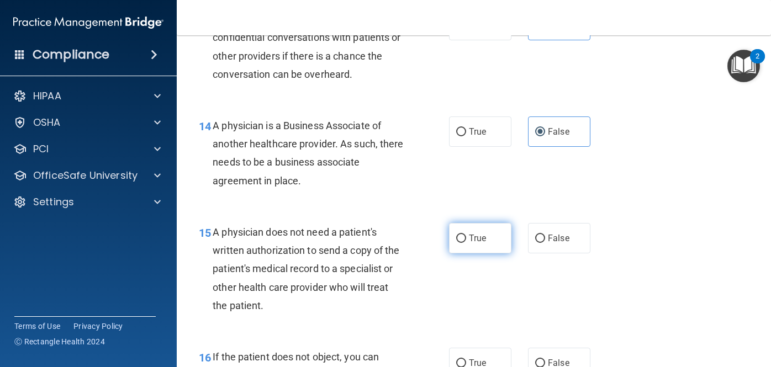
click at [482, 238] on span "True" at bounding box center [477, 238] width 17 height 10
click at [466, 238] on input "True" at bounding box center [461, 239] width 10 height 8
radio input "true"
click at [487, 354] on label "True" at bounding box center [480, 363] width 62 height 30
click at [466, 359] on input "True" at bounding box center [461, 363] width 10 height 8
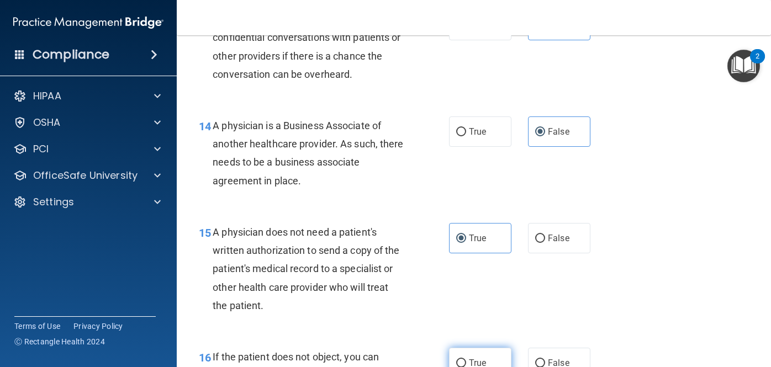
radio input "true"
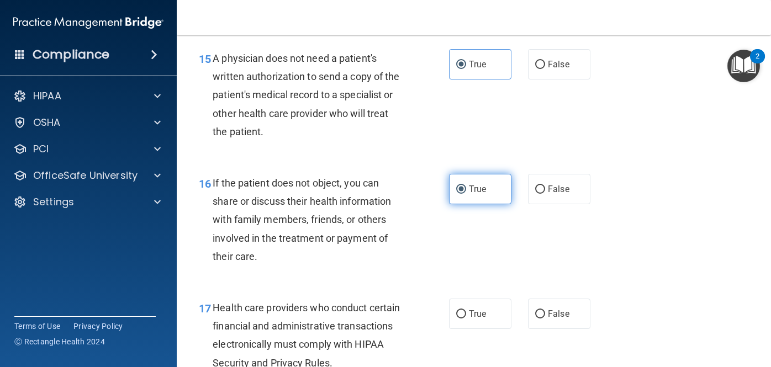
scroll to position [1548, 0]
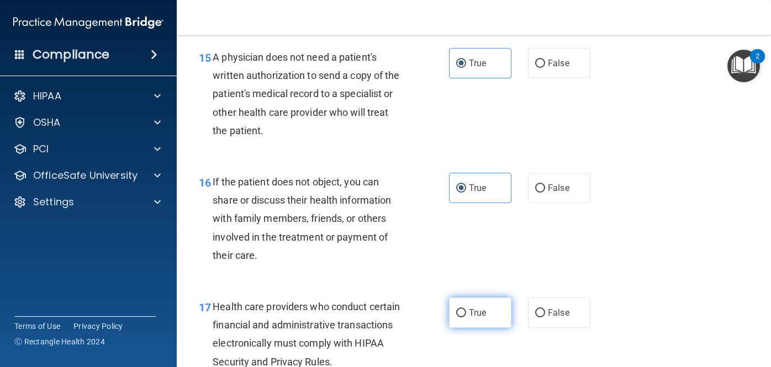
click at [474, 307] on label "True" at bounding box center [480, 313] width 62 height 30
click at [466, 309] on input "True" at bounding box center [461, 313] width 10 height 8
radio input "true"
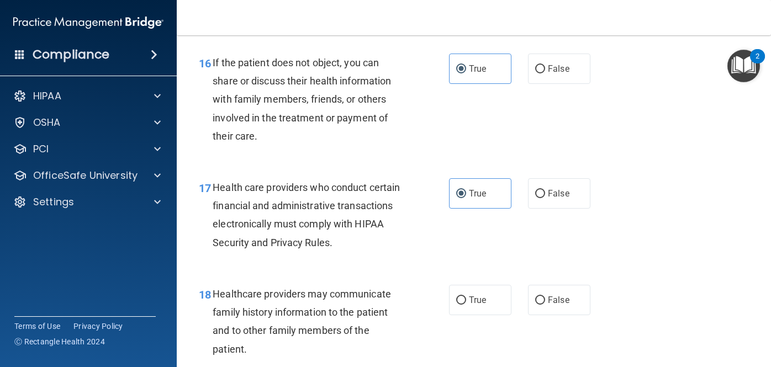
scroll to position [1668, 0]
click at [485, 299] on span "True" at bounding box center [477, 299] width 17 height 10
click at [466, 299] on input "True" at bounding box center [461, 300] width 10 height 8
radio input "true"
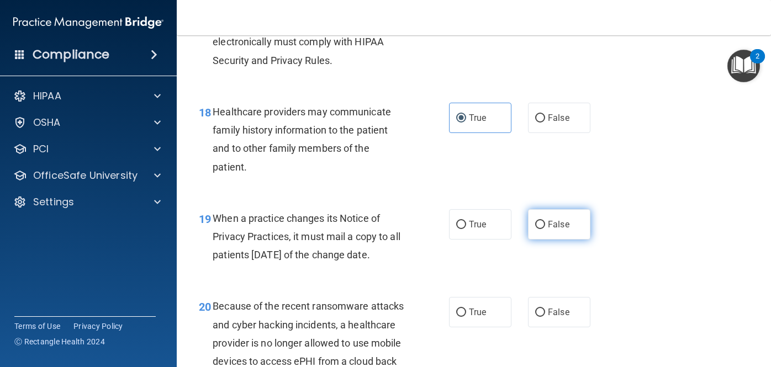
click at [540, 231] on label "False" at bounding box center [559, 224] width 62 height 30
click at [540, 229] on input "False" at bounding box center [540, 225] width 10 height 8
radio input "true"
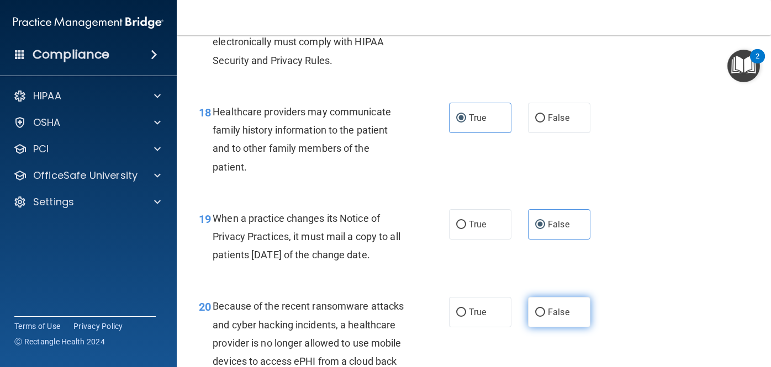
click at [559, 307] on span "False" at bounding box center [559, 312] width 22 height 10
click at [545, 309] on input "False" at bounding box center [540, 313] width 10 height 8
radio input "true"
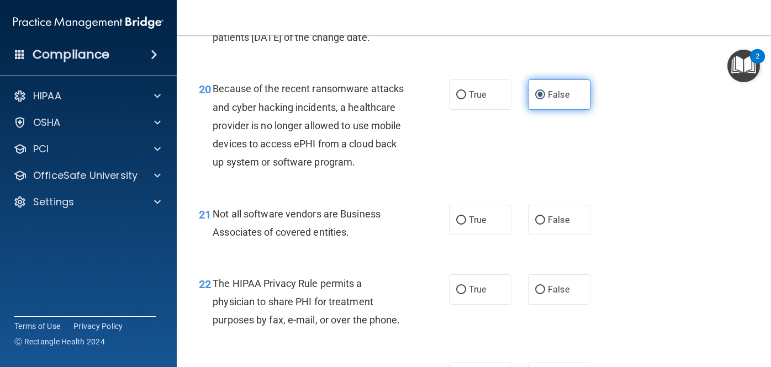
scroll to position [2071, 0]
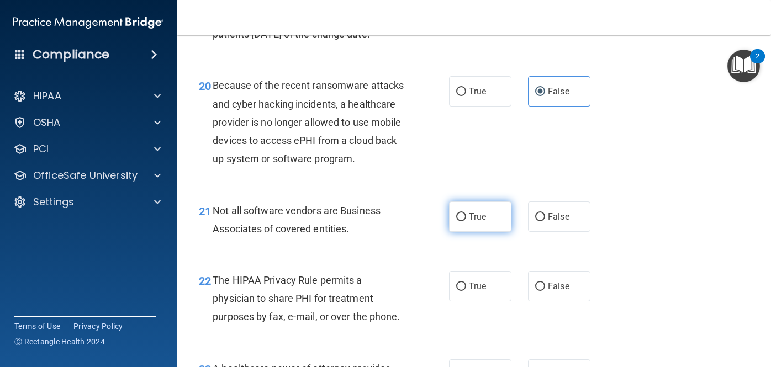
click at [463, 217] on input "True" at bounding box center [461, 217] width 10 height 8
radio input "true"
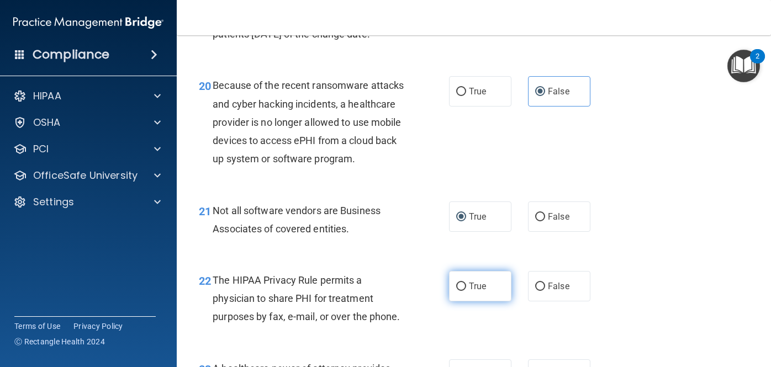
click at [464, 279] on label "True" at bounding box center [480, 286] width 62 height 30
click at [464, 283] on input "True" at bounding box center [461, 287] width 10 height 8
radio input "true"
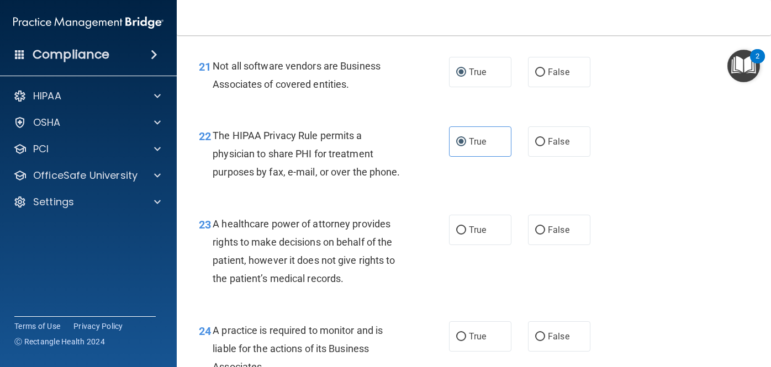
scroll to position [2278, 0]
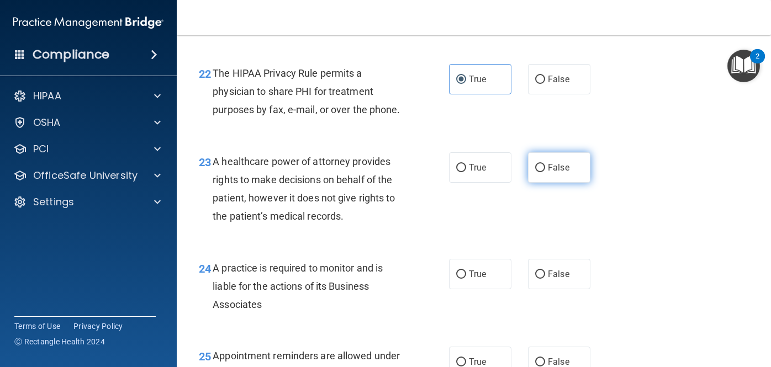
click at [553, 179] on label "False" at bounding box center [559, 167] width 62 height 30
click at [545, 172] on input "False" at bounding box center [540, 168] width 10 height 8
radio input "true"
click at [558, 274] on span "False" at bounding box center [559, 274] width 22 height 10
click at [545, 274] on input "False" at bounding box center [540, 274] width 10 height 8
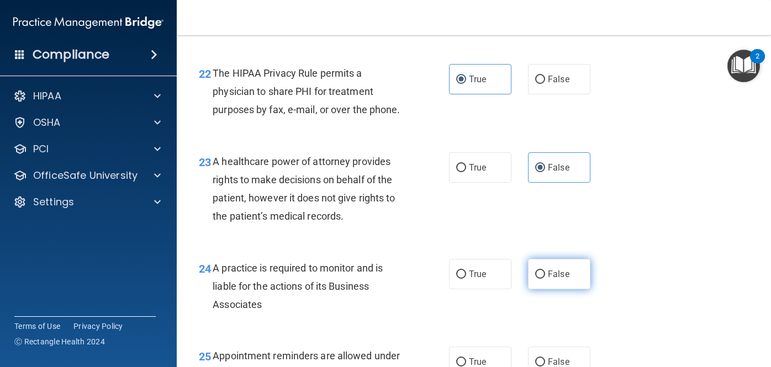
radio input "true"
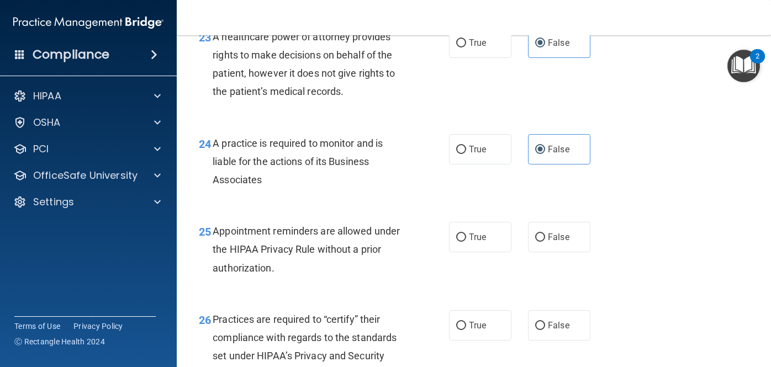
scroll to position [2403, 0]
click at [475, 243] on label "True" at bounding box center [480, 236] width 62 height 30
click at [466, 241] on input "True" at bounding box center [461, 237] width 10 height 8
radio input "true"
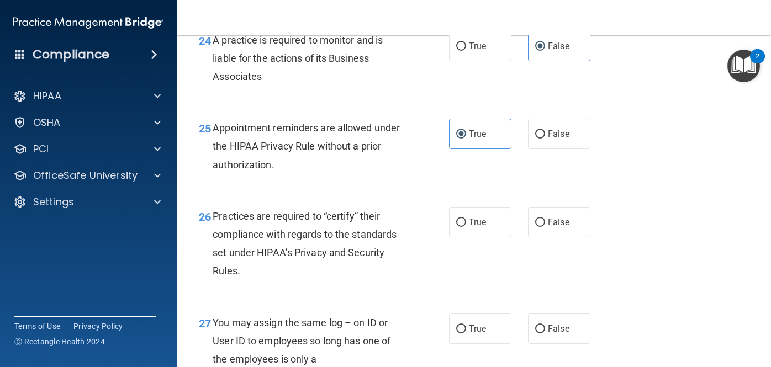
scroll to position [2545, 0]
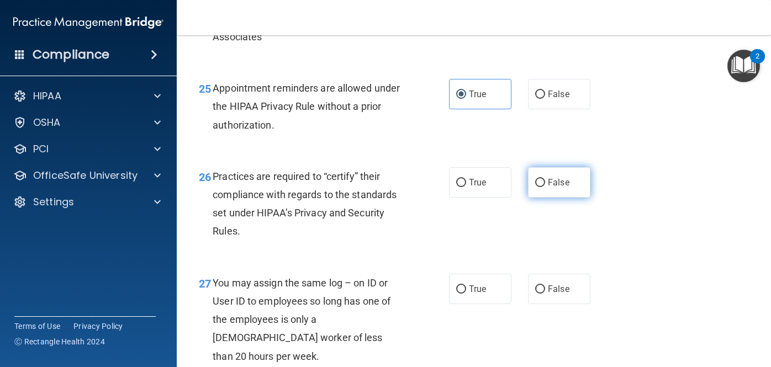
click at [556, 188] on label "False" at bounding box center [559, 182] width 62 height 30
click at [545, 187] on input "False" at bounding box center [540, 183] width 10 height 8
radio input "true"
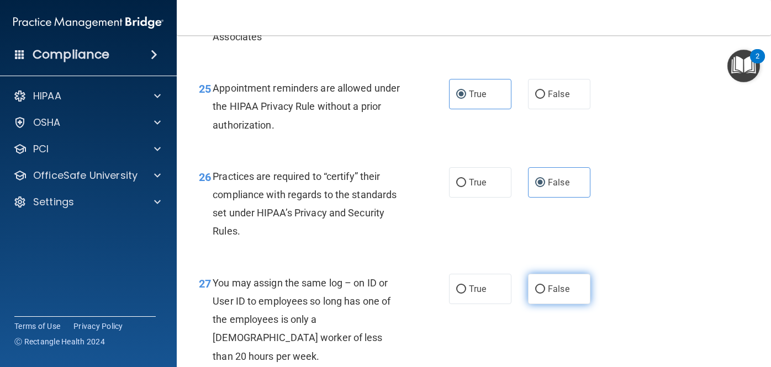
click at [557, 291] on span "False" at bounding box center [559, 289] width 22 height 10
click at [545, 291] on input "False" at bounding box center [540, 289] width 10 height 8
radio input "true"
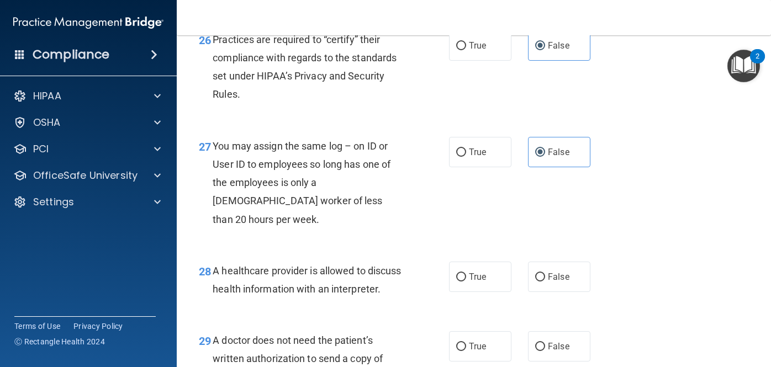
scroll to position [2700, 0]
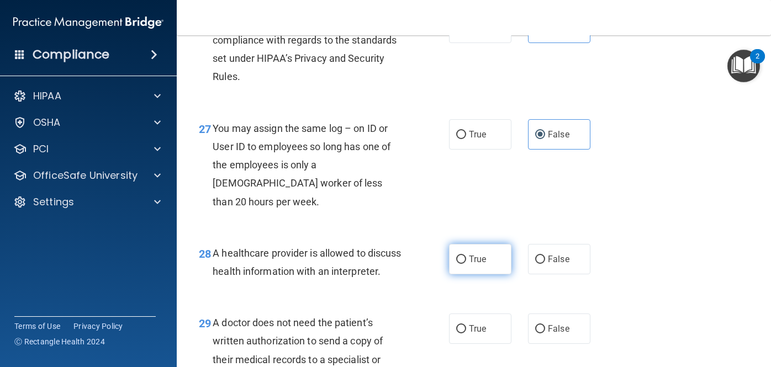
click at [473, 246] on label "True" at bounding box center [480, 259] width 62 height 30
click at [466, 256] on input "True" at bounding box center [461, 260] width 10 height 8
radio input "true"
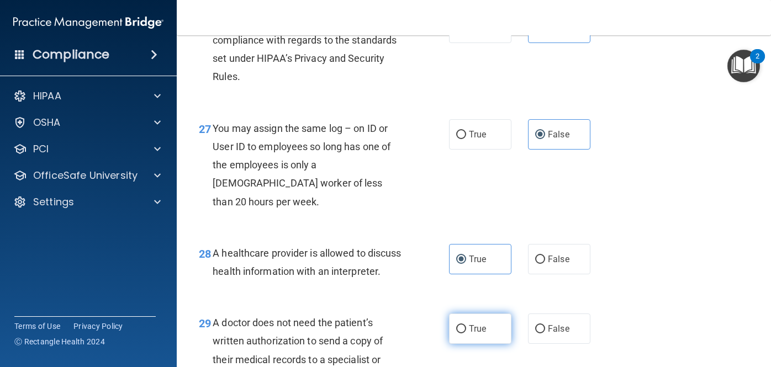
click at [474, 323] on span "True" at bounding box center [477, 328] width 17 height 10
click at [466, 325] on input "True" at bounding box center [461, 329] width 10 height 8
radio input "true"
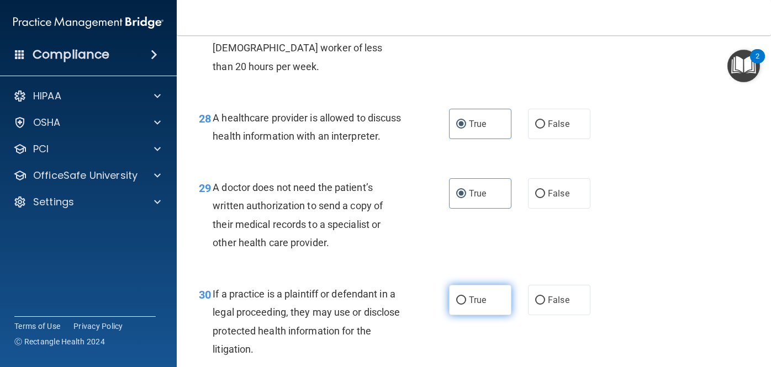
click at [469, 285] on label "True" at bounding box center [480, 300] width 62 height 30
click at [466, 296] on input "True" at bounding box center [461, 300] width 10 height 8
radio input "true"
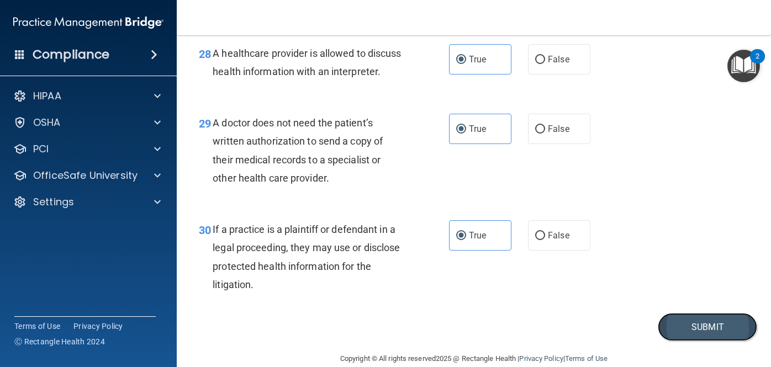
click at [707, 313] on button "Submit" at bounding box center [706, 327] width 99 height 28
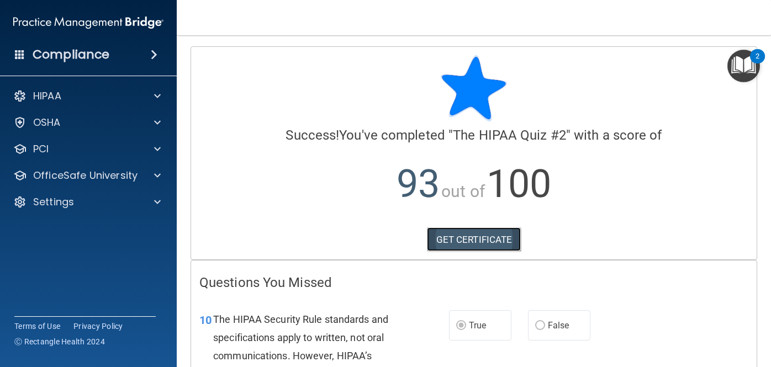
click at [476, 244] on link "GET CERTIFICATE" at bounding box center [474, 239] width 94 height 24
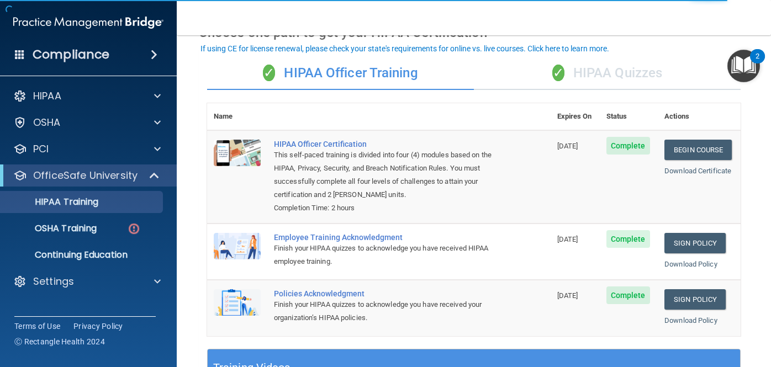
scroll to position [63, 0]
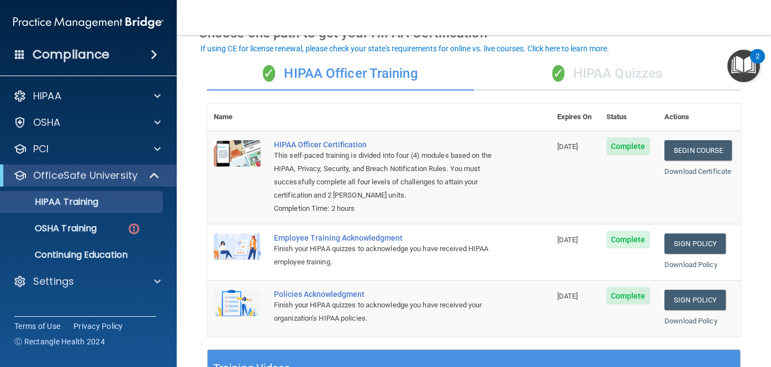
click at [615, 73] on div "✓ HIPAA Quizzes" at bounding box center [607, 73] width 267 height 33
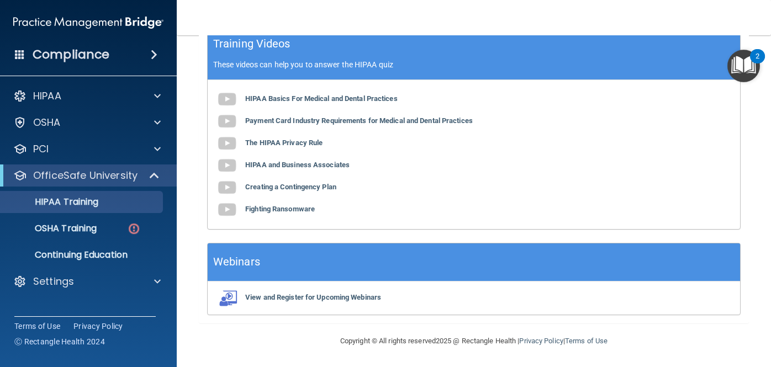
scroll to position [0, 0]
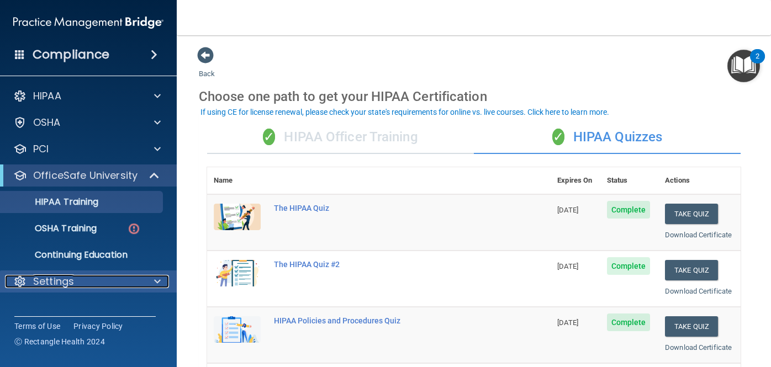
click at [71, 282] on p "Settings" at bounding box center [53, 281] width 41 height 13
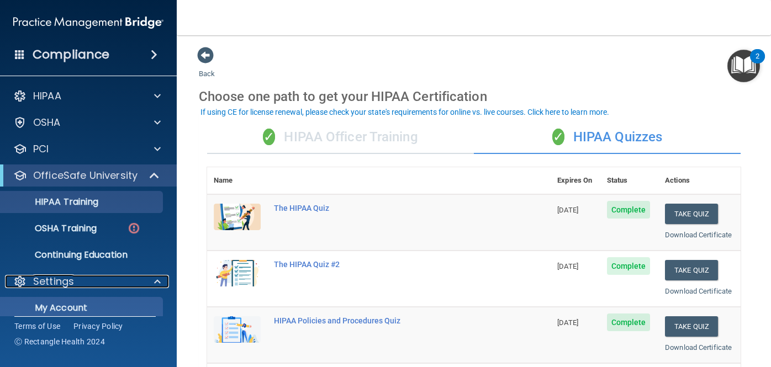
scroll to position [91, 0]
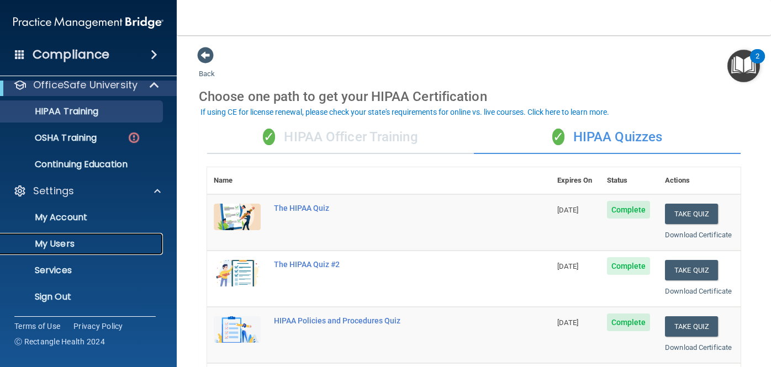
click at [70, 246] on p "My Users" at bounding box center [82, 243] width 151 height 11
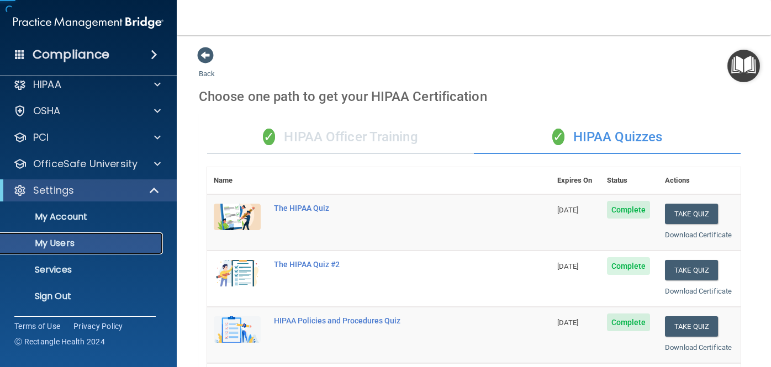
scroll to position [12, 0]
select select "20"
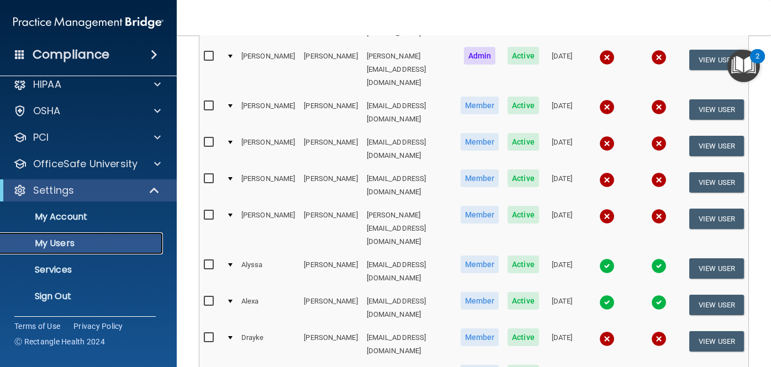
scroll to position [437, 0]
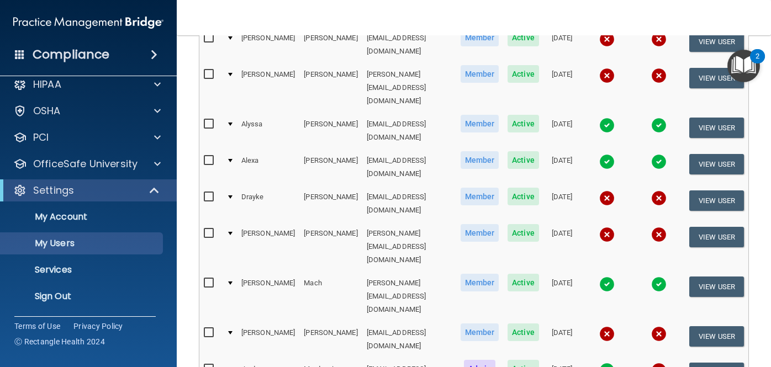
click at [607, 363] on img at bounding box center [606, 370] width 15 height 15
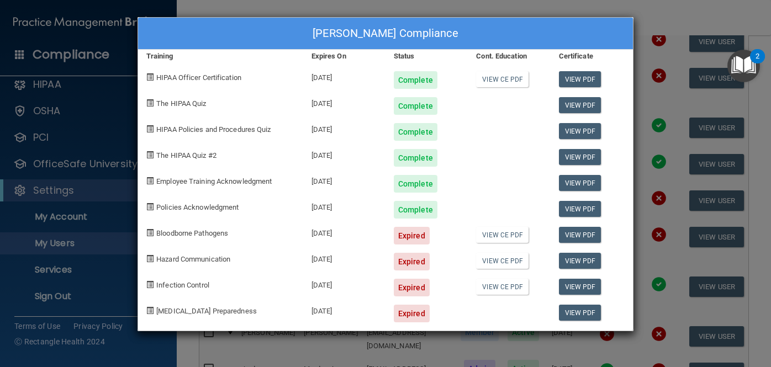
click at [215, 229] on div "Bloodborne Pathogens" at bounding box center [220, 232] width 165 height 26
click at [512, 237] on link "View CE PDF" at bounding box center [502, 235] width 52 height 16
click at [210, 237] on span "Bloodborne Pathogens" at bounding box center [192, 233] width 72 height 8
click at [482, 10] on div "Jordan Mordecai's Compliance Training Expires On Status Cont. Education Certifi…" at bounding box center [385, 183] width 771 height 367
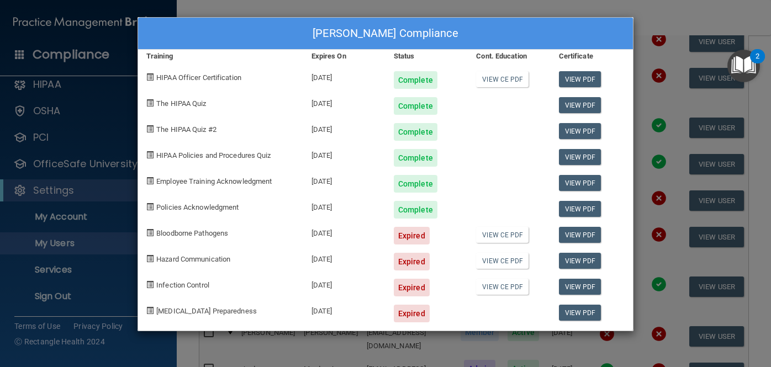
click at [741, 73] on img "Open Resource Center, 2 new notifications" at bounding box center [743, 66] width 33 height 33
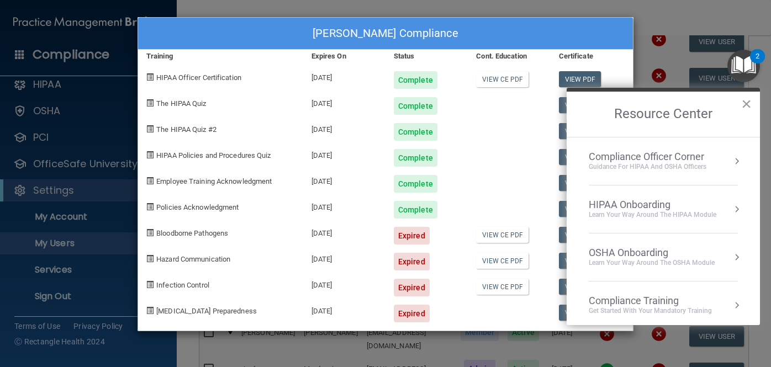
click at [746, 109] on button "×" at bounding box center [746, 104] width 10 height 18
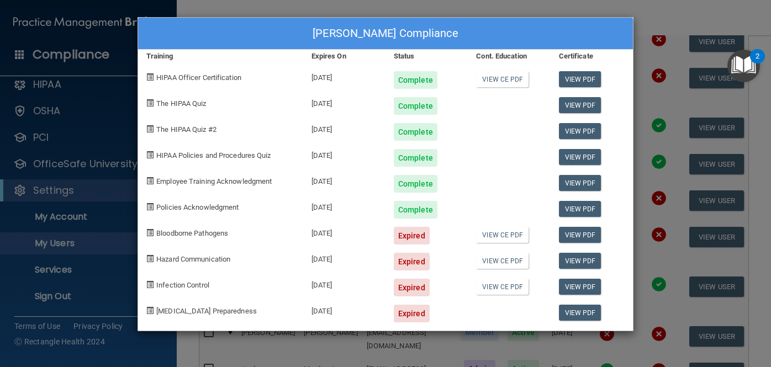
click at [71, 26] on div "Jordan Mordecai's Compliance Training Expires On Status Cont. Education Certifi…" at bounding box center [385, 183] width 771 height 367
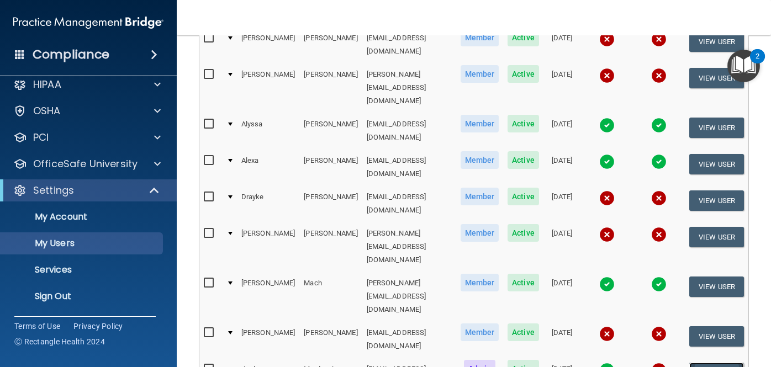
click at [705, 363] on button "View User" at bounding box center [716, 373] width 55 height 20
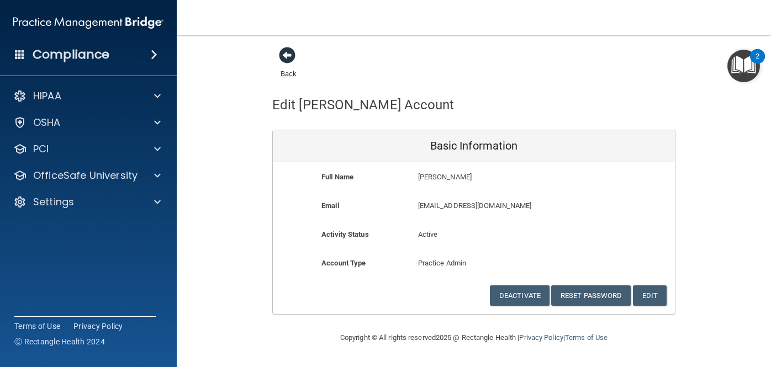
click at [285, 57] on span at bounding box center [287, 55] width 17 height 17
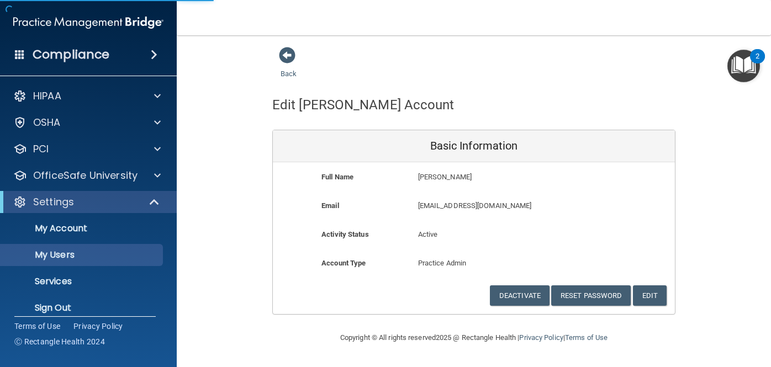
select select "20"
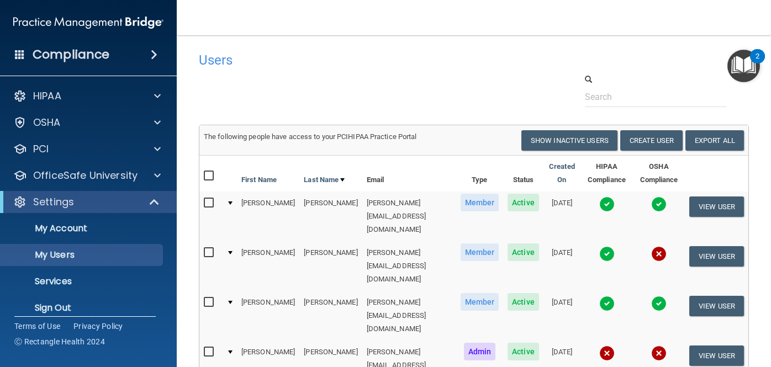
scroll to position [225, 0]
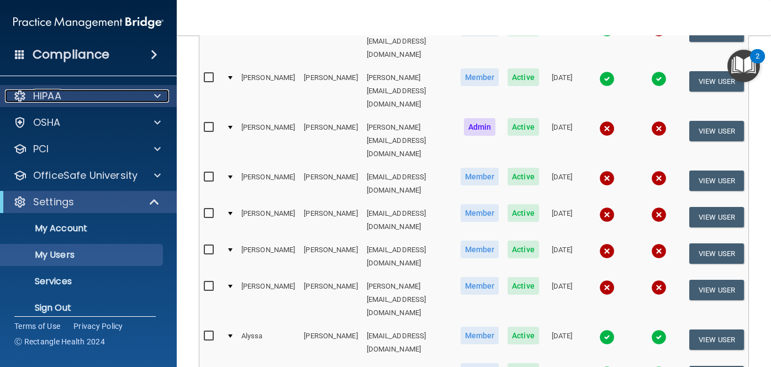
click at [124, 97] on div "HIPAA" at bounding box center [73, 95] width 137 height 13
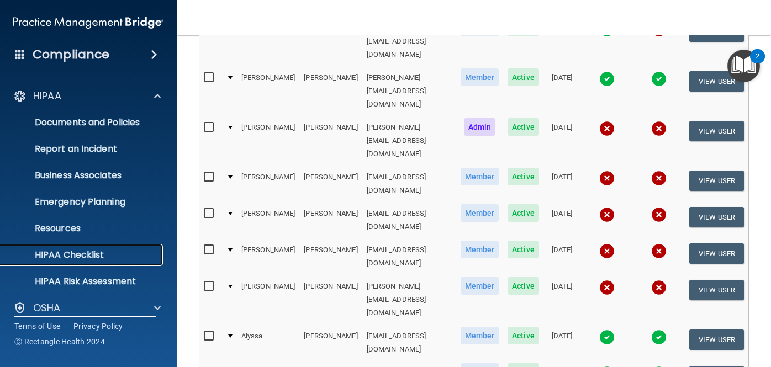
click at [119, 254] on p "HIPAA Checklist" at bounding box center [82, 255] width 151 height 11
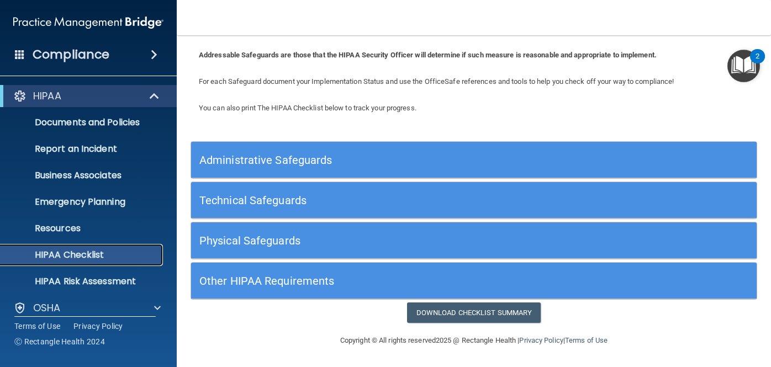
scroll to position [91, 0]
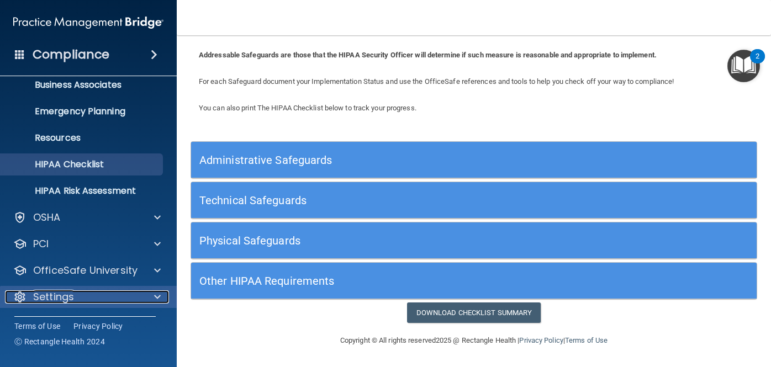
click at [131, 298] on div "Settings" at bounding box center [73, 296] width 137 height 13
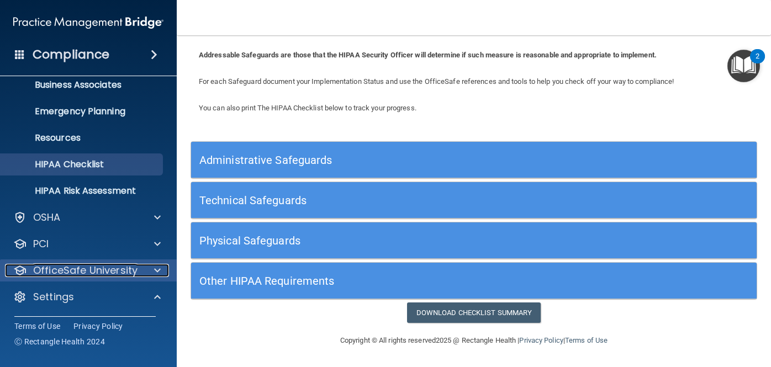
click at [146, 269] on div at bounding box center [156, 270] width 28 height 13
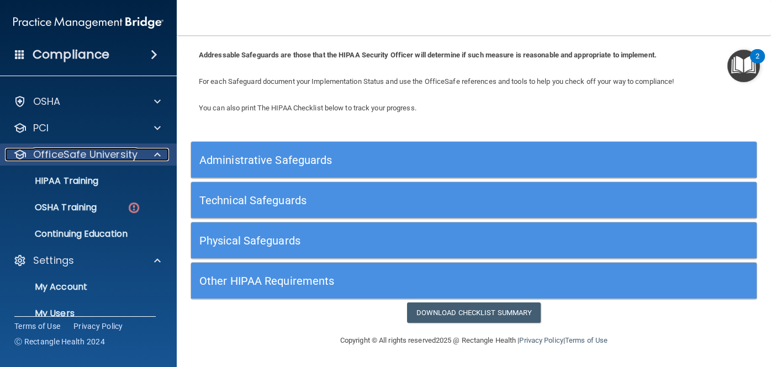
scroll to position [207, 0]
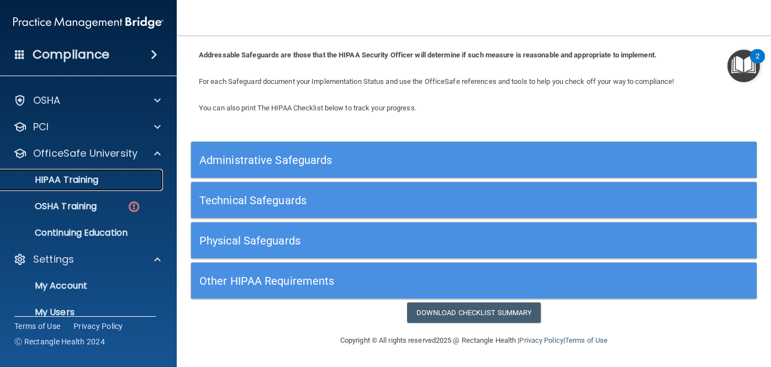
click at [93, 184] on p "HIPAA Training" at bounding box center [52, 179] width 91 height 11
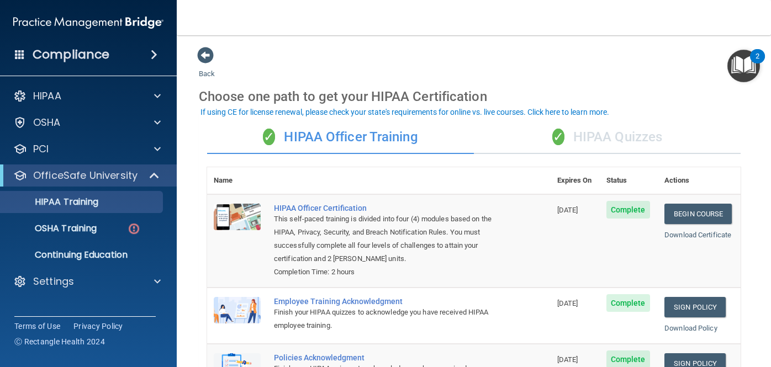
click at [590, 136] on div "✓ HIPAA Quizzes" at bounding box center [607, 137] width 267 height 33
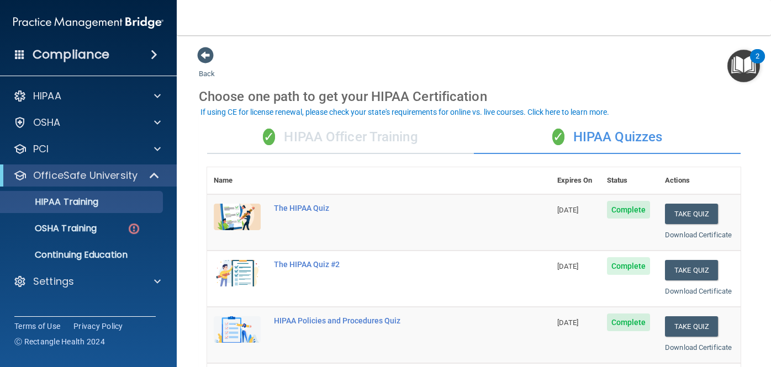
click at [383, 131] on div "✓ HIPAA Officer Training" at bounding box center [340, 137] width 267 height 33
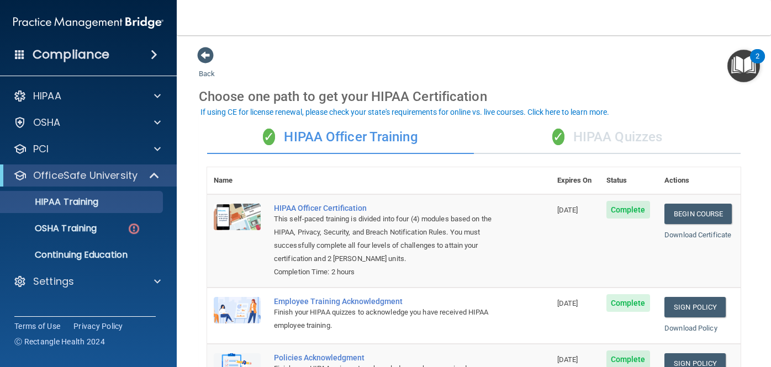
click at [284, 141] on div "✓ HIPAA Officer Training" at bounding box center [340, 137] width 267 height 33
click at [206, 56] on span at bounding box center [205, 55] width 17 height 17
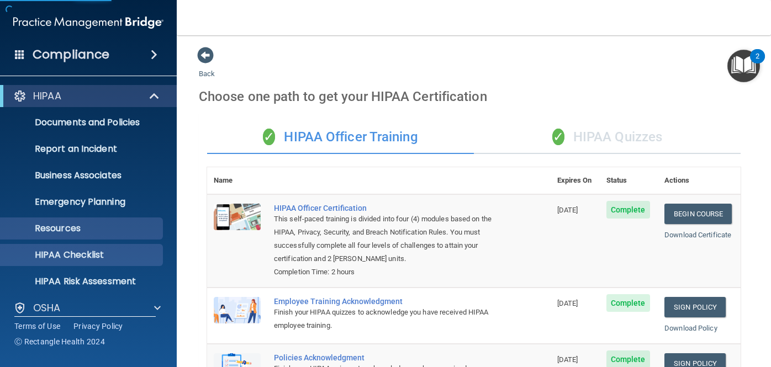
scroll to position [91, 0]
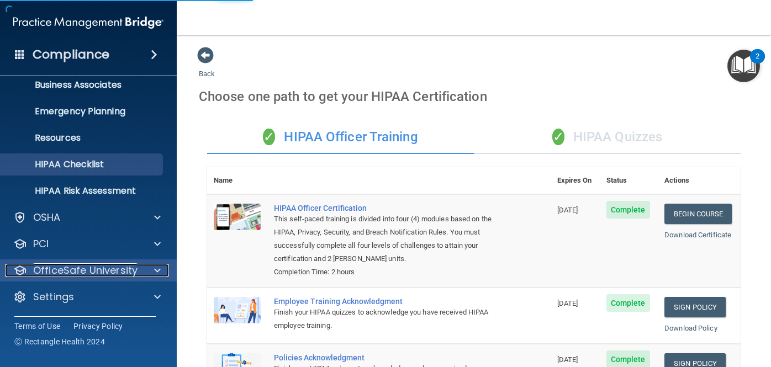
click at [99, 272] on p "OfficeSafe University" at bounding box center [85, 270] width 104 height 13
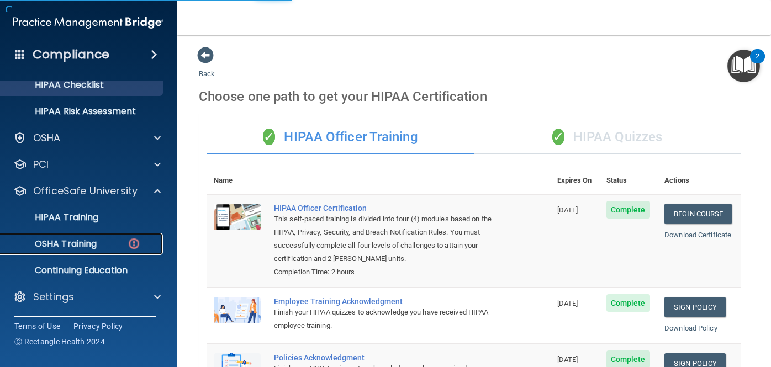
click at [114, 246] on div "OSHA Training" at bounding box center [82, 243] width 151 height 11
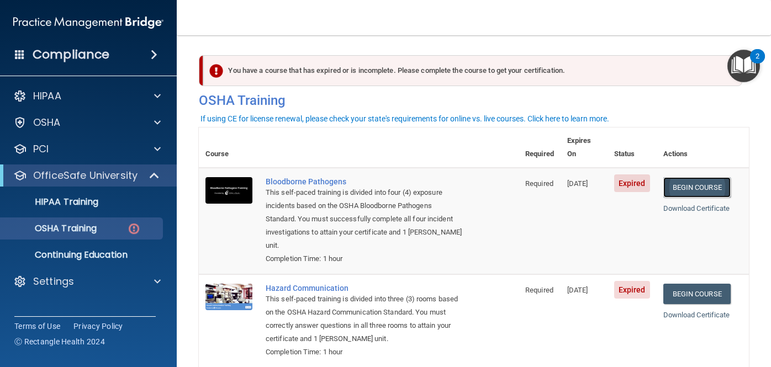
click at [693, 177] on link "Begin Course" at bounding box center [696, 187] width 67 height 20
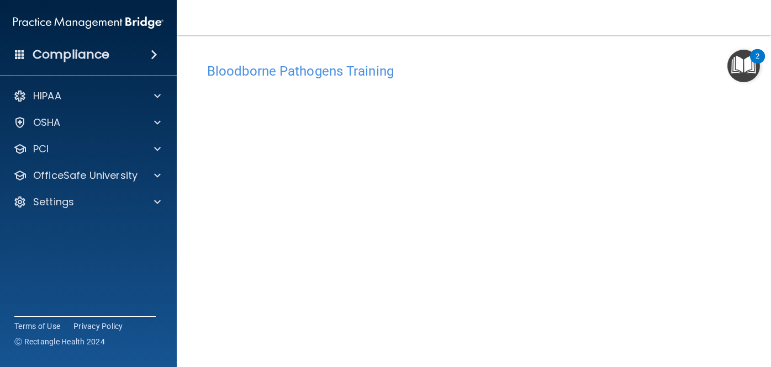
scroll to position [1, 0]
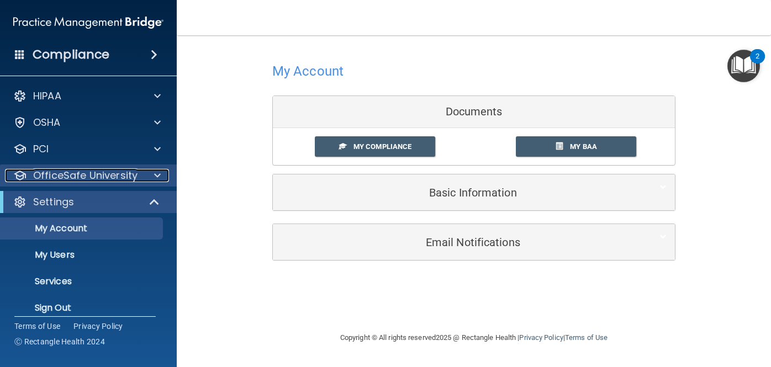
click at [130, 175] on p "OfficeSafe University" at bounding box center [85, 175] width 104 height 13
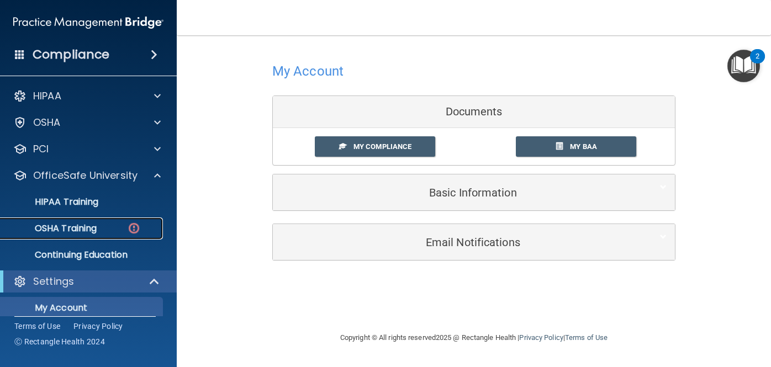
click at [97, 231] on p "OSHA Training" at bounding box center [51, 228] width 89 height 11
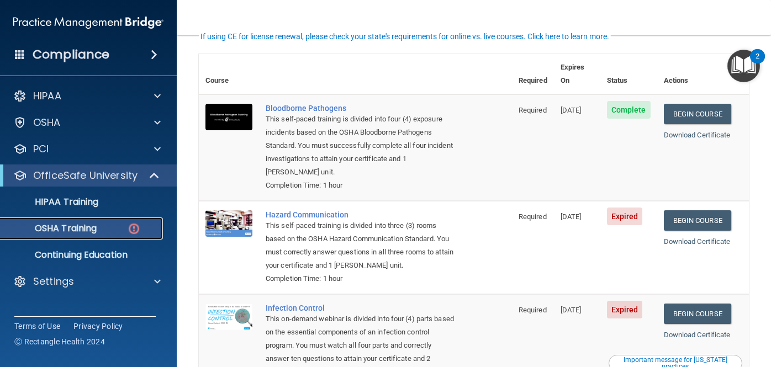
scroll to position [70, 0]
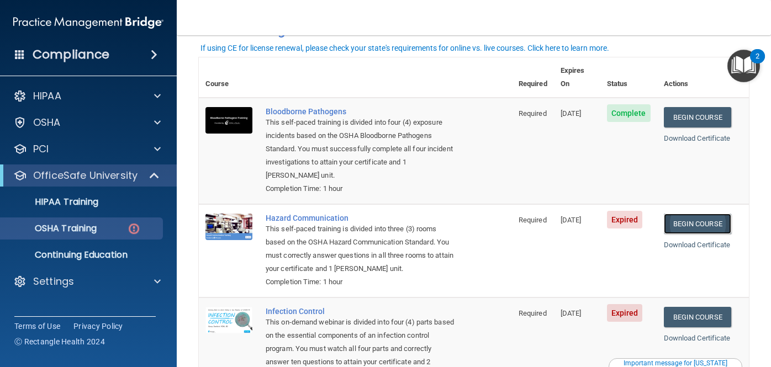
click at [712, 215] on link "Begin Course" at bounding box center [697, 224] width 67 height 20
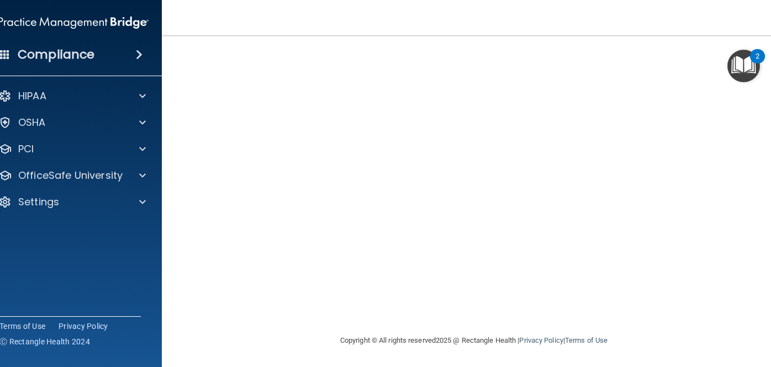
scroll to position [48, 0]
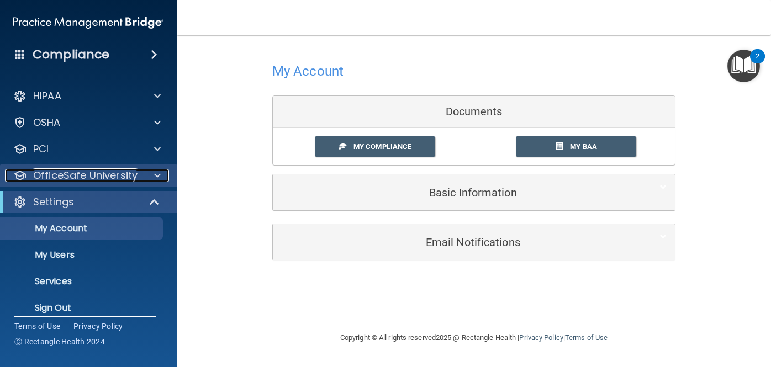
click at [121, 173] on p "OfficeSafe University" at bounding box center [85, 175] width 104 height 13
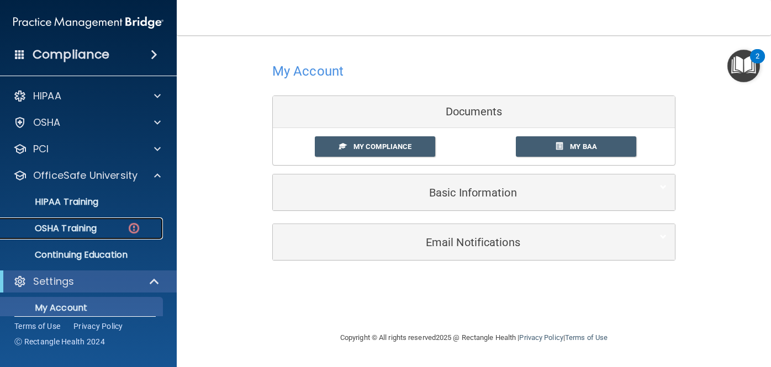
click at [124, 231] on div "OSHA Training" at bounding box center [82, 228] width 151 height 11
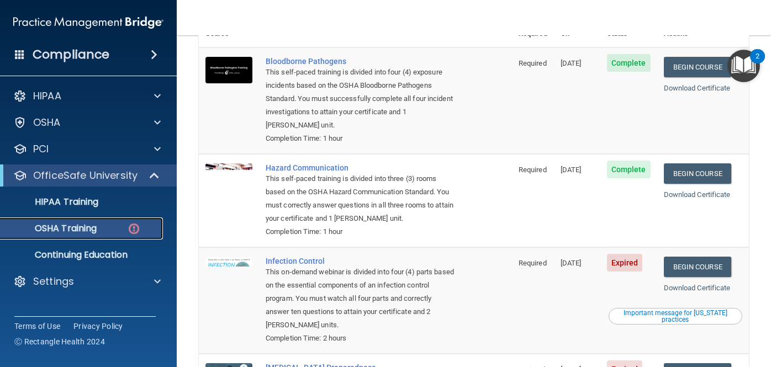
scroll to position [124, 0]
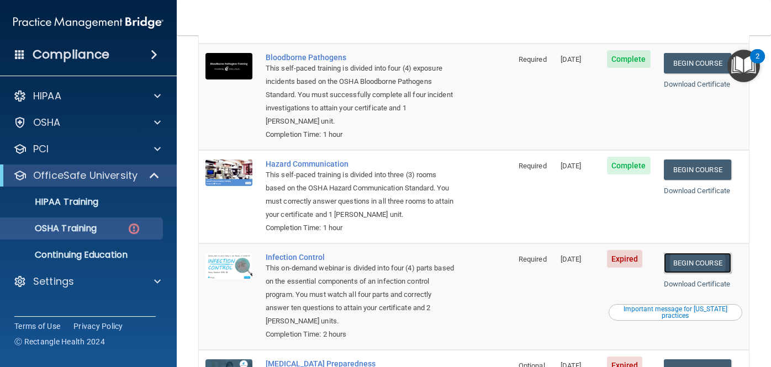
click at [699, 253] on link "Begin Course" at bounding box center [697, 263] width 67 height 20
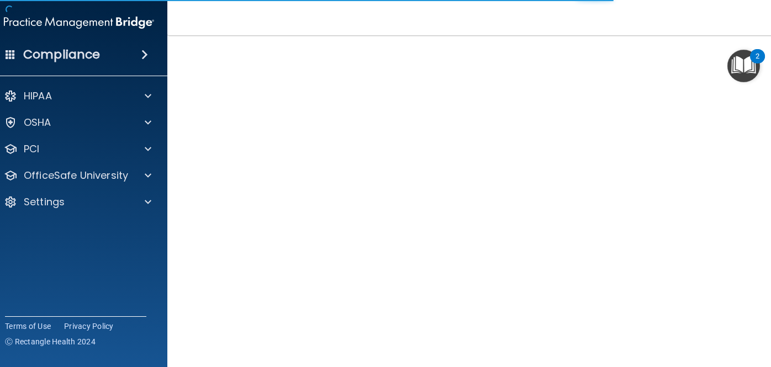
scroll to position [70, 0]
